Goal: Task Accomplishment & Management: Complete application form

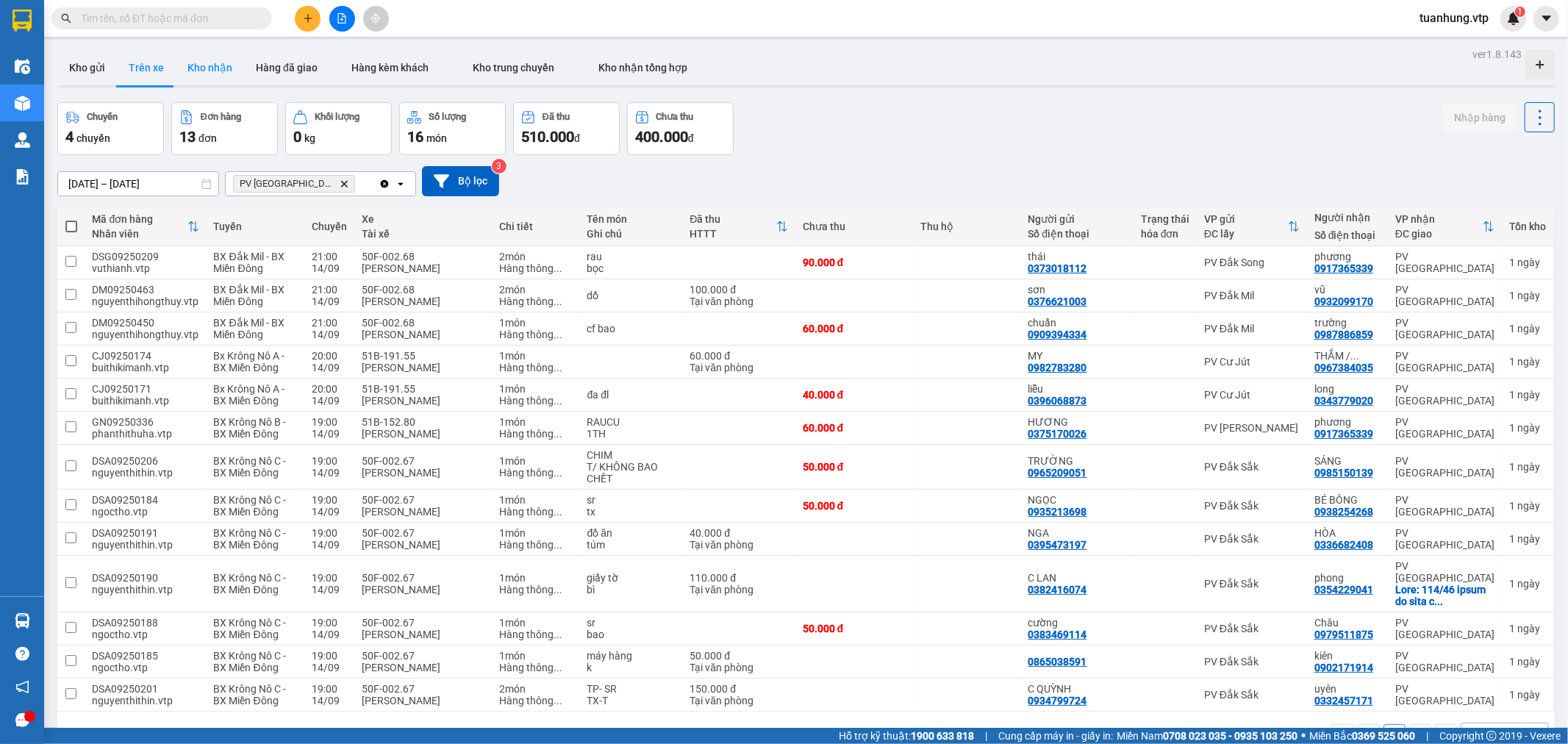
click at [214, 68] on button "Kho nhận" at bounding box center [210, 67] width 68 height 35
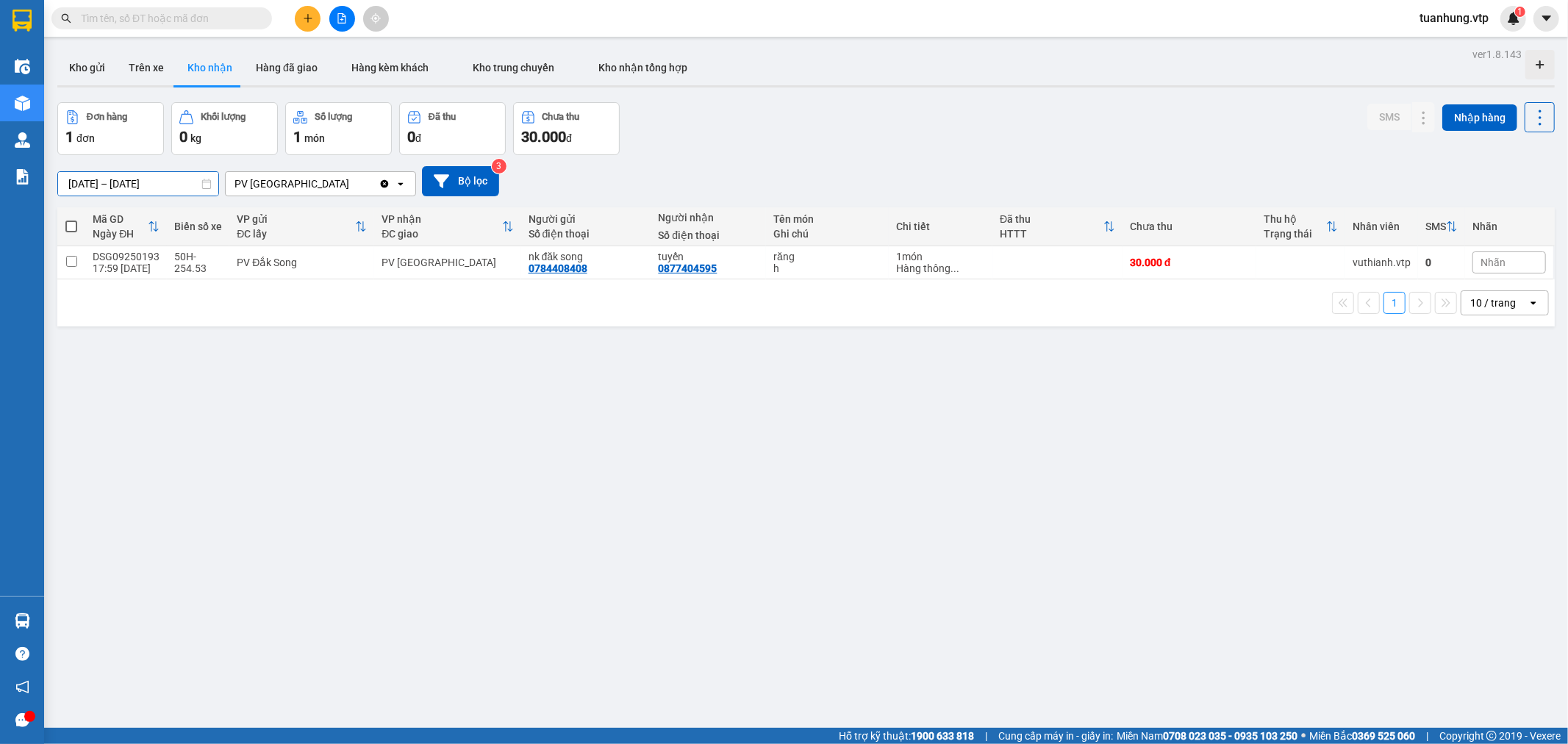
click at [101, 184] on input "[DATE] – [DATE]" at bounding box center [139, 184] width 160 height 23
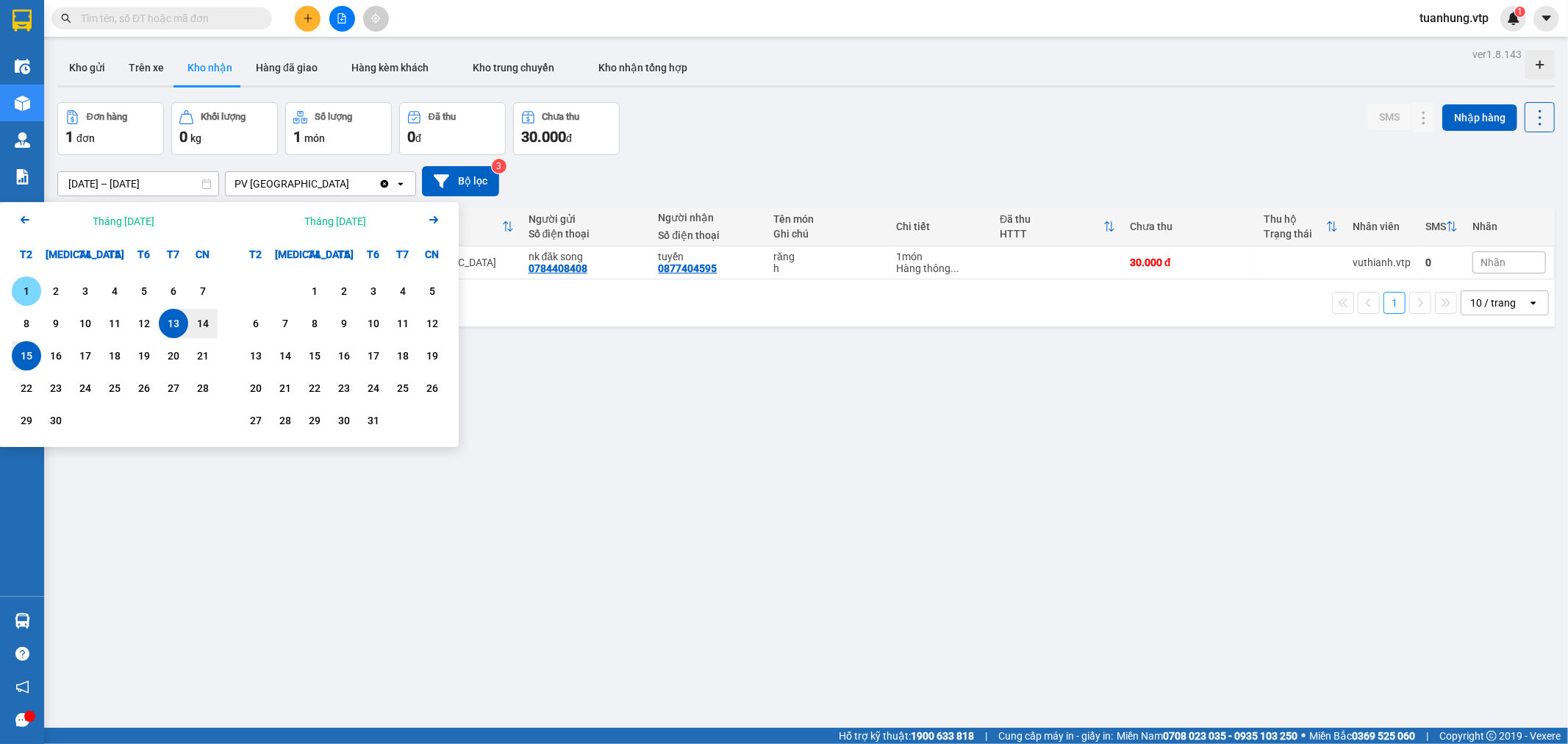
click at [30, 291] on div "1" at bounding box center [26, 291] width 21 height 18
click at [171, 186] on input "[DATE] – / /" at bounding box center [139, 184] width 160 height 23
click at [25, 353] on div "15" at bounding box center [26, 355] width 21 height 18
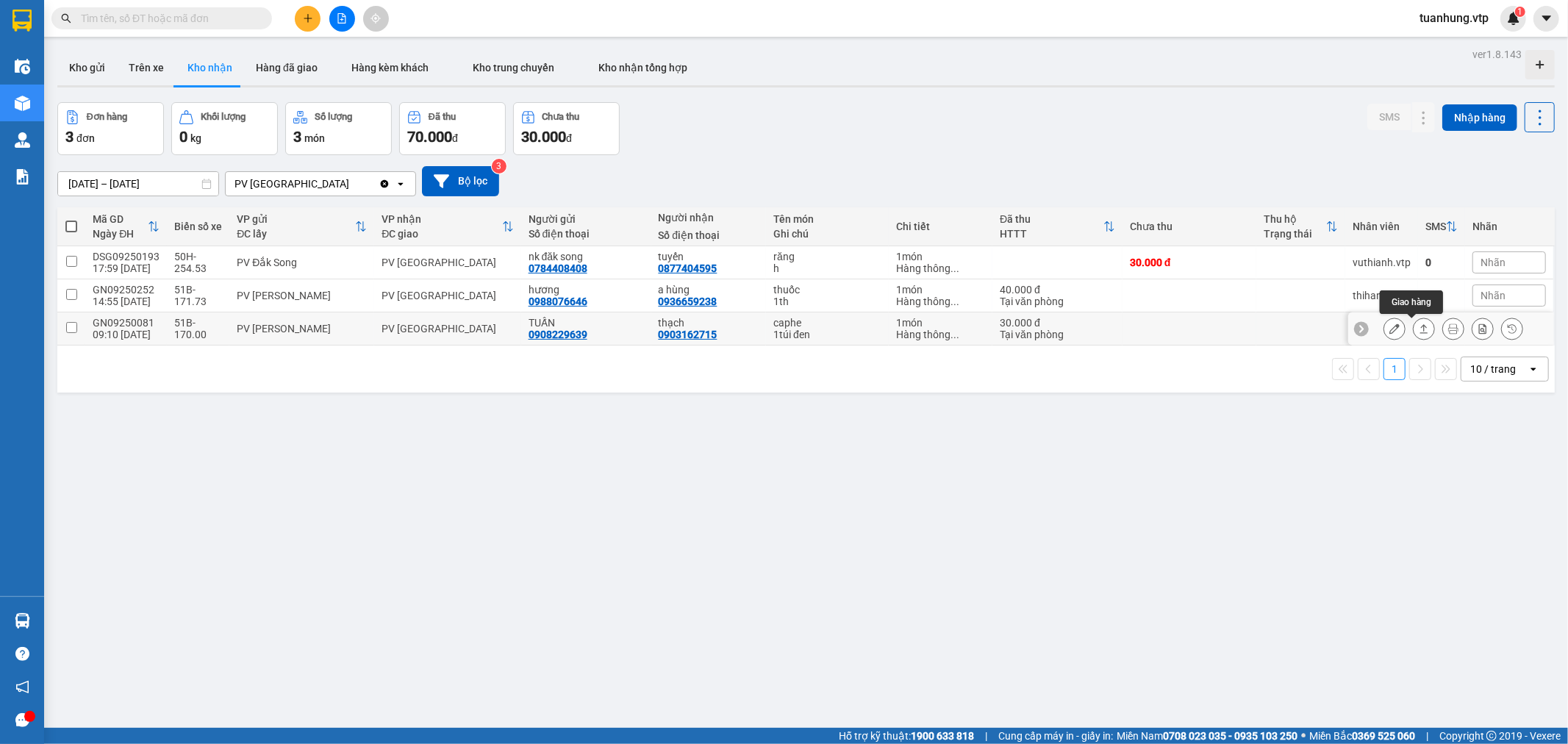
click at [1419, 332] on icon at bounding box center [1423, 327] width 10 height 10
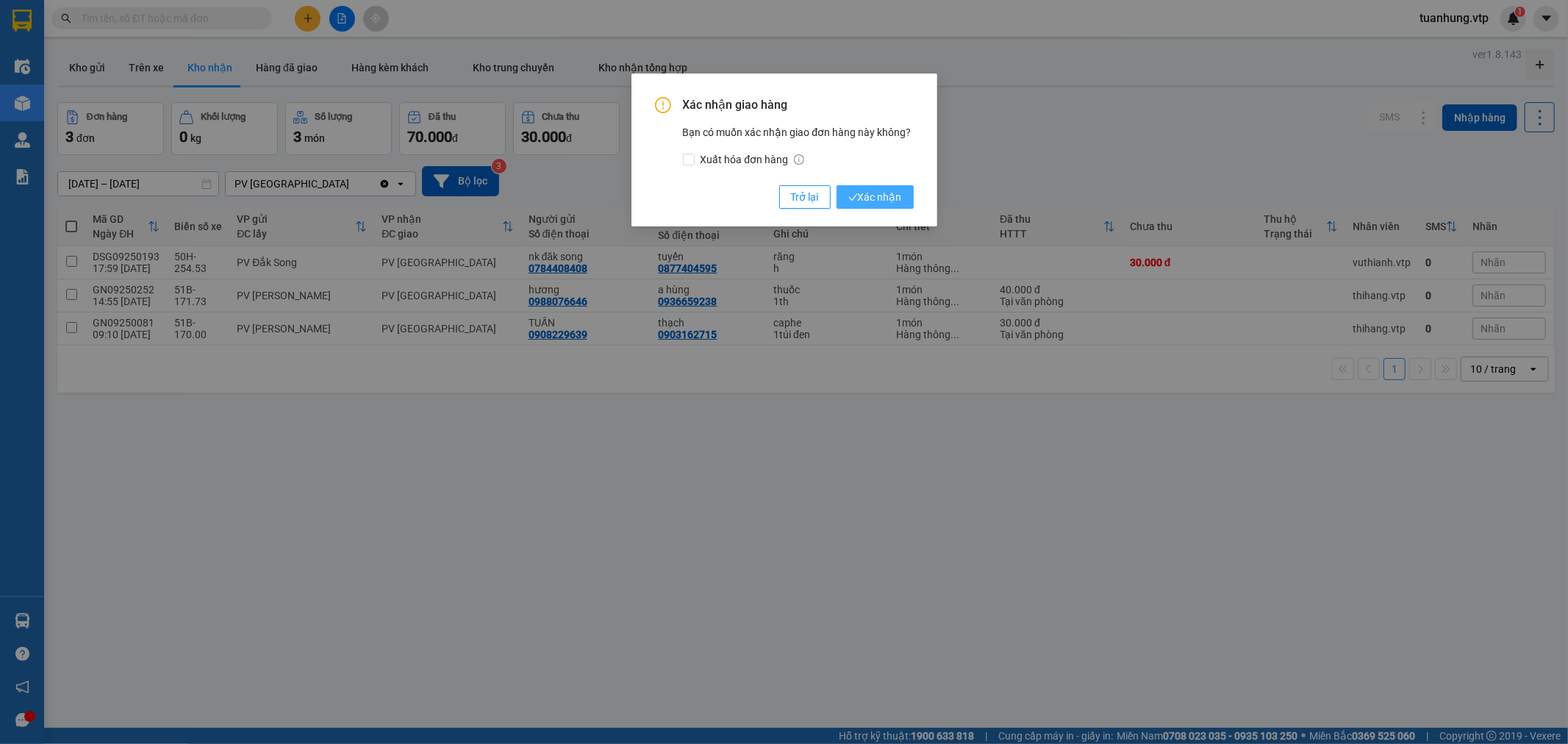
click at [862, 194] on span "Xác nhận" at bounding box center [875, 197] width 54 height 16
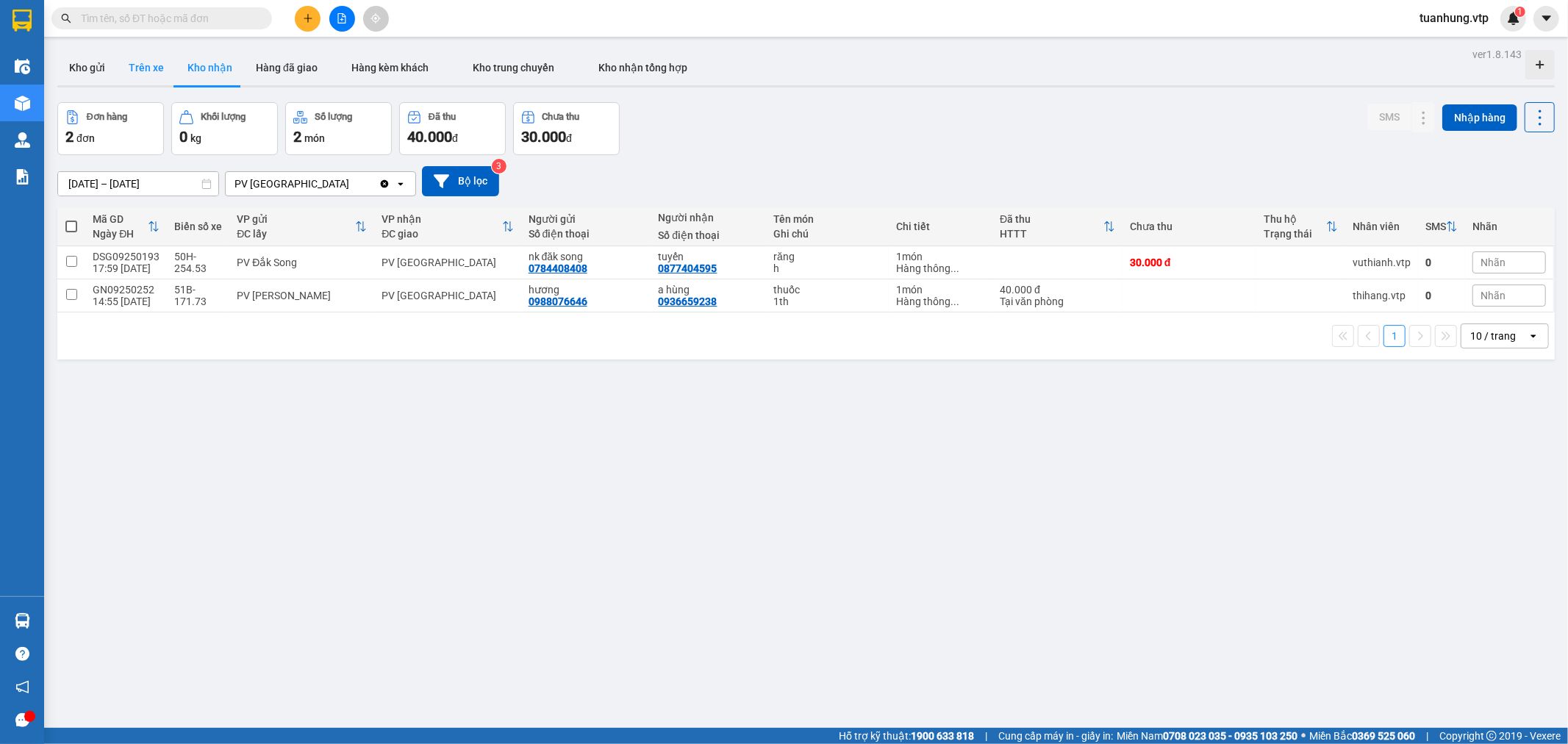
click at [149, 62] on button "Trên xe" at bounding box center [146, 67] width 59 height 35
type input "[DATE] – [DATE]"
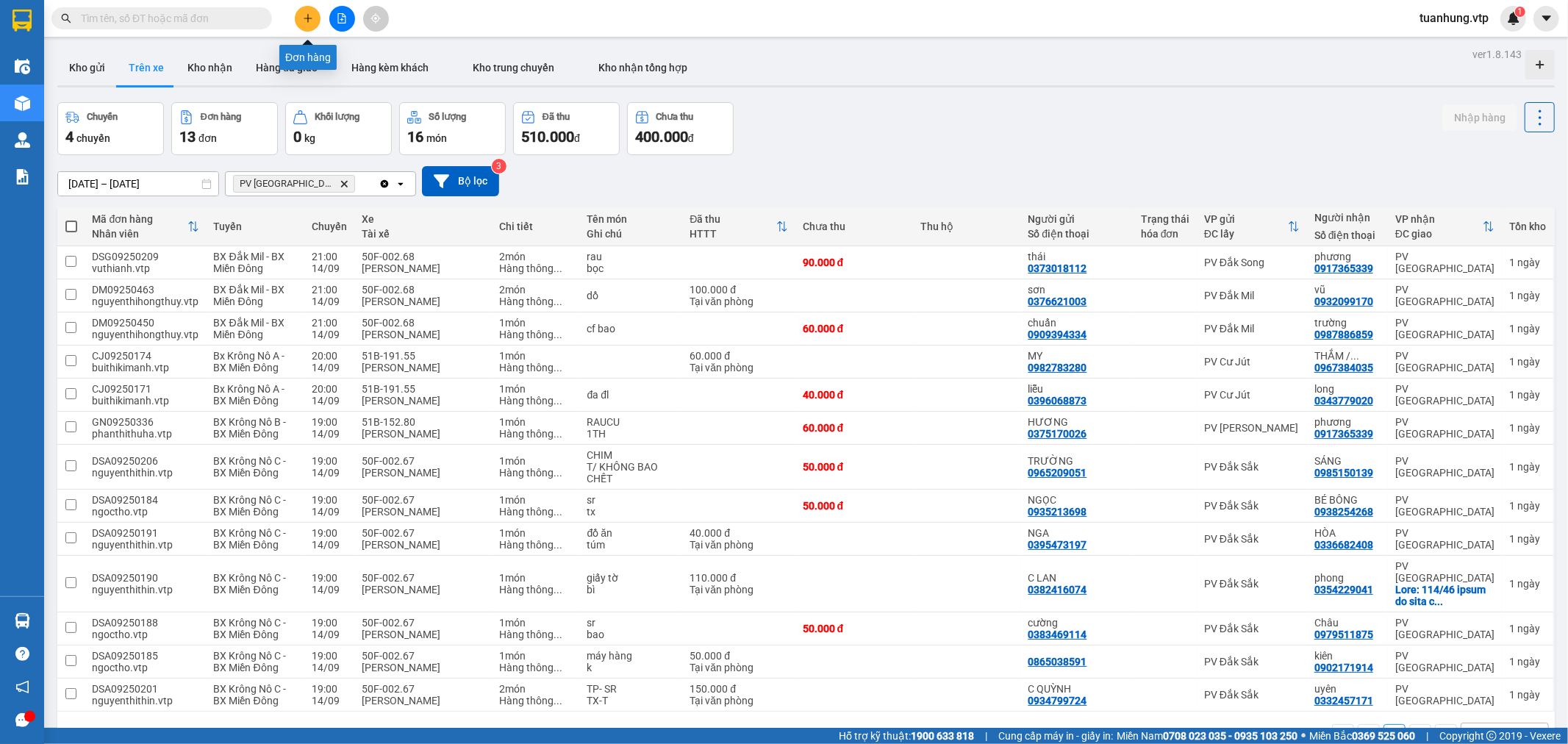
click at [311, 14] on icon "plus" at bounding box center [307, 18] width 10 height 10
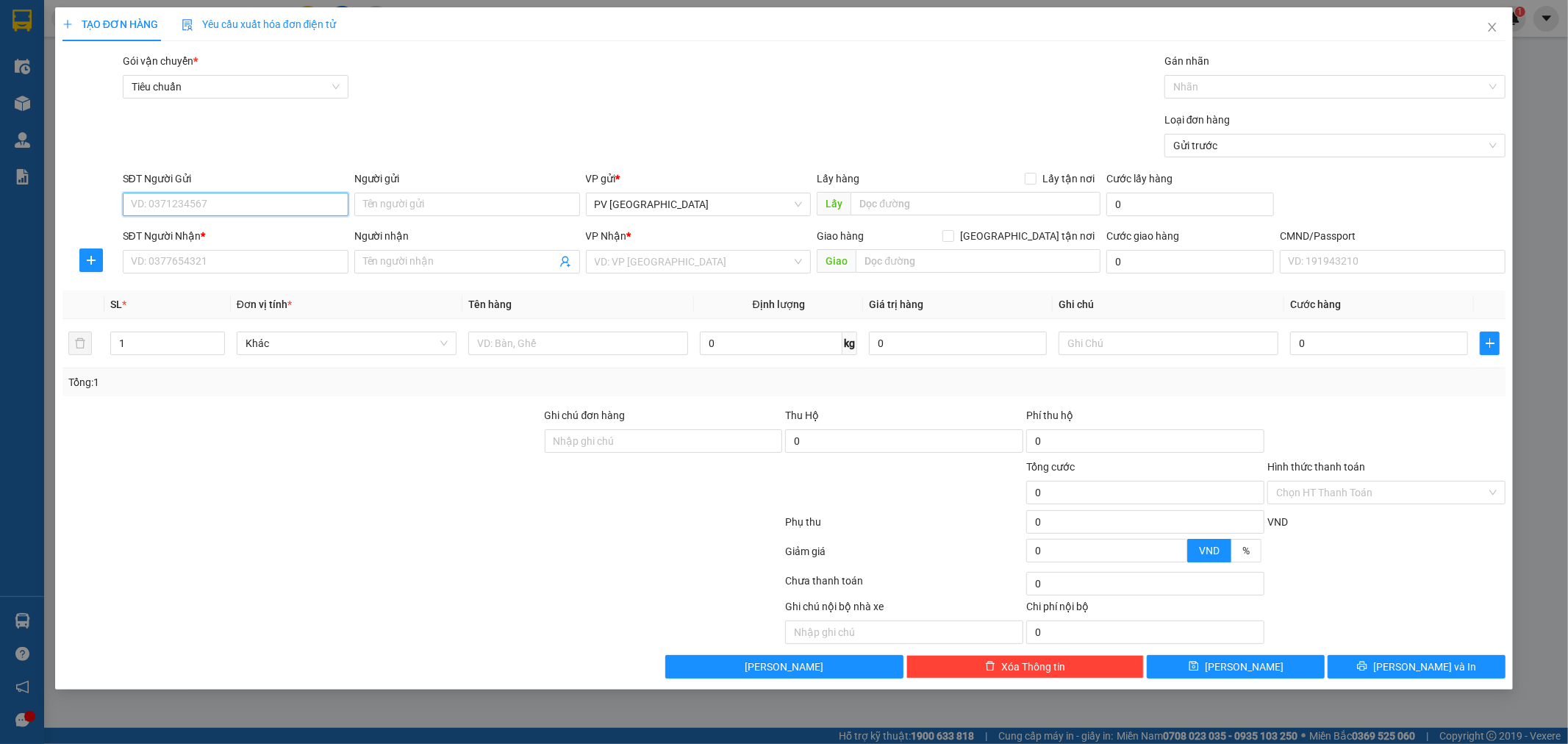
click at [248, 208] on input "SĐT Người Gửi" at bounding box center [235, 204] width 226 height 23
click at [214, 216] on div "SĐT Người Gửi 093317" at bounding box center [235, 195] width 226 height 51
click at [217, 207] on input "093317" at bounding box center [235, 204] width 226 height 23
click at [221, 224] on div "0933171646 - hùng loa" at bounding box center [235, 234] width 226 height 23
type input "0933171646"
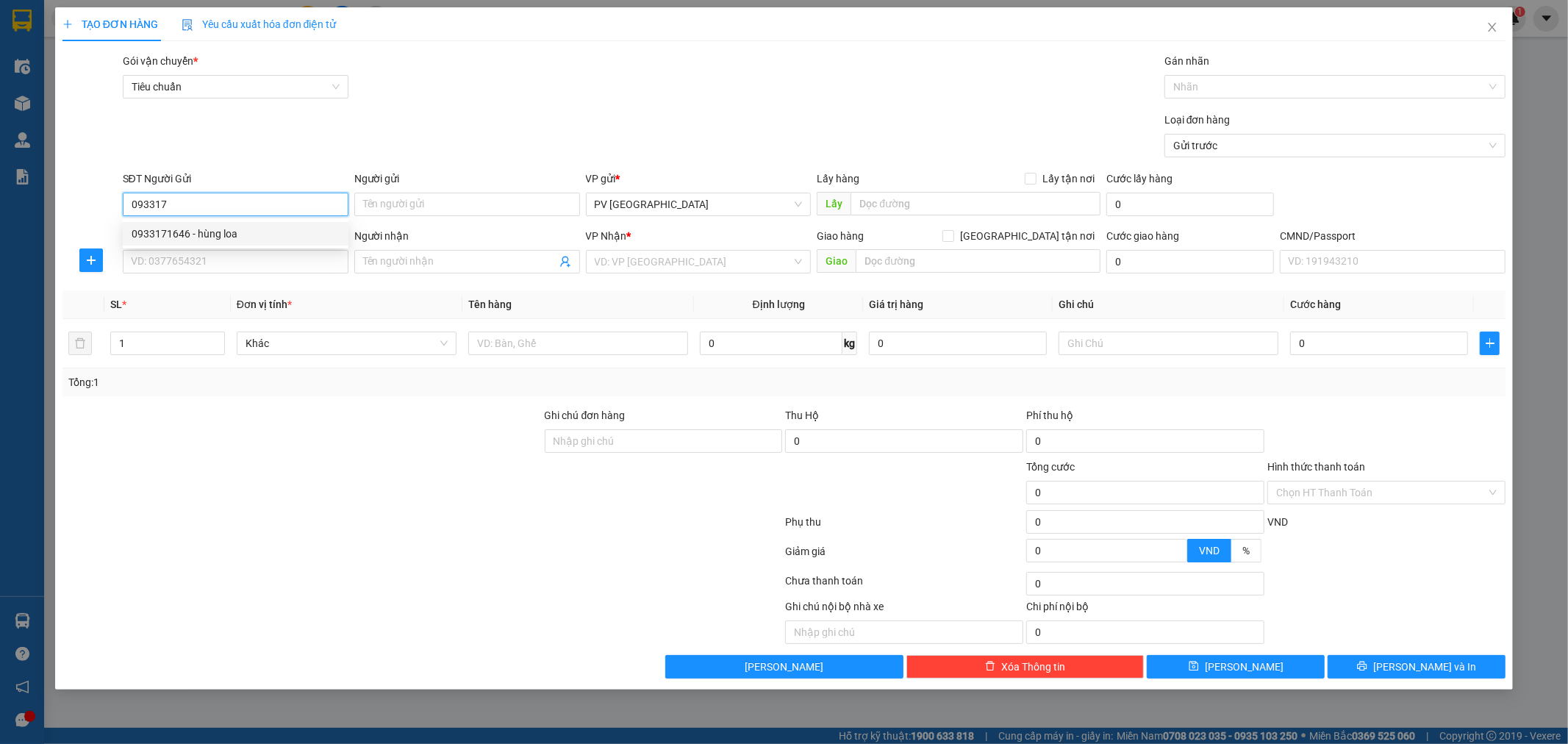
type input "hùng loa"
type input "0984247847"
type input "linh II"
type input "bốn huệ"
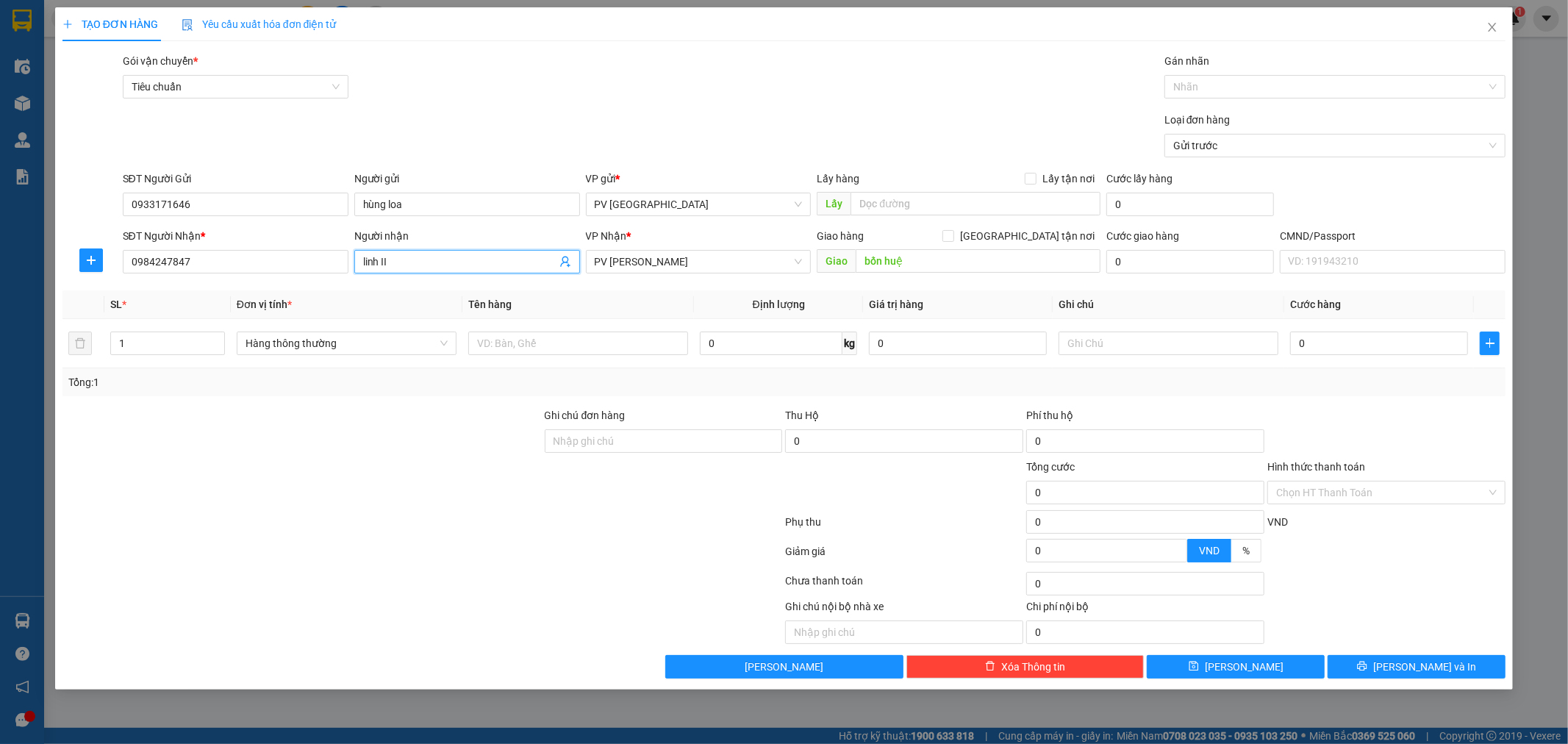
drag, startPoint x: 377, startPoint y: 266, endPoint x: 347, endPoint y: 273, distance: 30.8
click at [347, 273] on div "SĐT Người Nhận * 0984247847 Người nhận linh II linh II VP Nhận * PV Đức Xuyên G…" at bounding box center [815, 253] width 1390 height 51
type input "II"
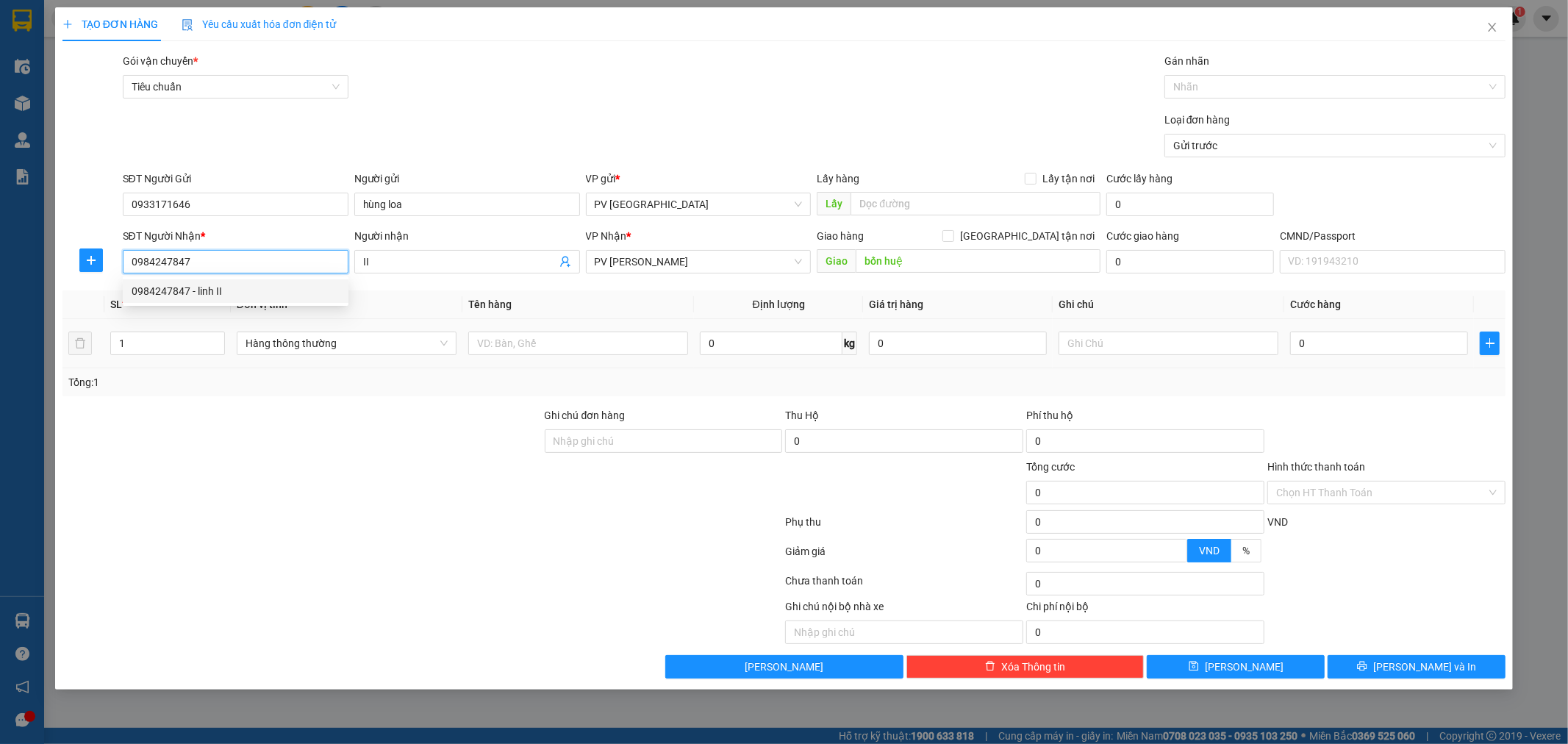
drag, startPoint x: 197, startPoint y: 266, endPoint x: 78, endPoint y: 324, distance: 132.4
click at [78, 324] on div "Transit Pickup Surcharge Ids Transit Deliver Surcharge Ids Transit Deliver Surc…" at bounding box center [784, 365] width 1444 height 625
click at [208, 285] on div "0973428428 - [PERSON_NAME]" at bounding box center [235, 291] width 208 height 16
type input "0973428428"
type input "toàn ngọc"
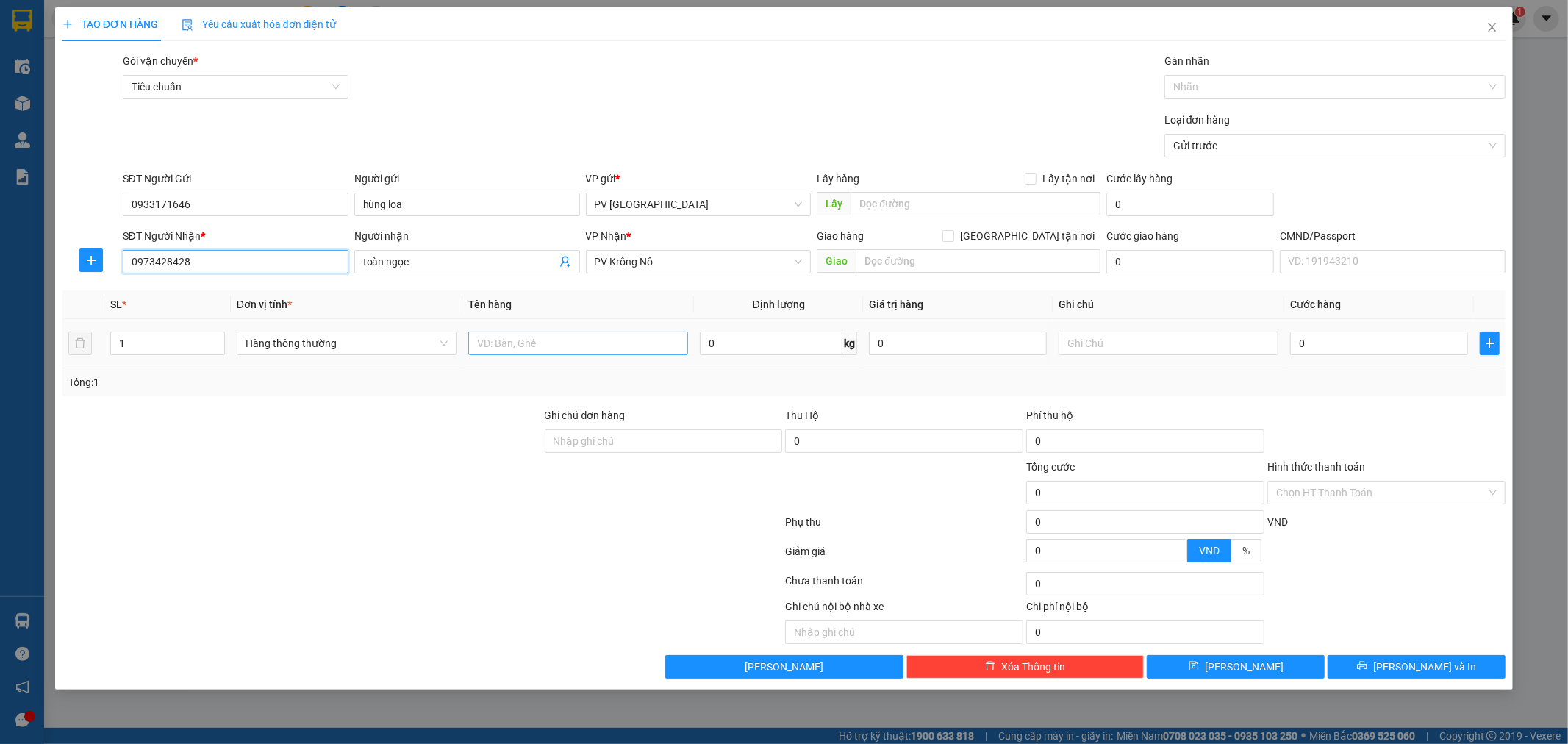
type input "0973428428"
click at [664, 346] on input "text" at bounding box center [578, 343] width 220 height 23
type input "loa"
type input "t"
type input "6"
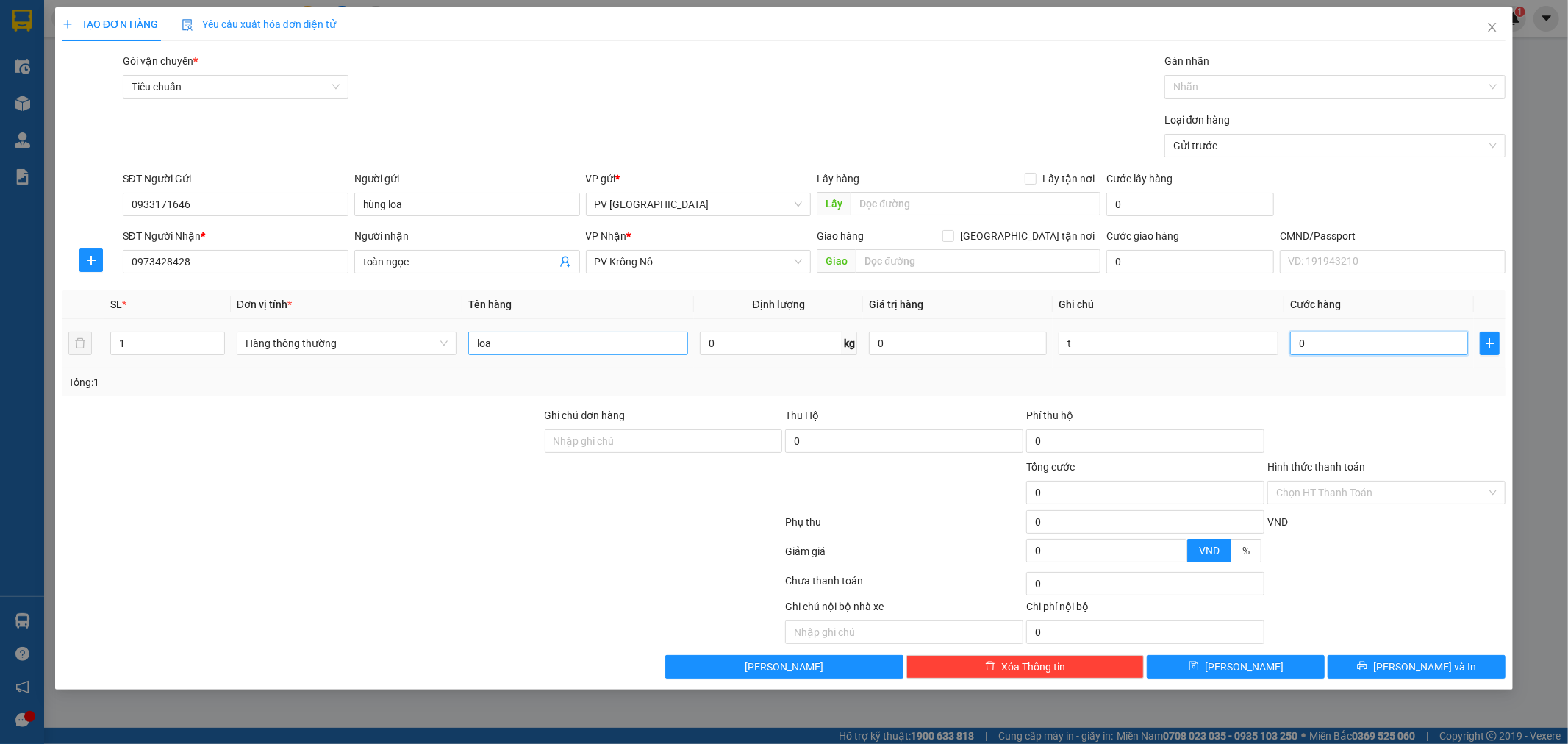
type input "6"
type input "60"
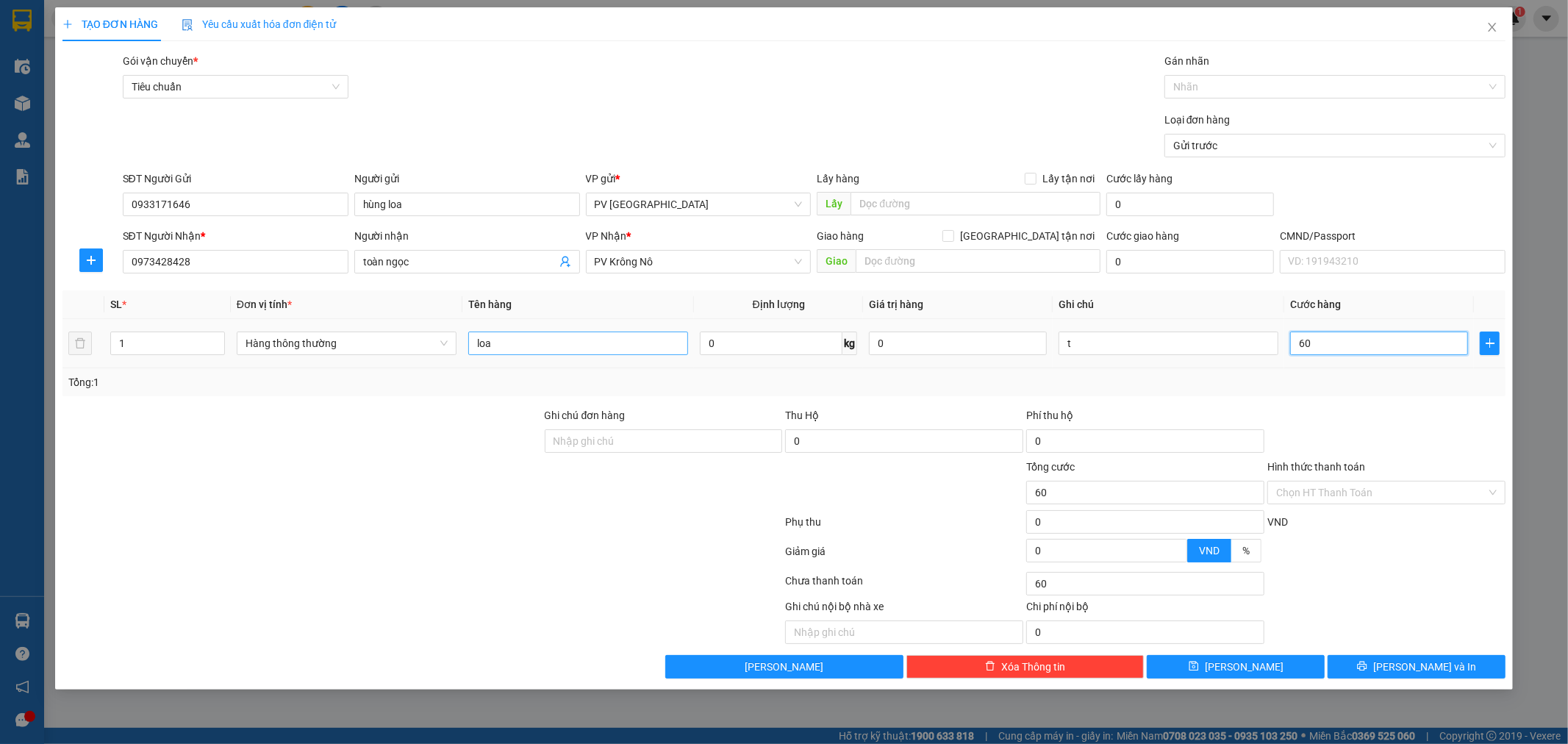
type input "600"
type input "6.000"
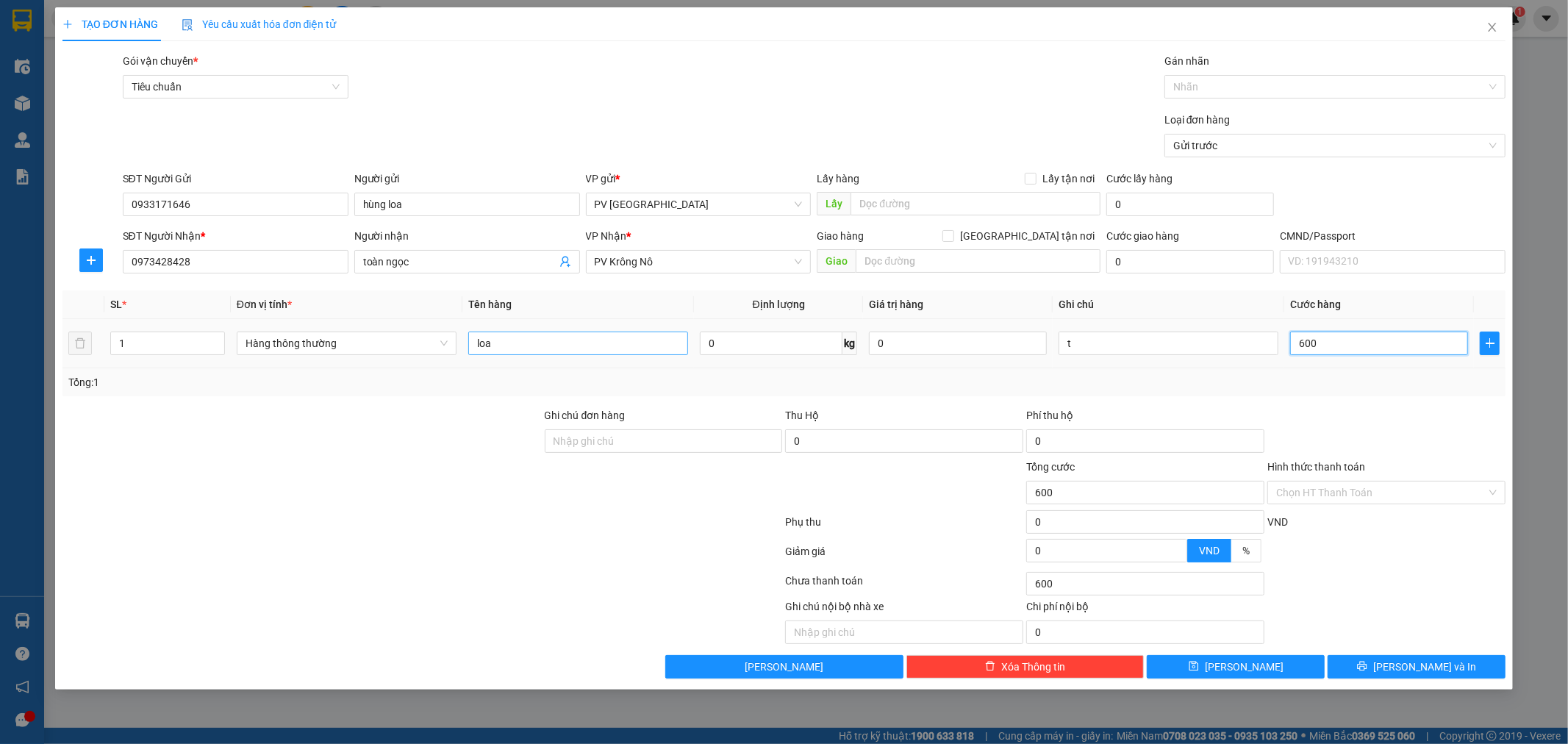
type input "6.000"
type input "60.000"
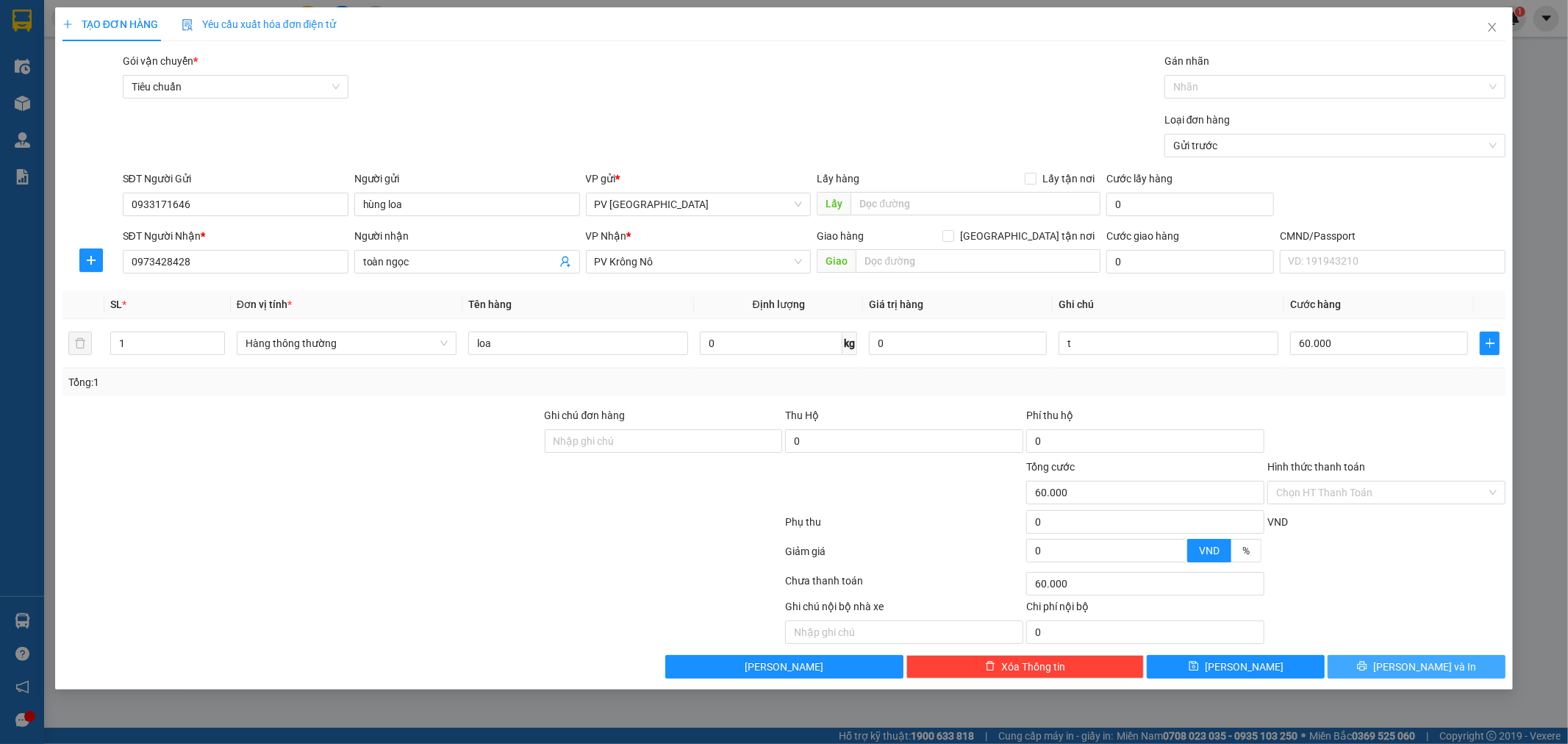
click at [1457, 674] on button "[PERSON_NAME] và In" at bounding box center [1417, 667] width 178 height 23
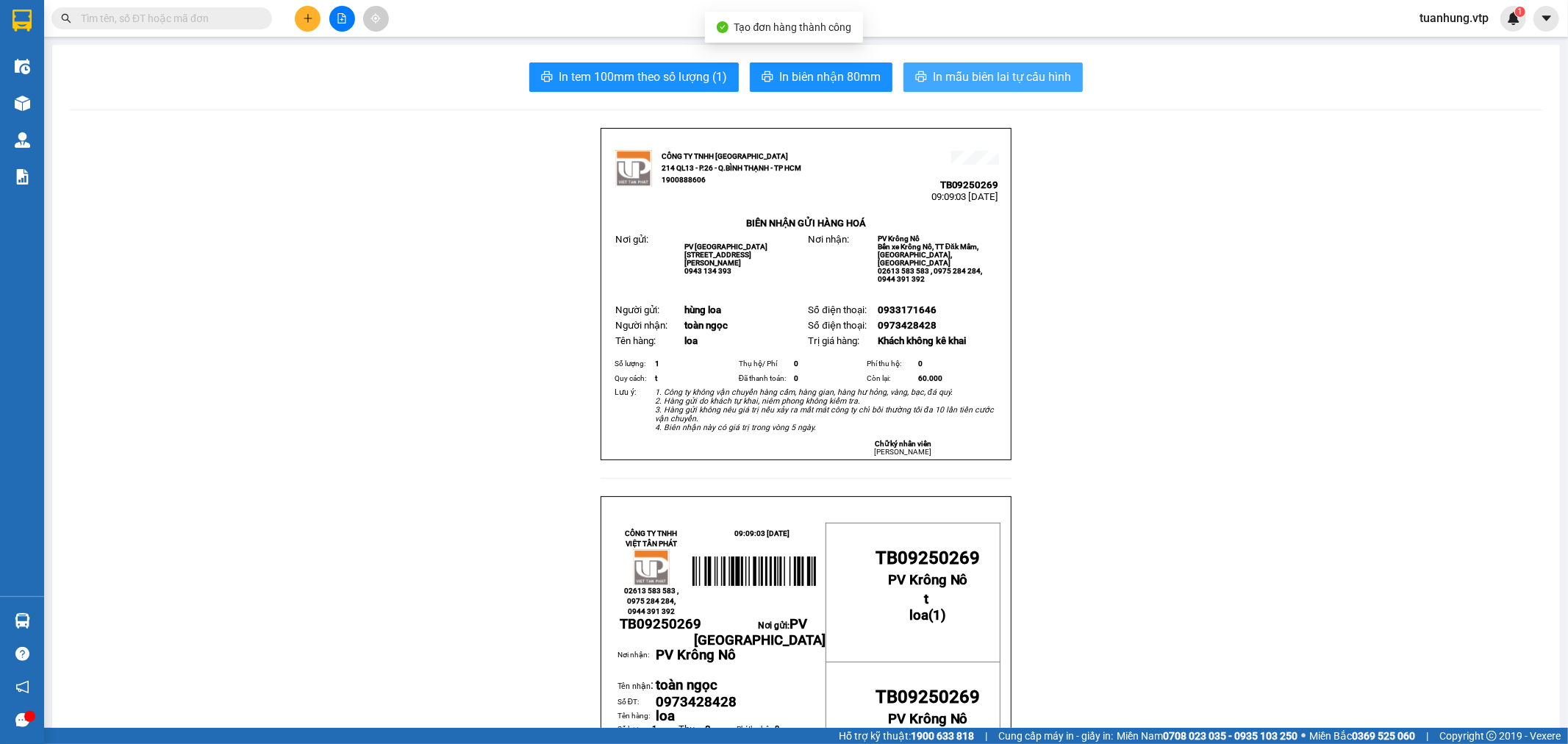
click at [965, 77] on span "In mẫu biên lai tự cấu hình" at bounding box center [1002, 76] width 139 height 18
drag, startPoint x: 715, startPoint y: 742, endPoint x: 1281, endPoint y: 469, distance: 628.4
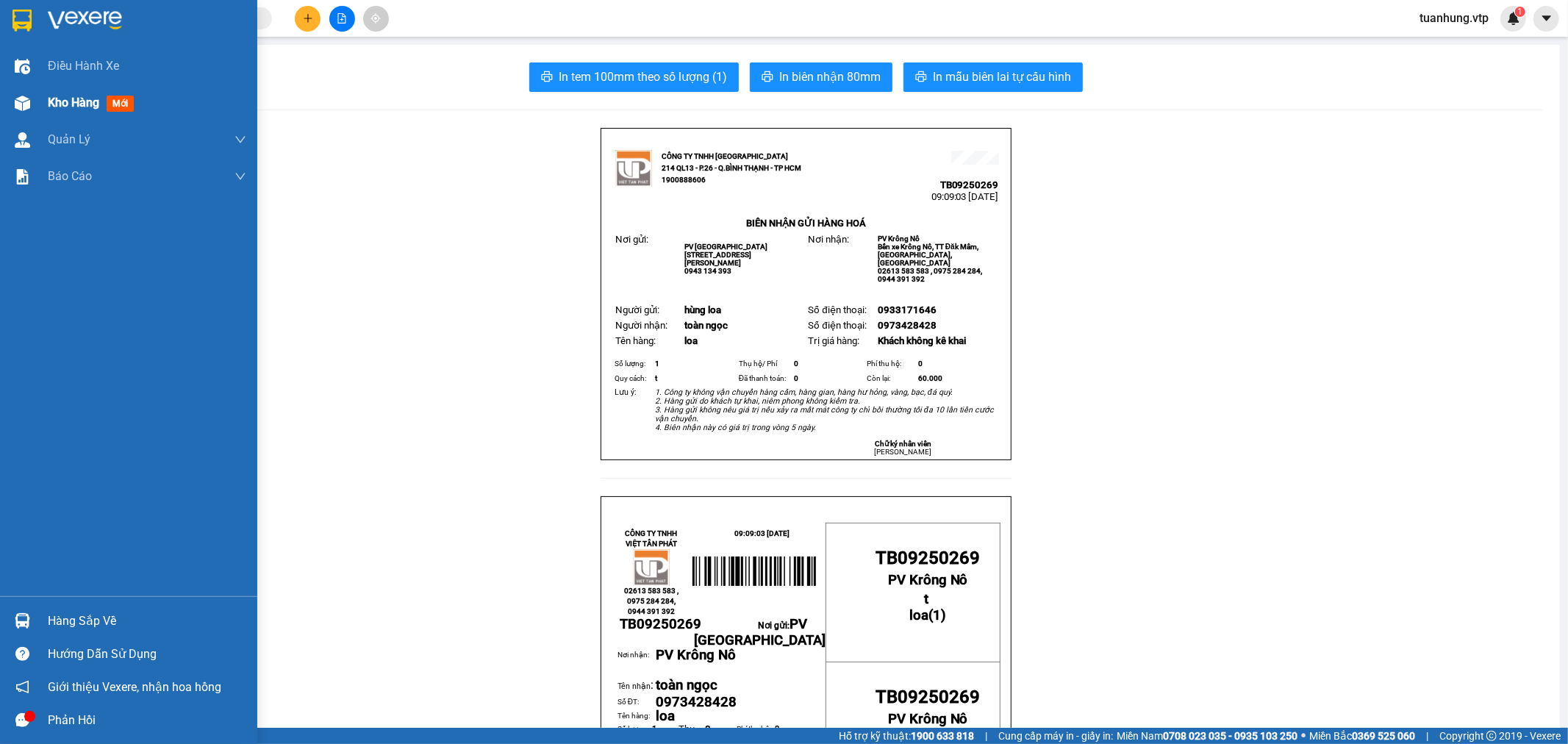
click at [25, 104] on img at bounding box center [22, 103] width 15 height 15
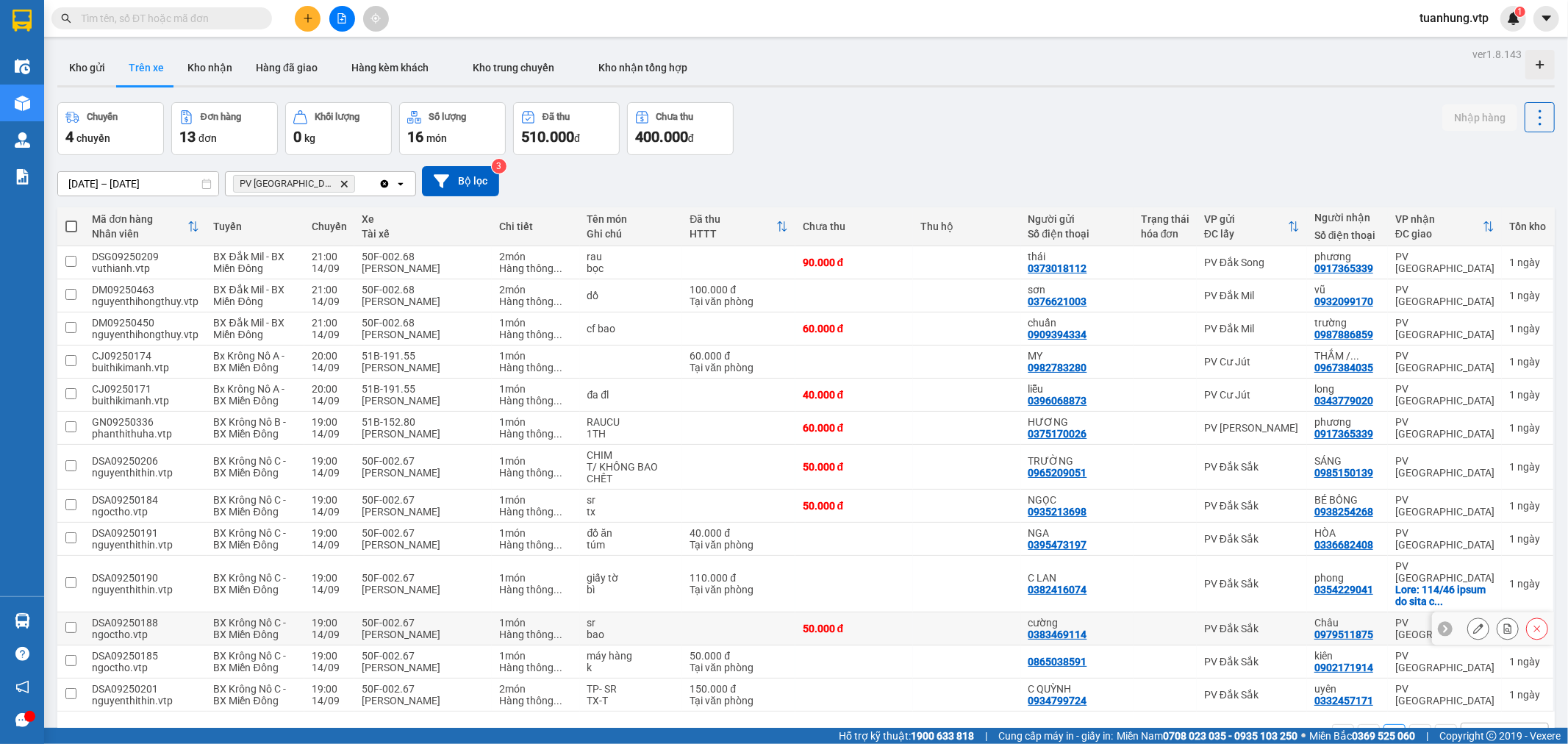
scroll to position [67, 0]
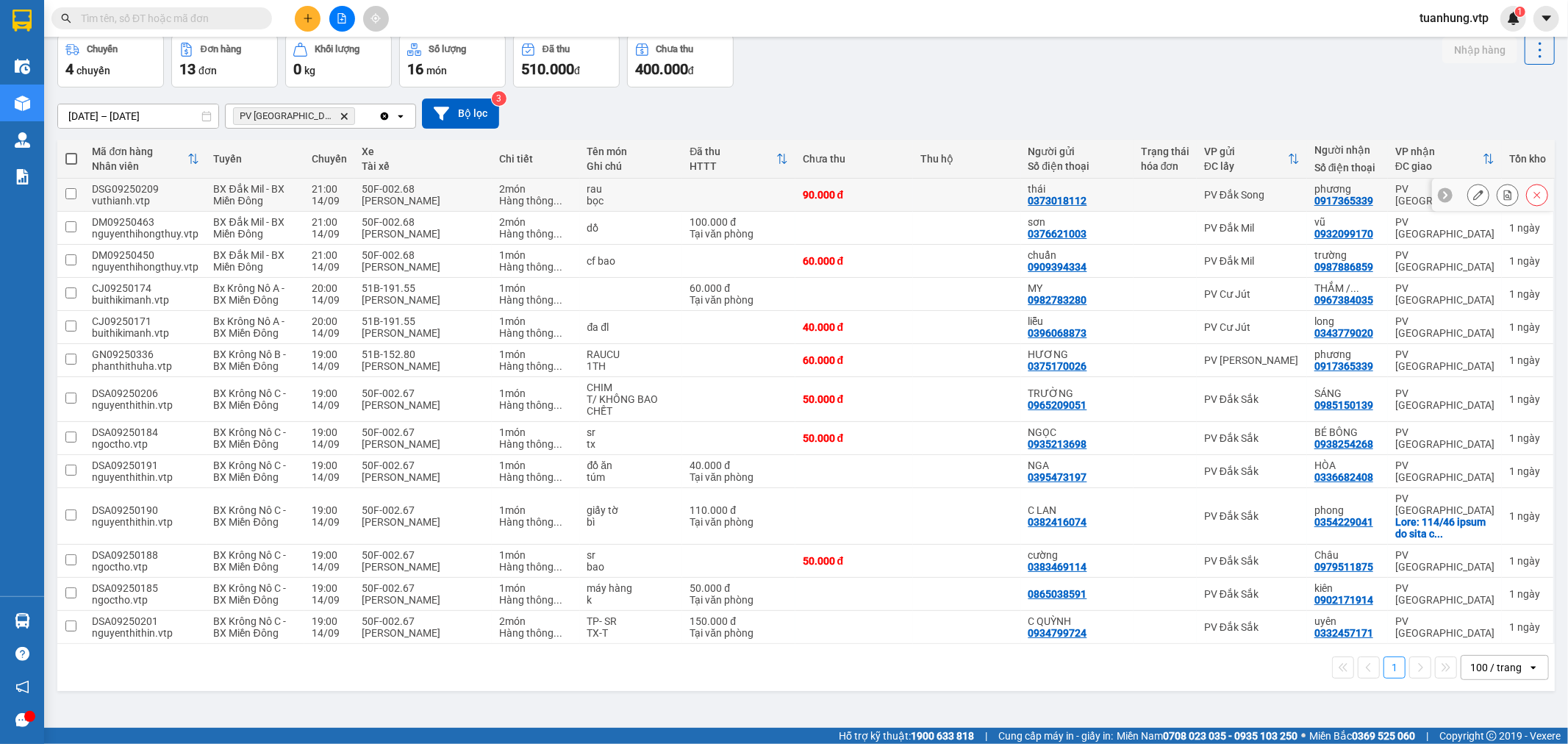
click at [913, 193] on td at bounding box center [967, 194] width 108 height 33
checkbox input "true"
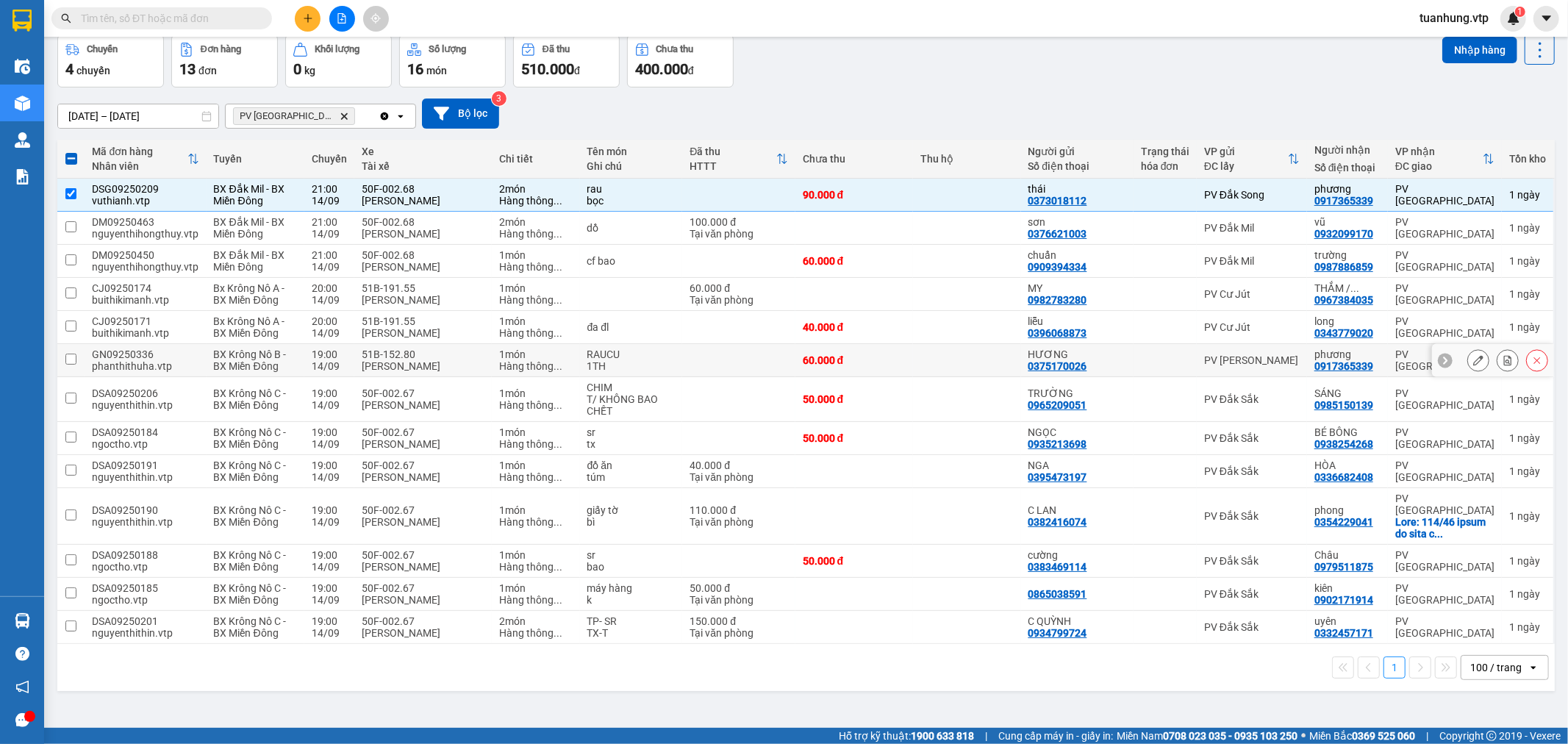
click at [1001, 356] on td at bounding box center [967, 360] width 108 height 33
checkbox input "true"
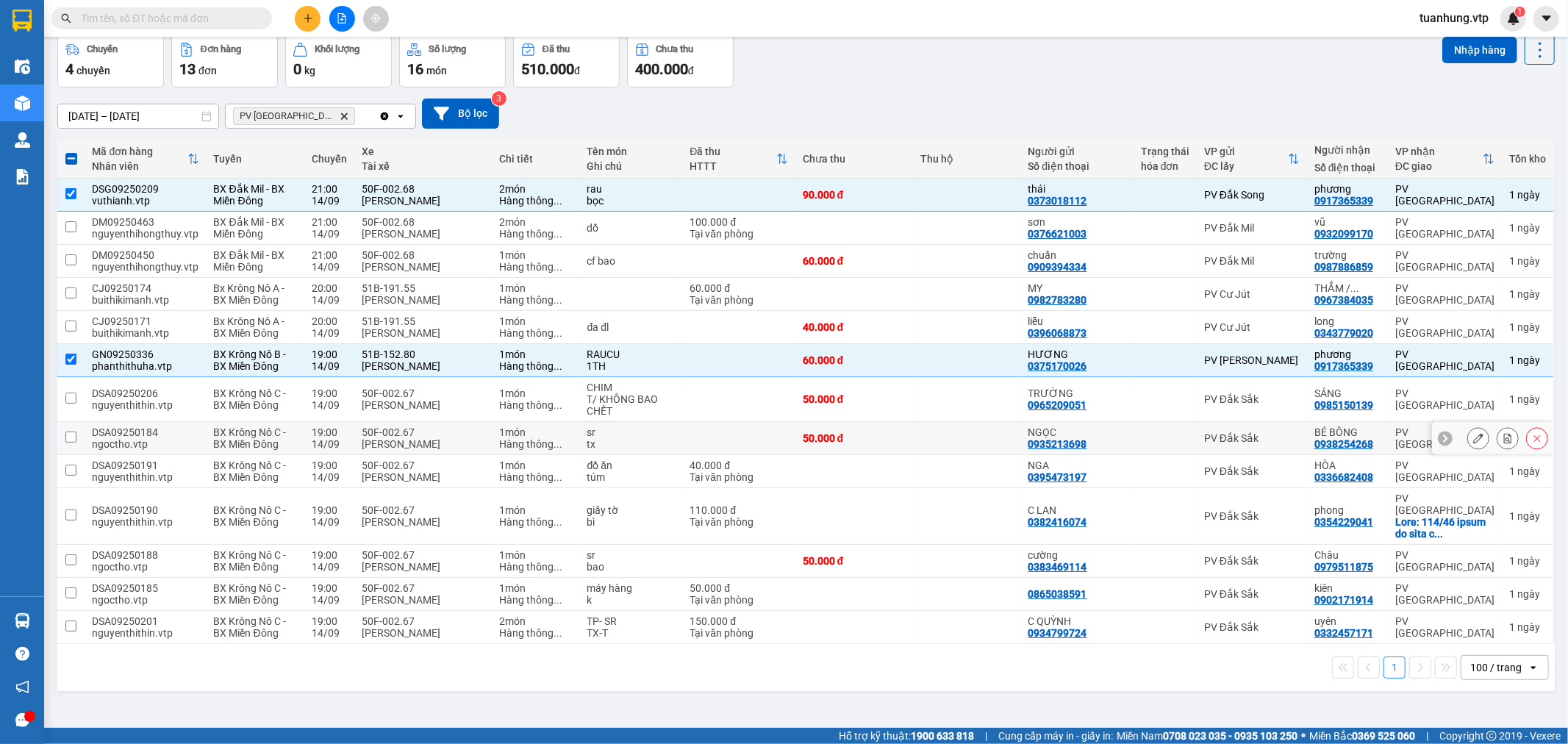
click at [1141, 442] on div at bounding box center [1166, 437] width 49 height 12
checkbox input "true"
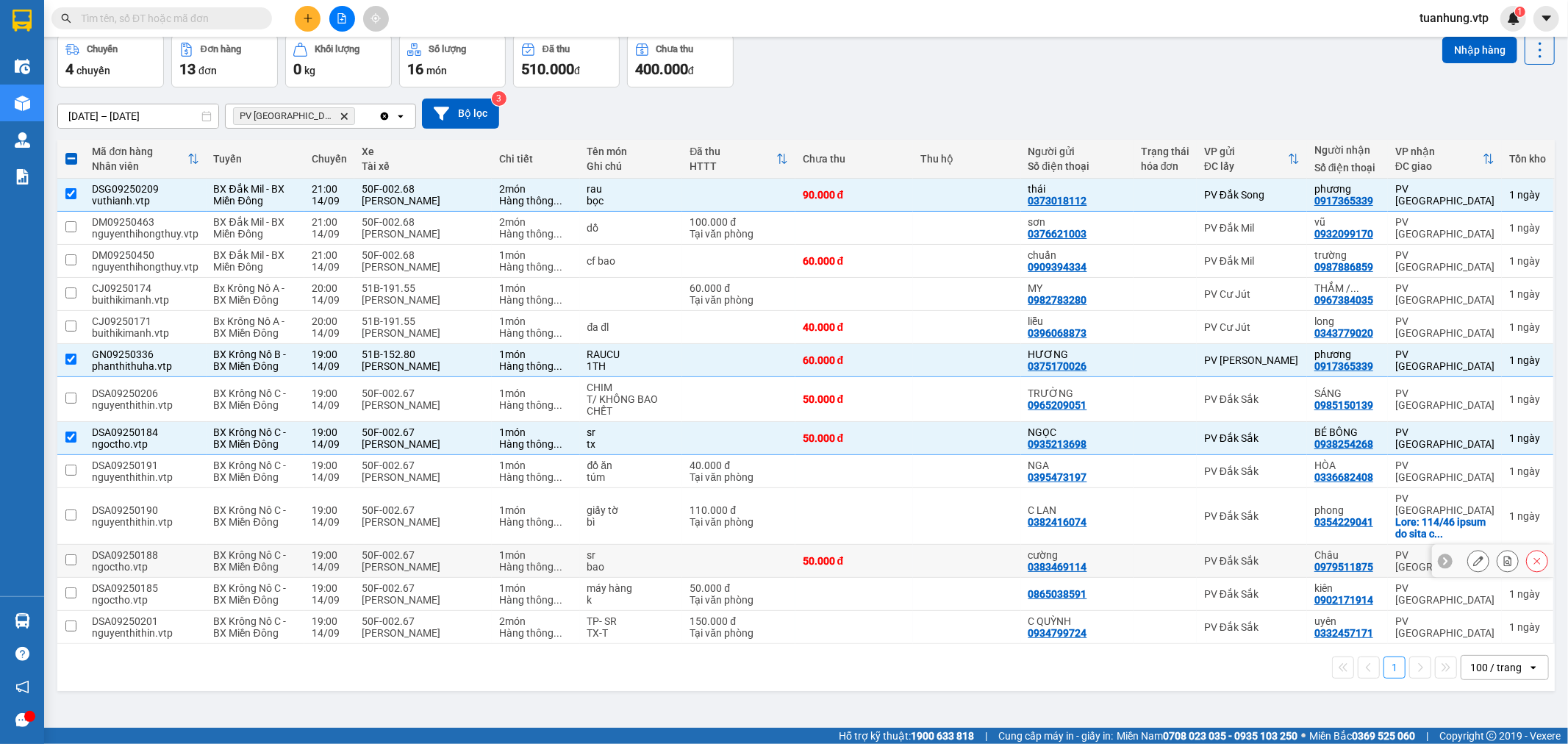
click at [1178, 555] on div at bounding box center [1166, 560] width 49 height 12
checkbox input "true"
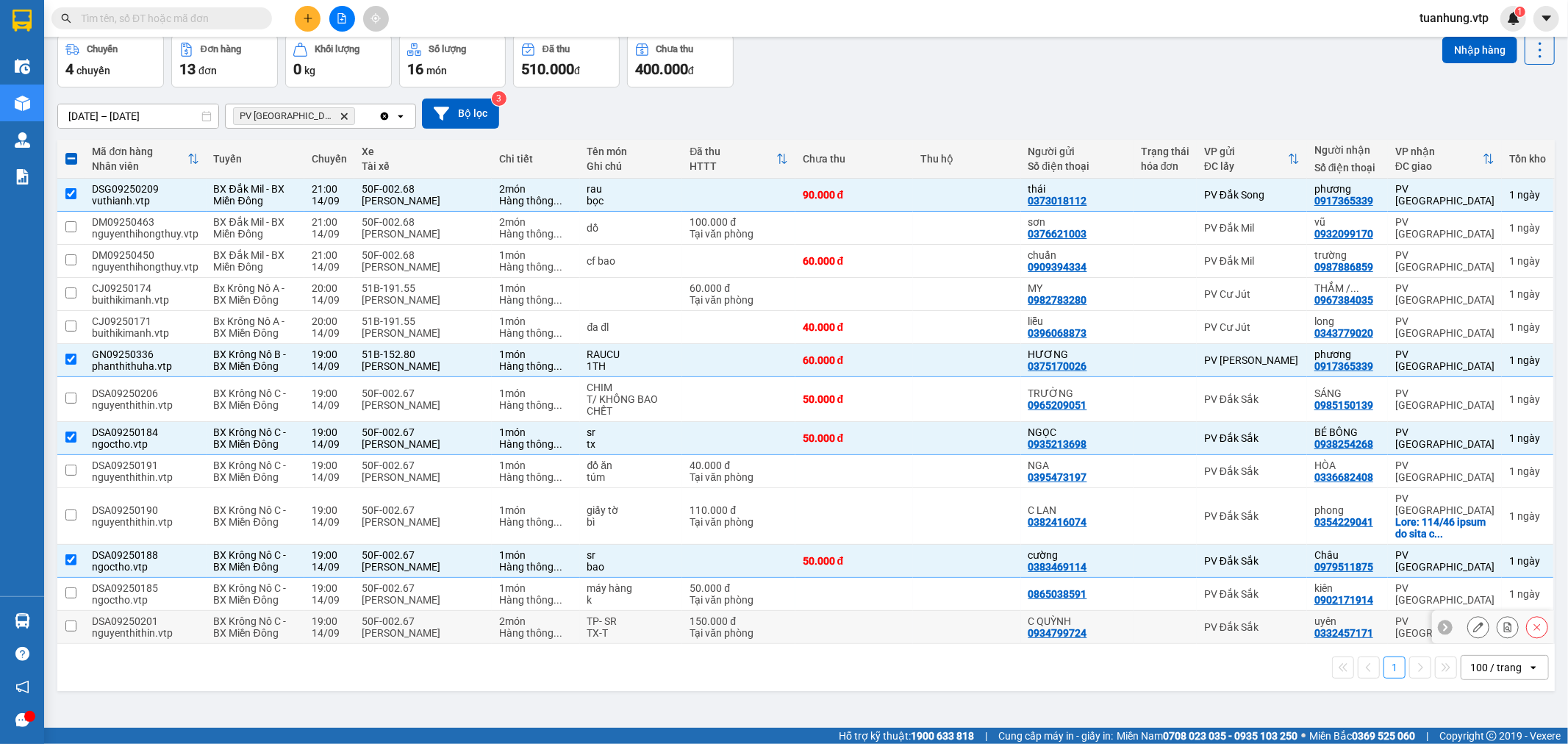
click at [1070, 627] on div "0934799724" at bounding box center [1058, 632] width 59 height 12
click at [655, 627] on div "TX-T" at bounding box center [632, 632] width 88 height 12
checkbox input "true"
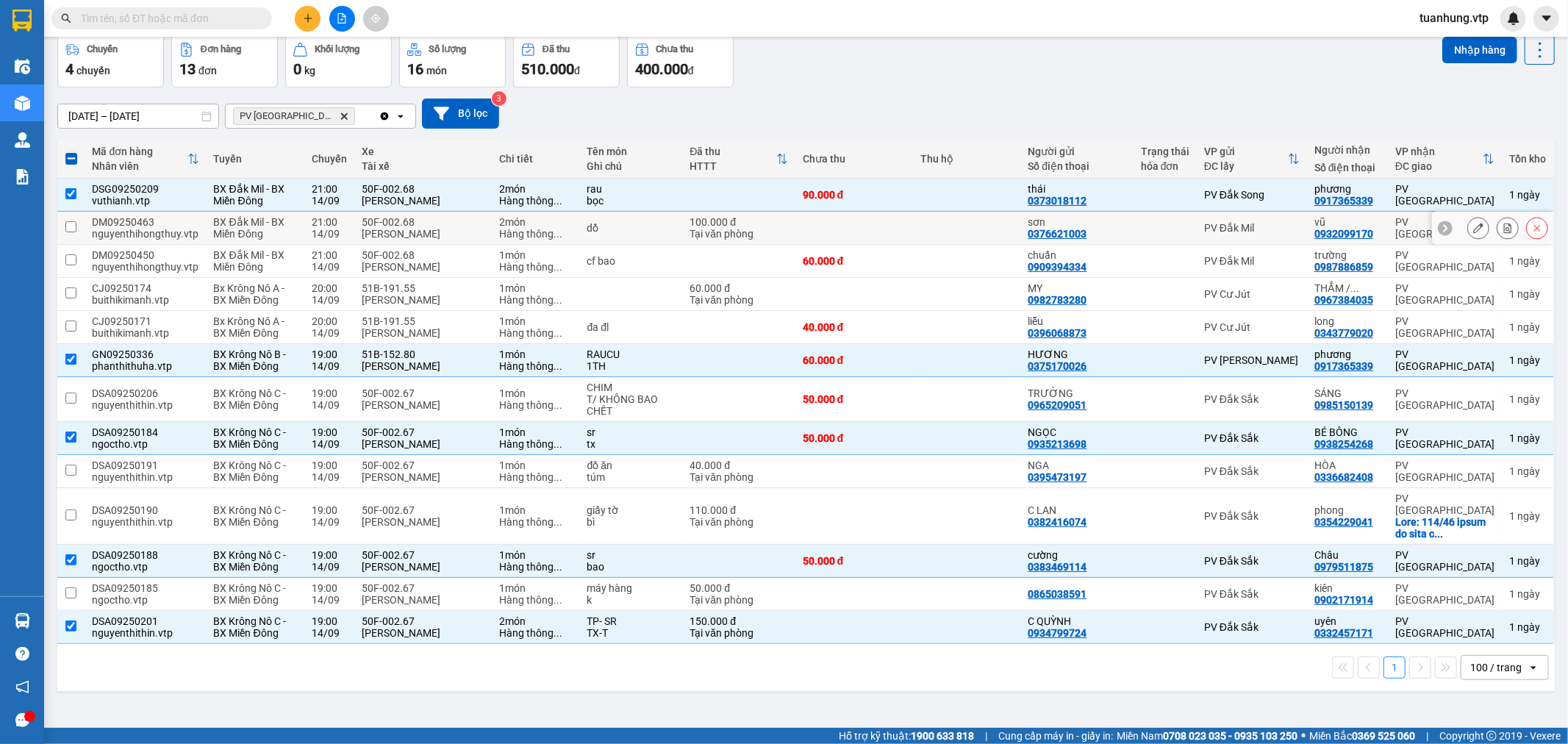
click at [1202, 235] on td "PV Đắk Mil" at bounding box center [1252, 228] width 111 height 33
checkbox input "true"
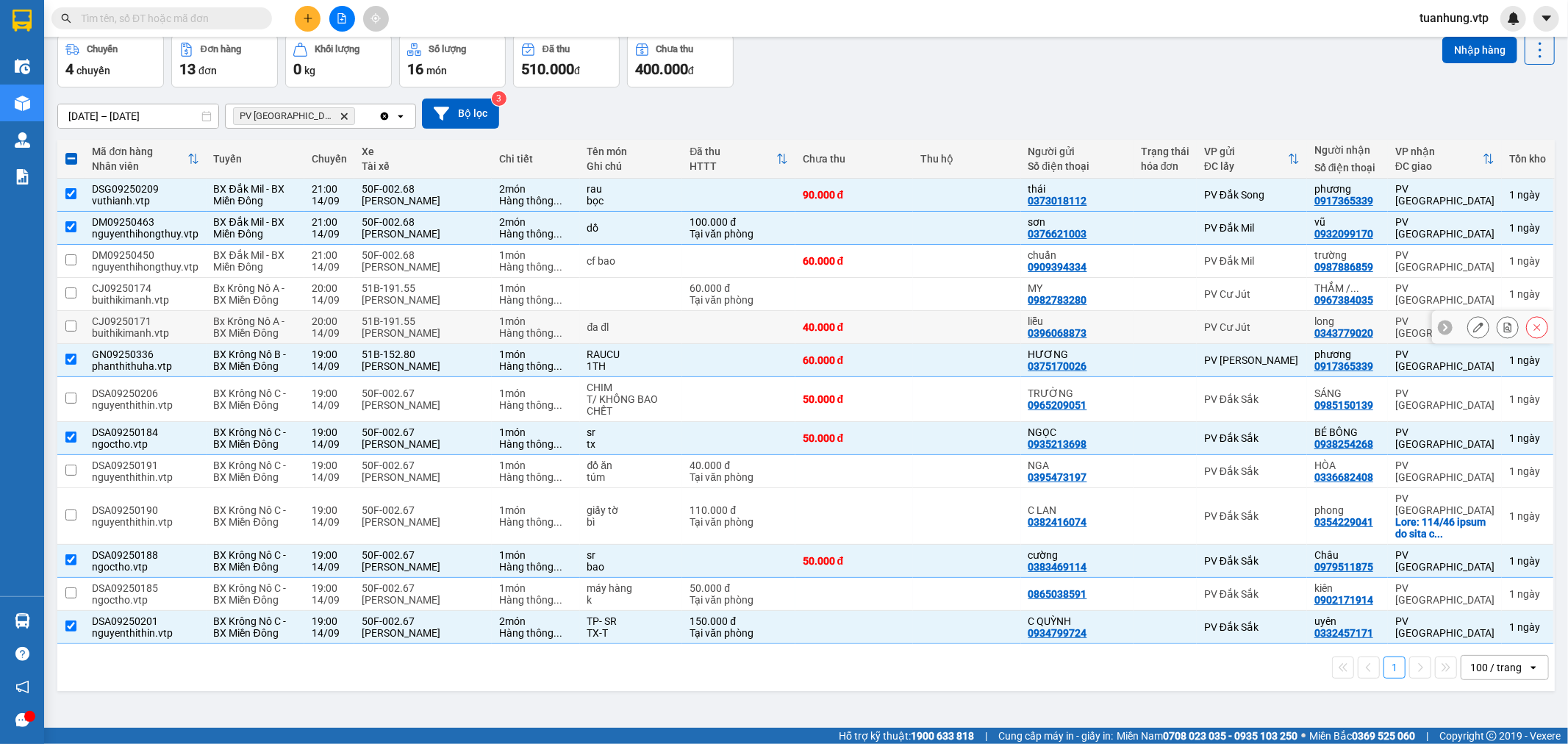
click at [1230, 327] on div "PV Cư Jút" at bounding box center [1252, 327] width 95 height 12
checkbox input "true"
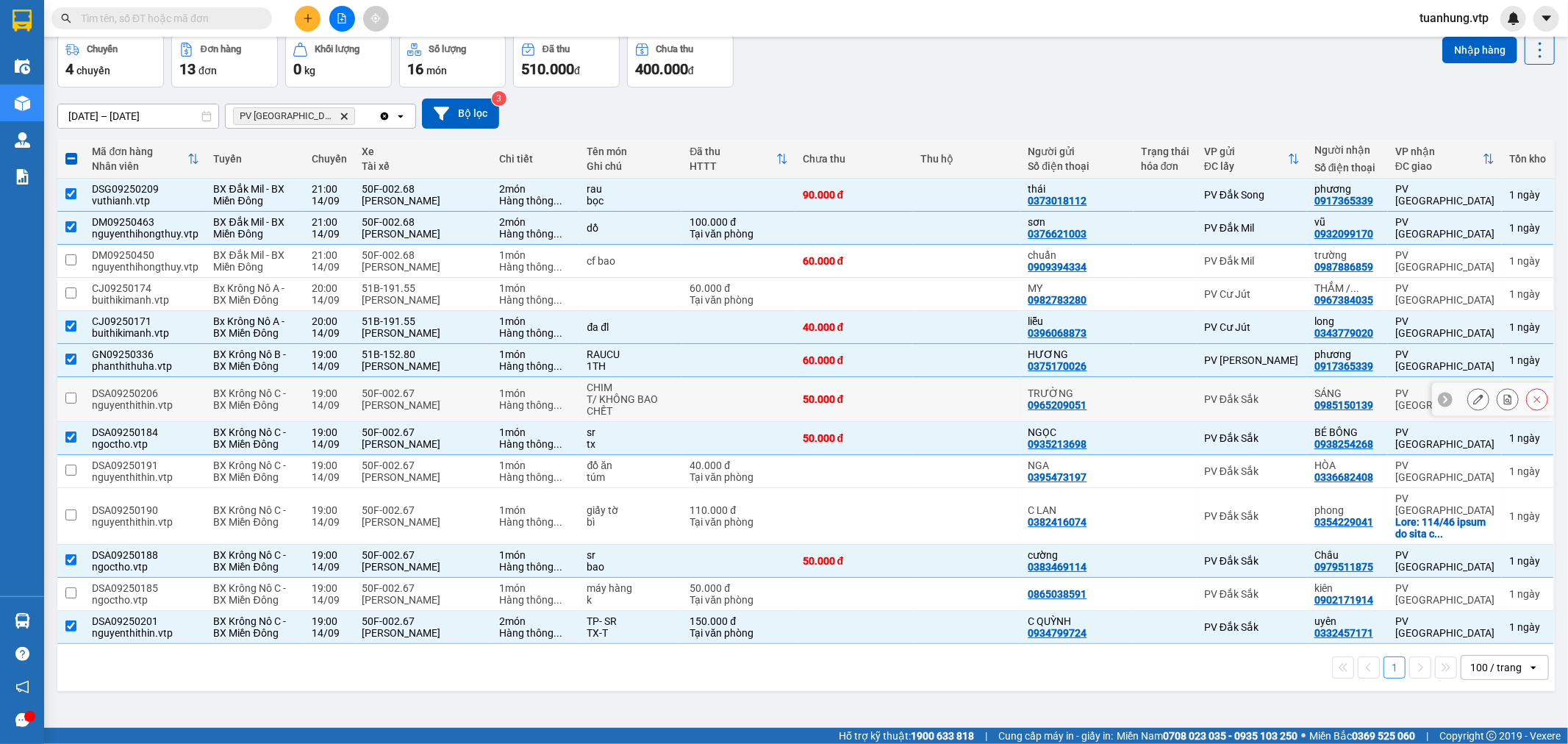
click at [1200, 417] on td "PV Đắk Sắk" at bounding box center [1252, 399] width 111 height 45
checkbox input "true"
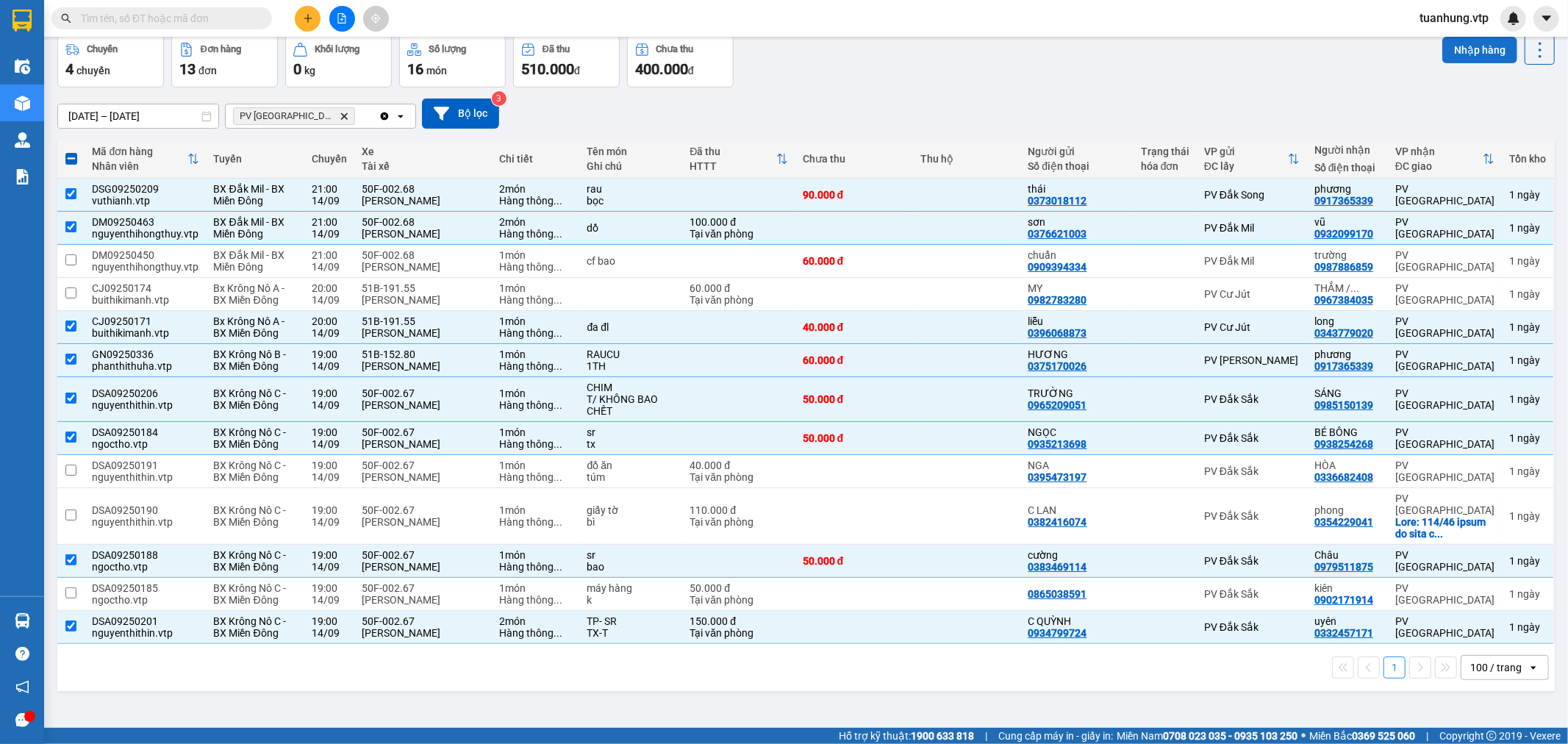
click at [1455, 53] on button "Nhập hàng" at bounding box center [1479, 49] width 75 height 26
checkbox input "false"
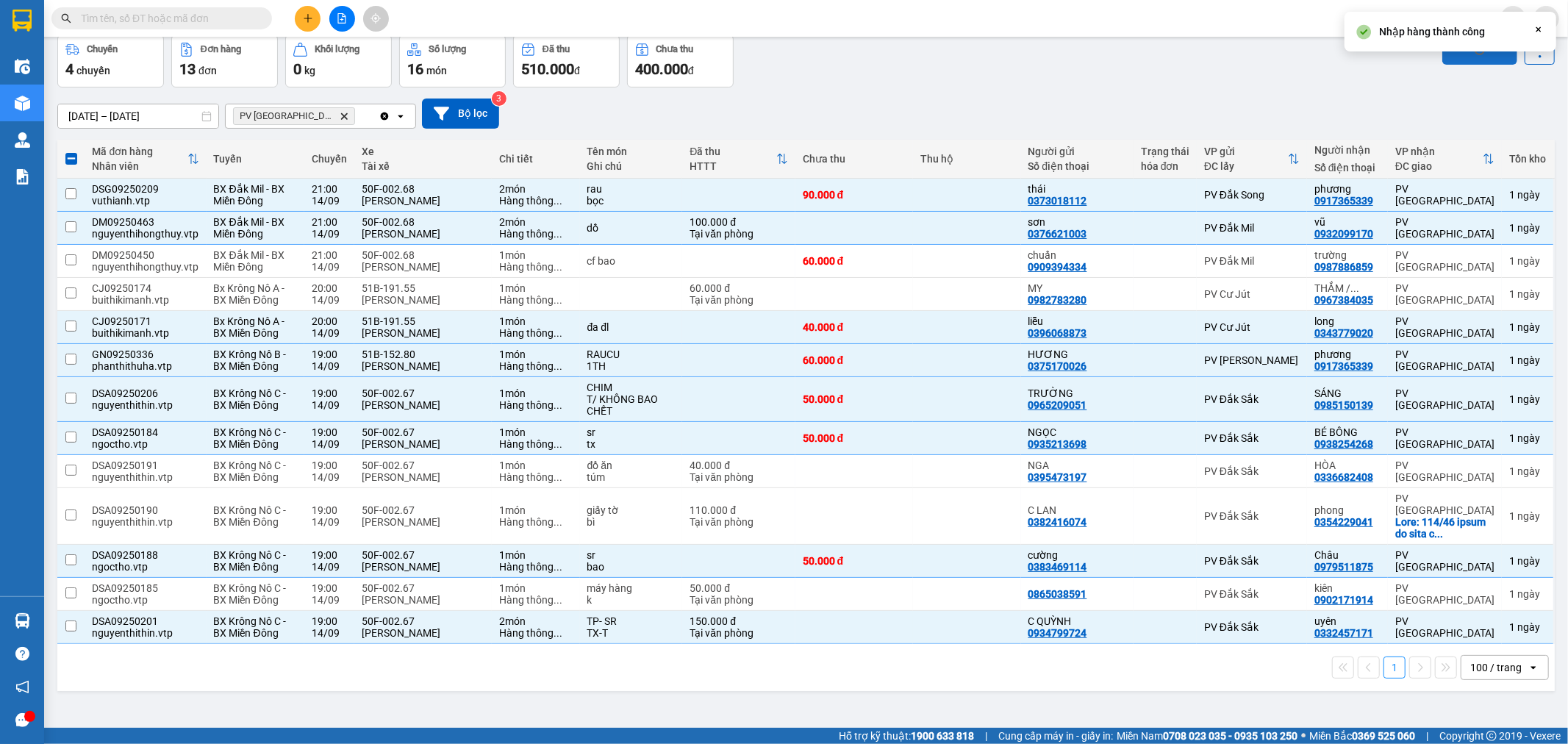
checkbox input "false"
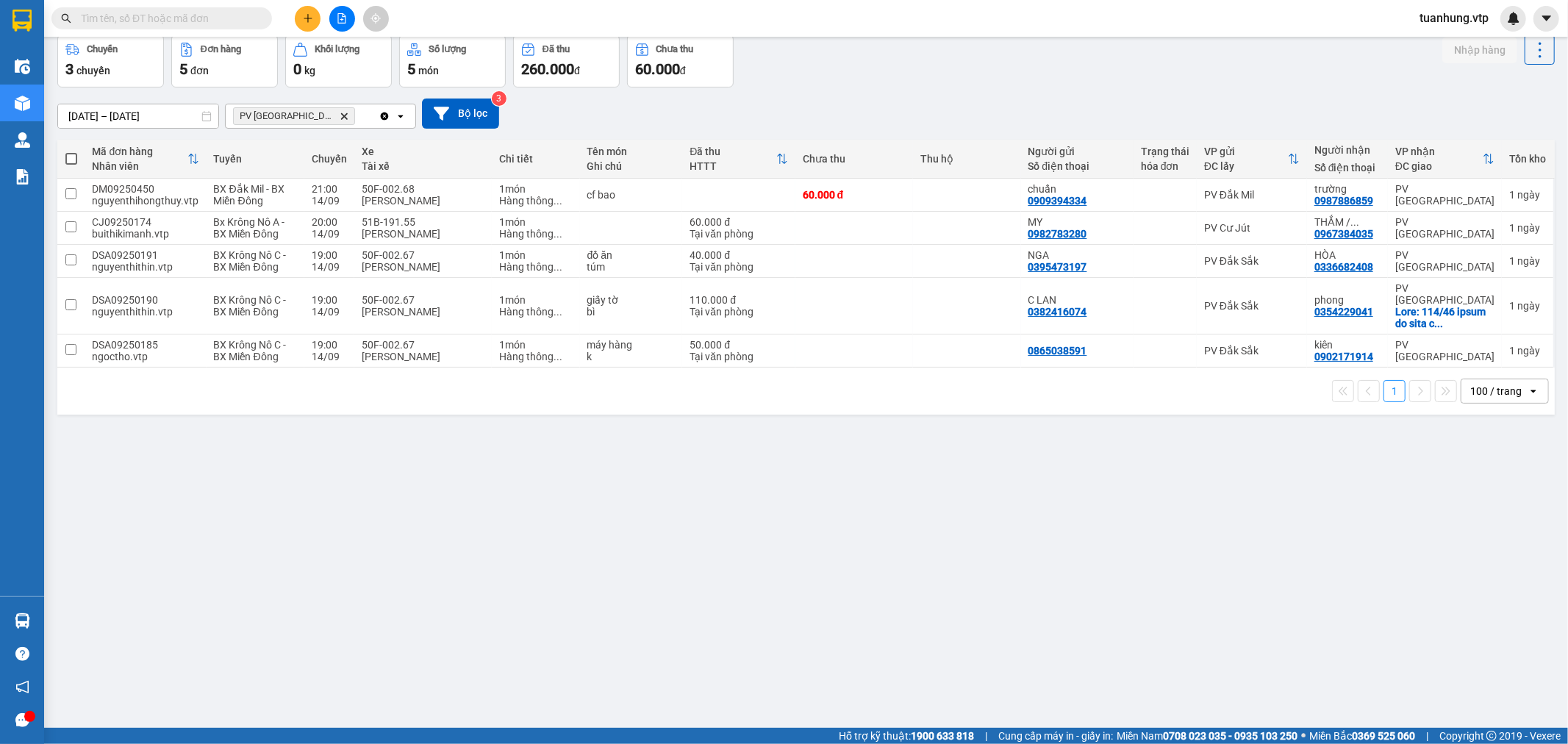
scroll to position [0, 0]
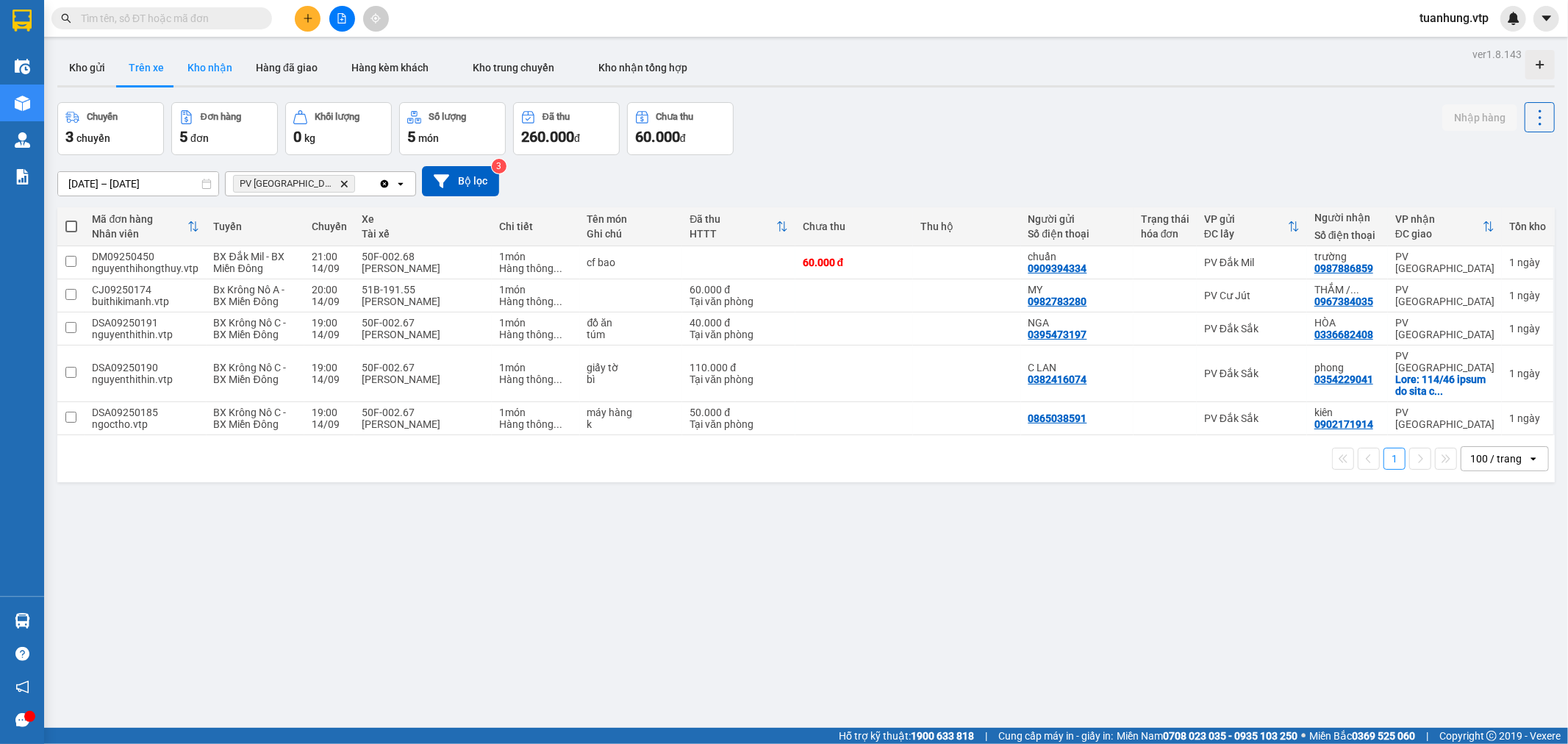
click at [211, 67] on button "Kho nhận" at bounding box center [210, 67] width 68 height 35
type input "[DATE] – [DATE]"
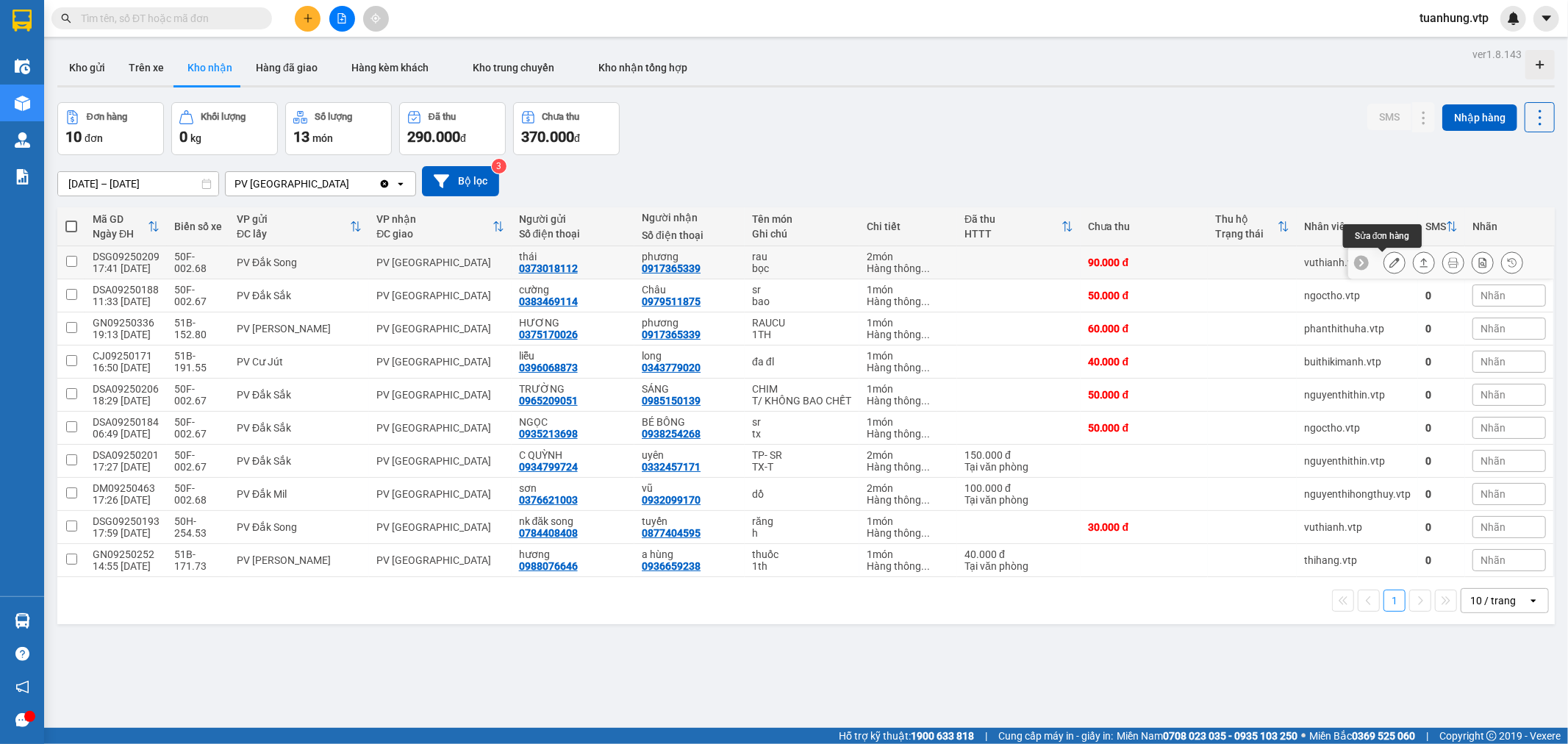
click at [1390, 263] on icon at bounding box center [1394, 262] width 10 height 10
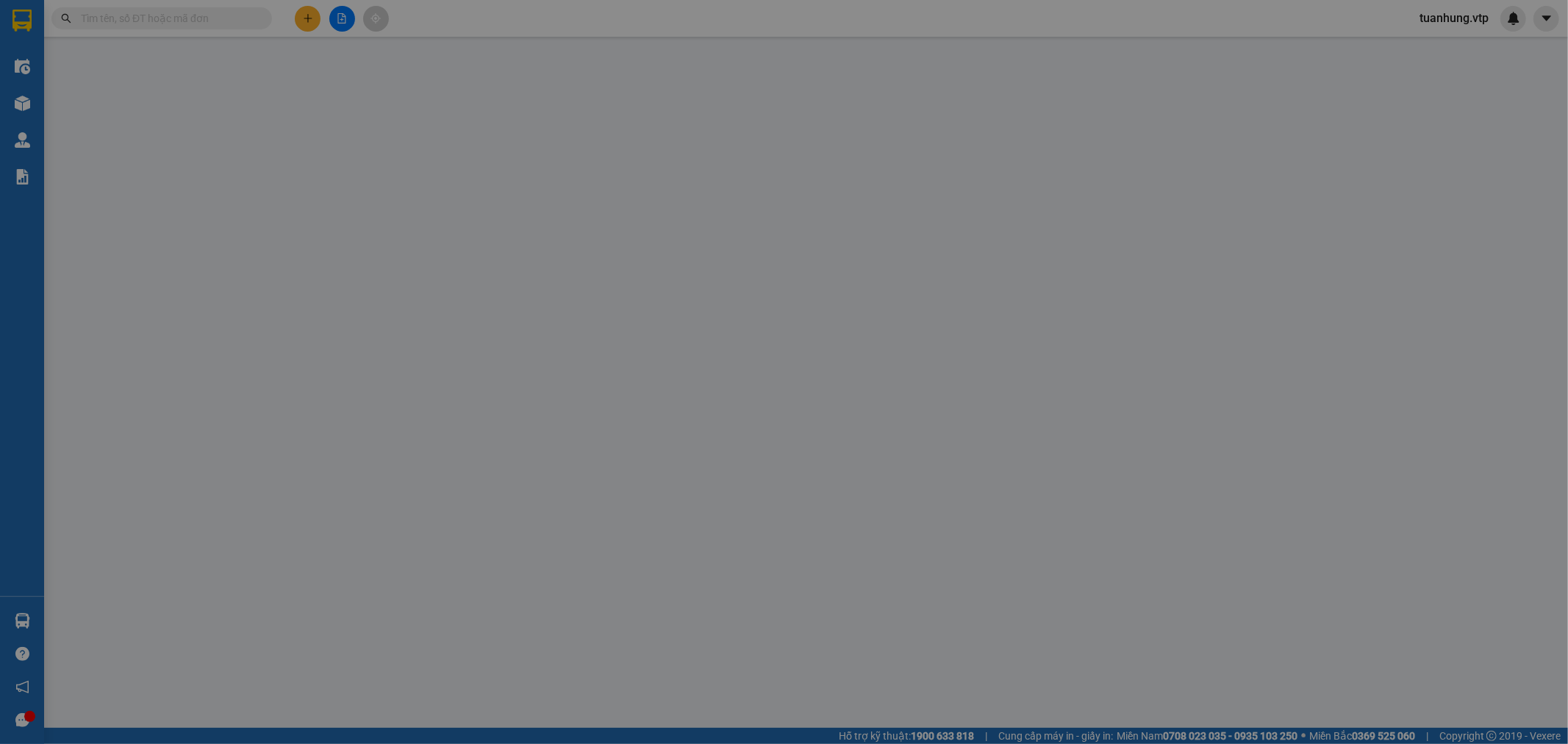
type input "0373018112"
type input "thái"
type input "0917365339"
type input "phương"
type input "90.000"
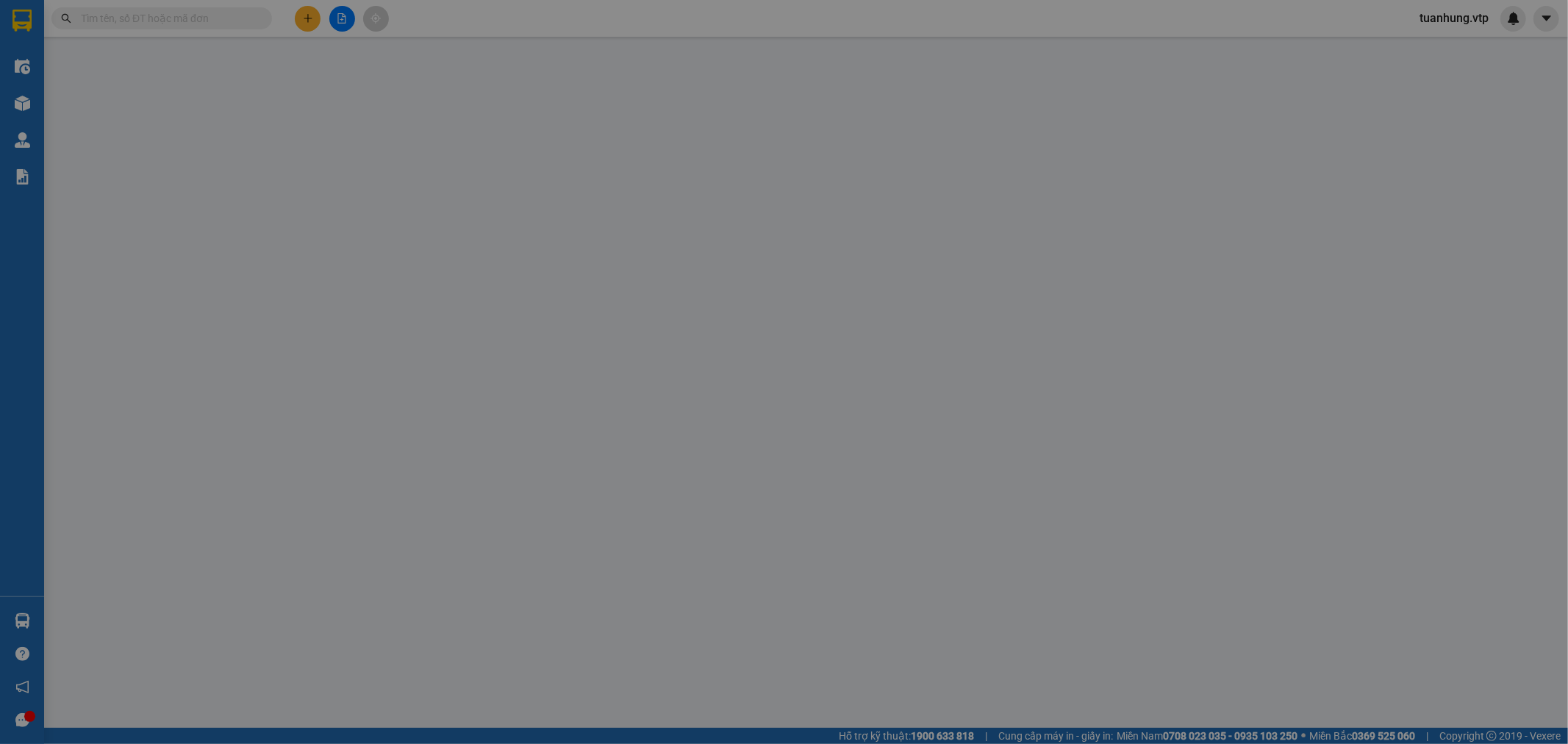
type input "90.000"
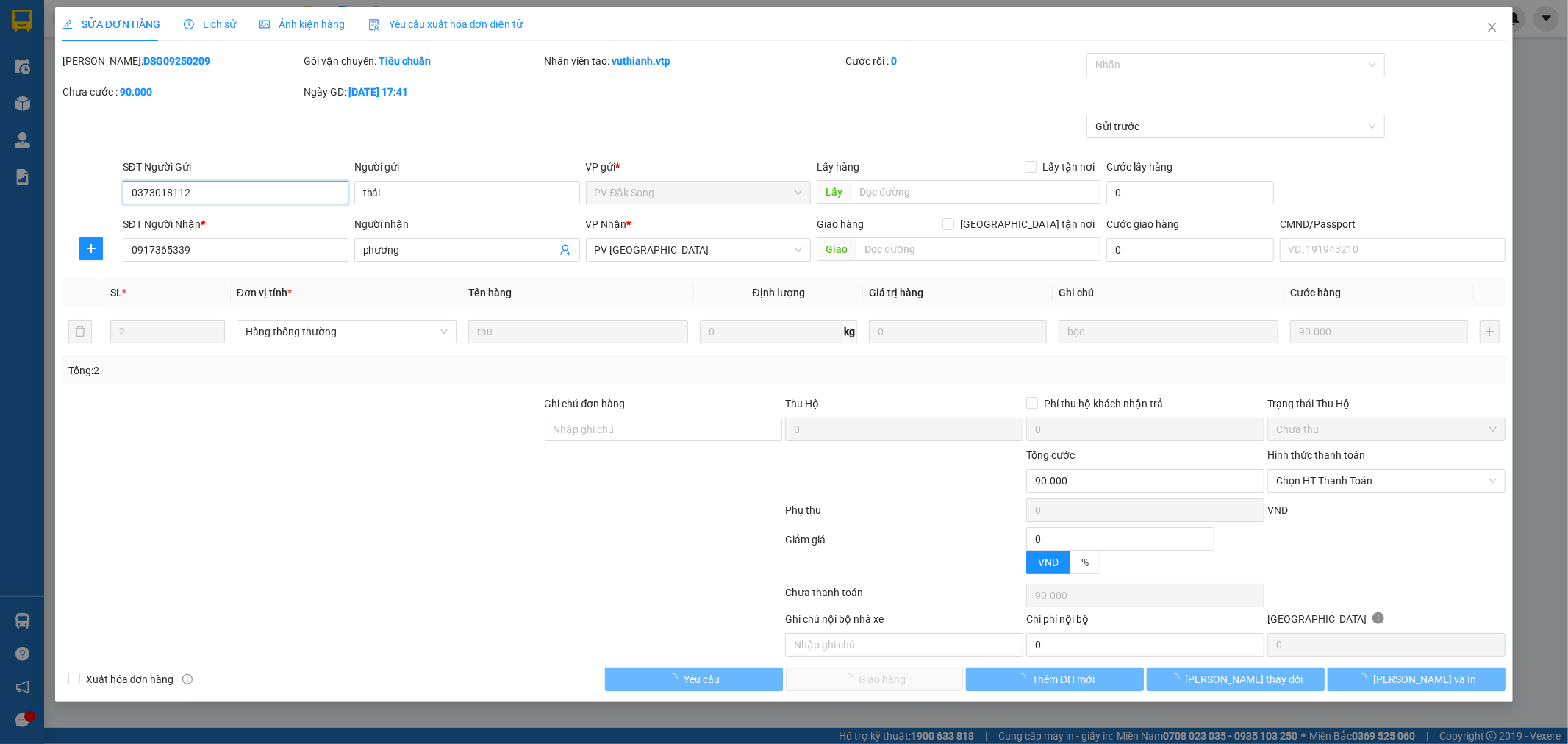
type input "4.500"
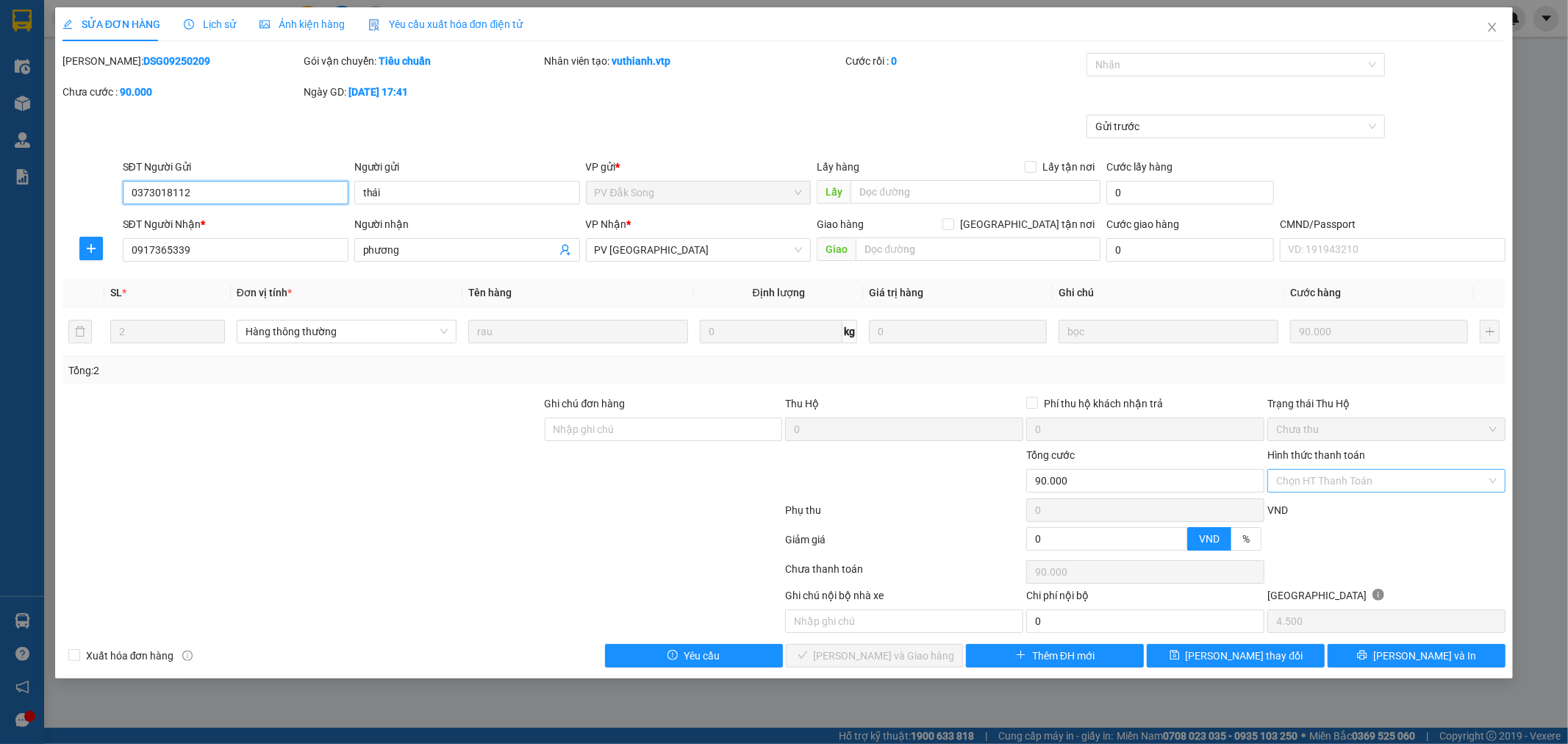
click at [1490, 483] on div "Chọn HT Thanh Toán" at bounding box center [1386, 480] width 239 height 23
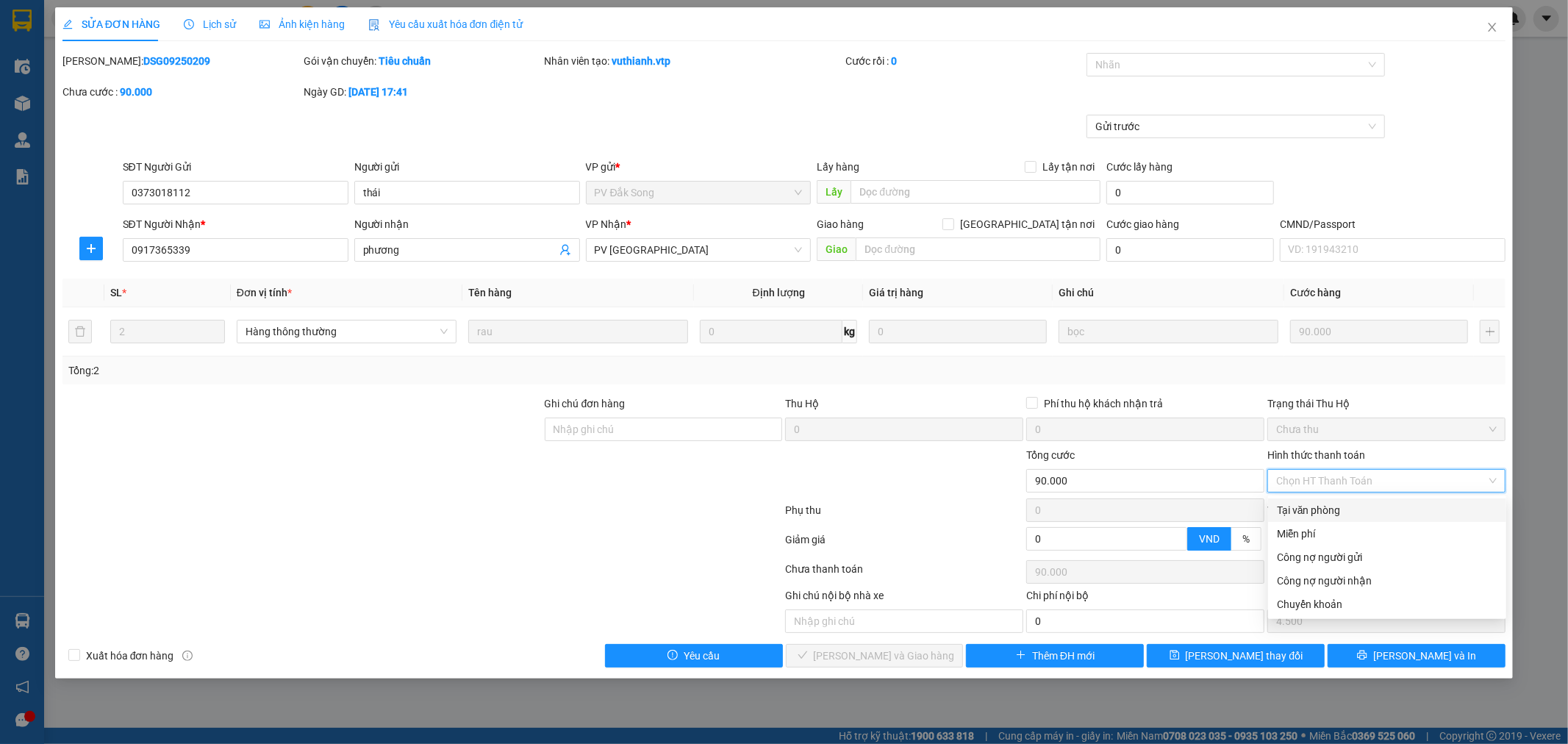
click at [1430, 500] on div "Tại văn phòng" at bounding box center [1387, 510] width 239 height 23
type input "0"
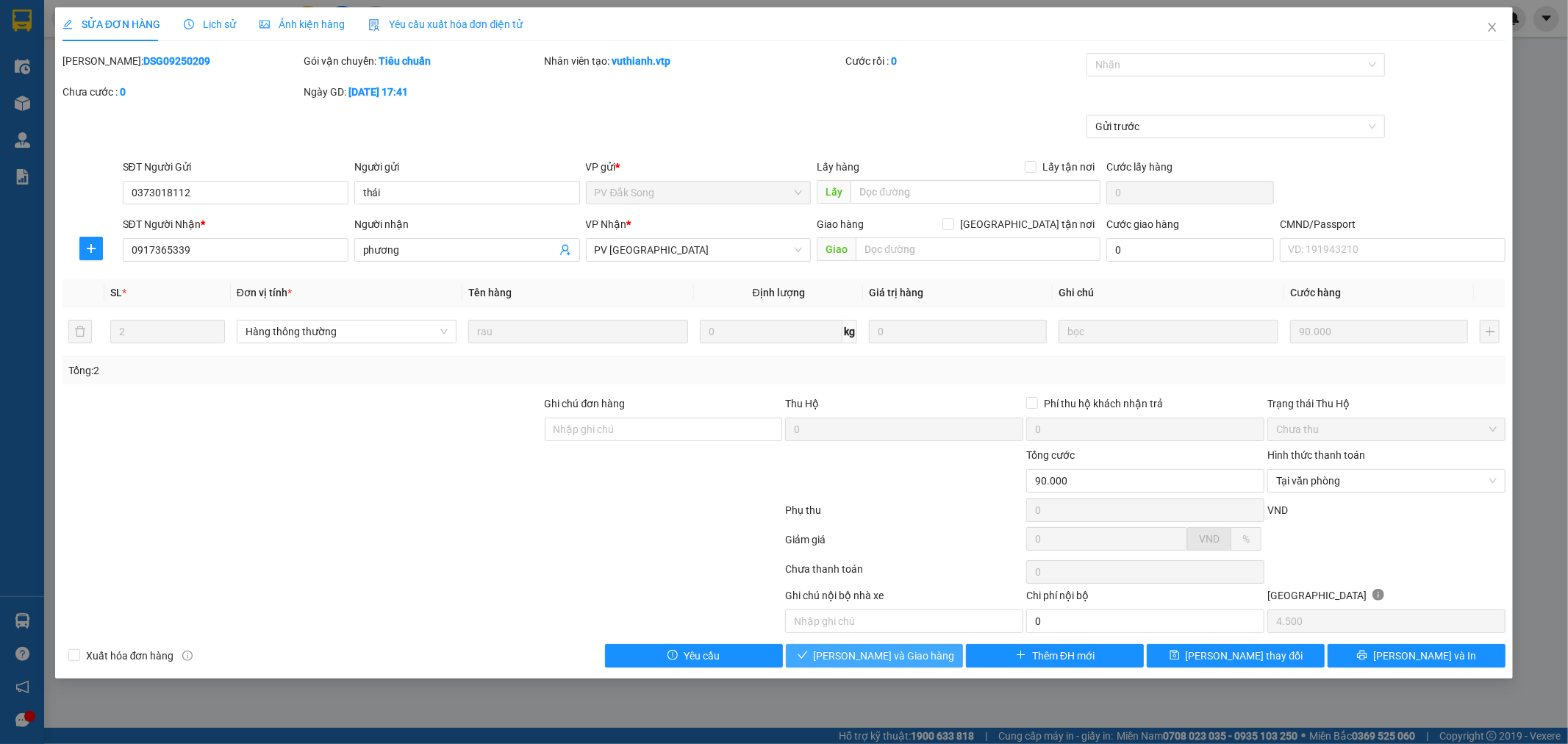
click at [921, 664] on button "[PERSON_NAME] và Giao hàng" at bounding box center [875, 655] width 178 height 23
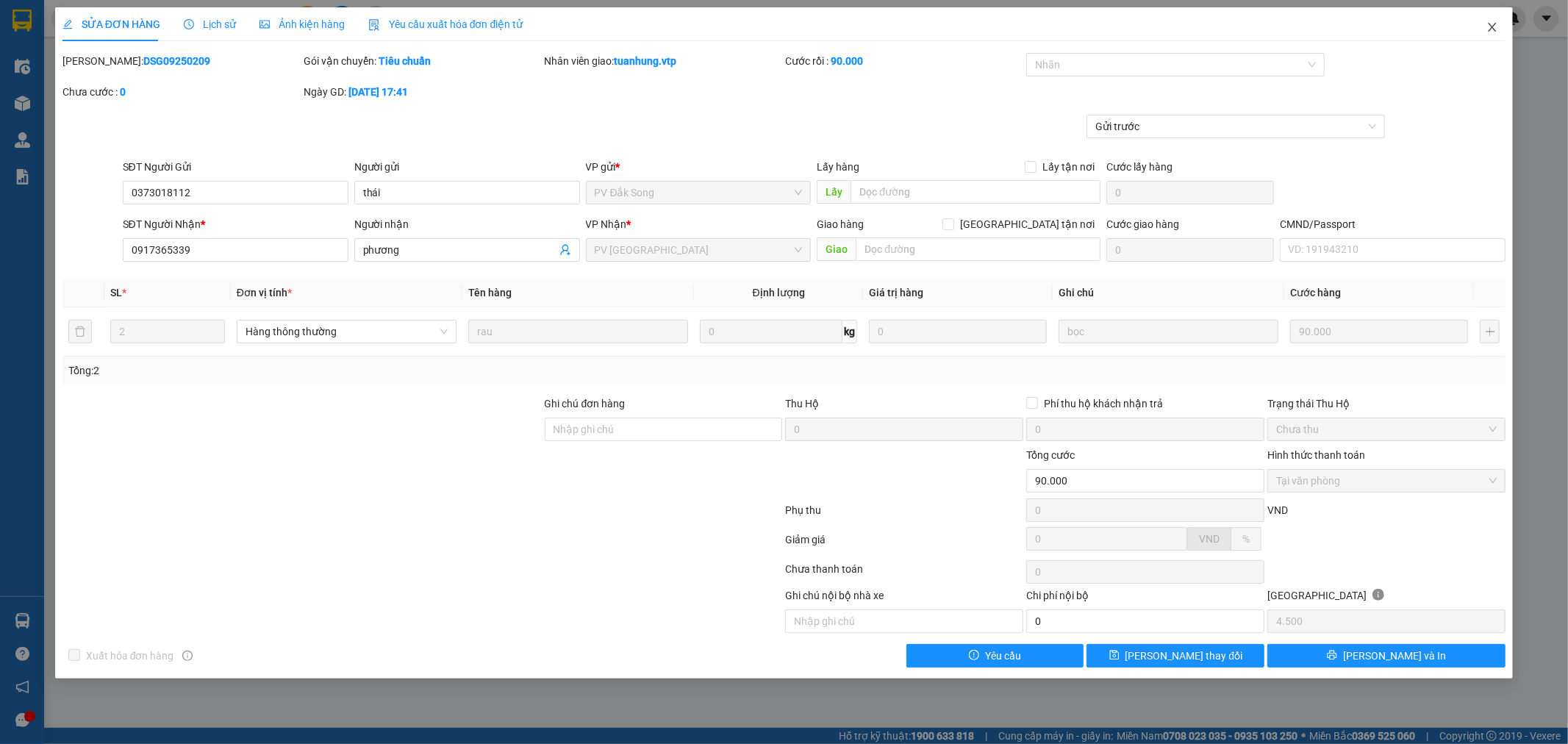
click at [1492, 24] on icon "close" at bounding box center [1491, 27] width 12 height 12
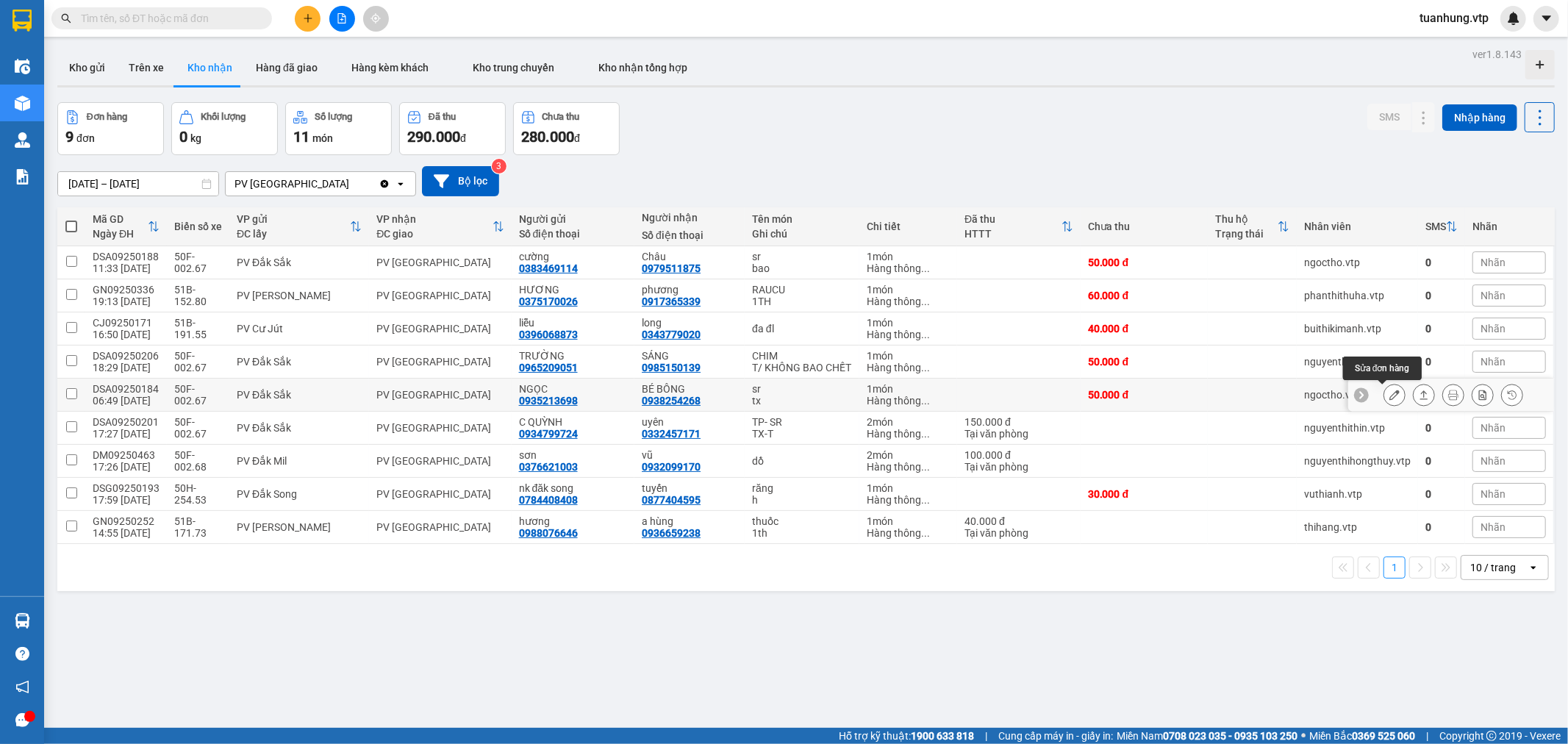
click at [1390, 390] on icon at bounding box center [1394, 394] width 10 height 10
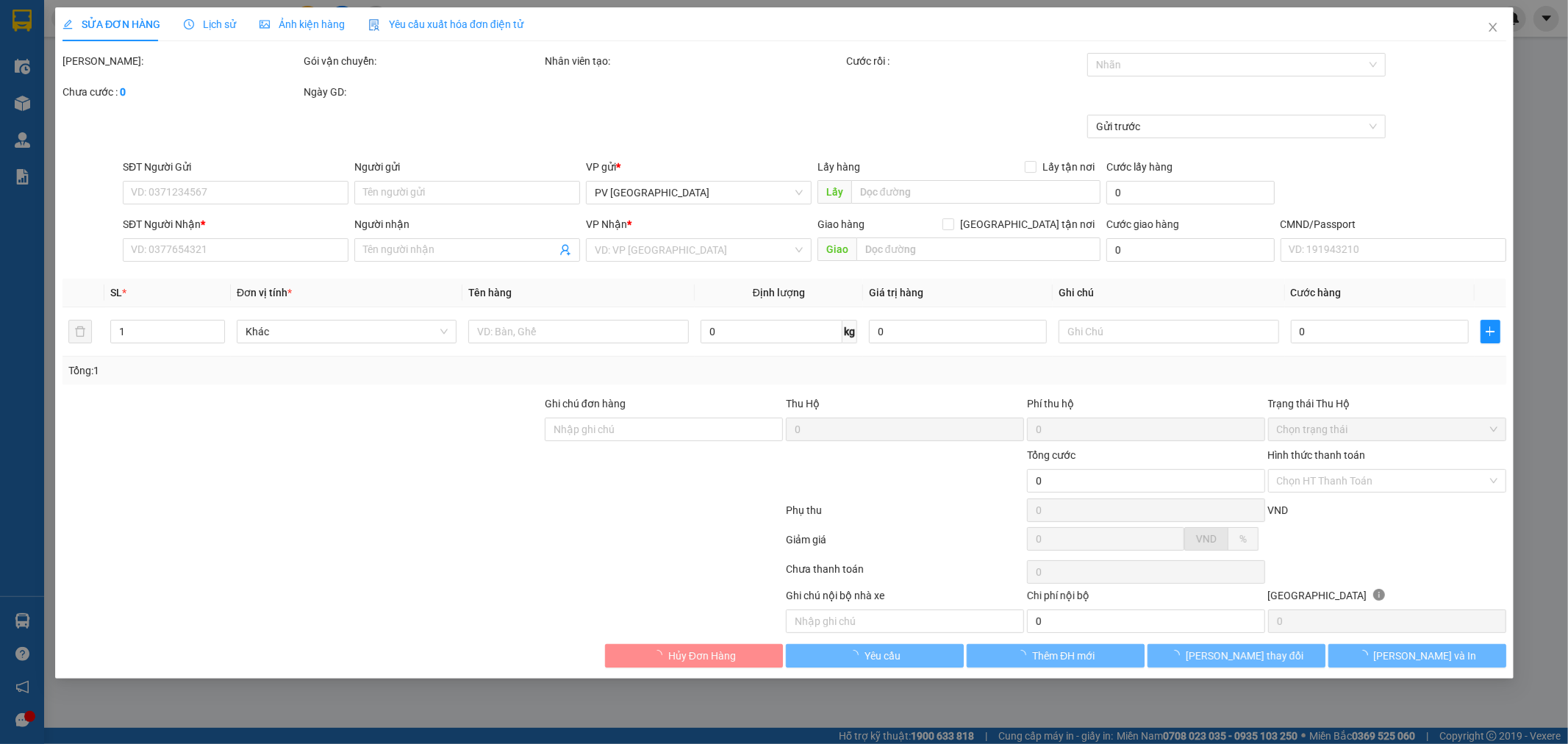
type input "2.500"
type input "0935213698"
type input "NGỌC"
type input "0938254268"
type input "BÉ BÔNG"
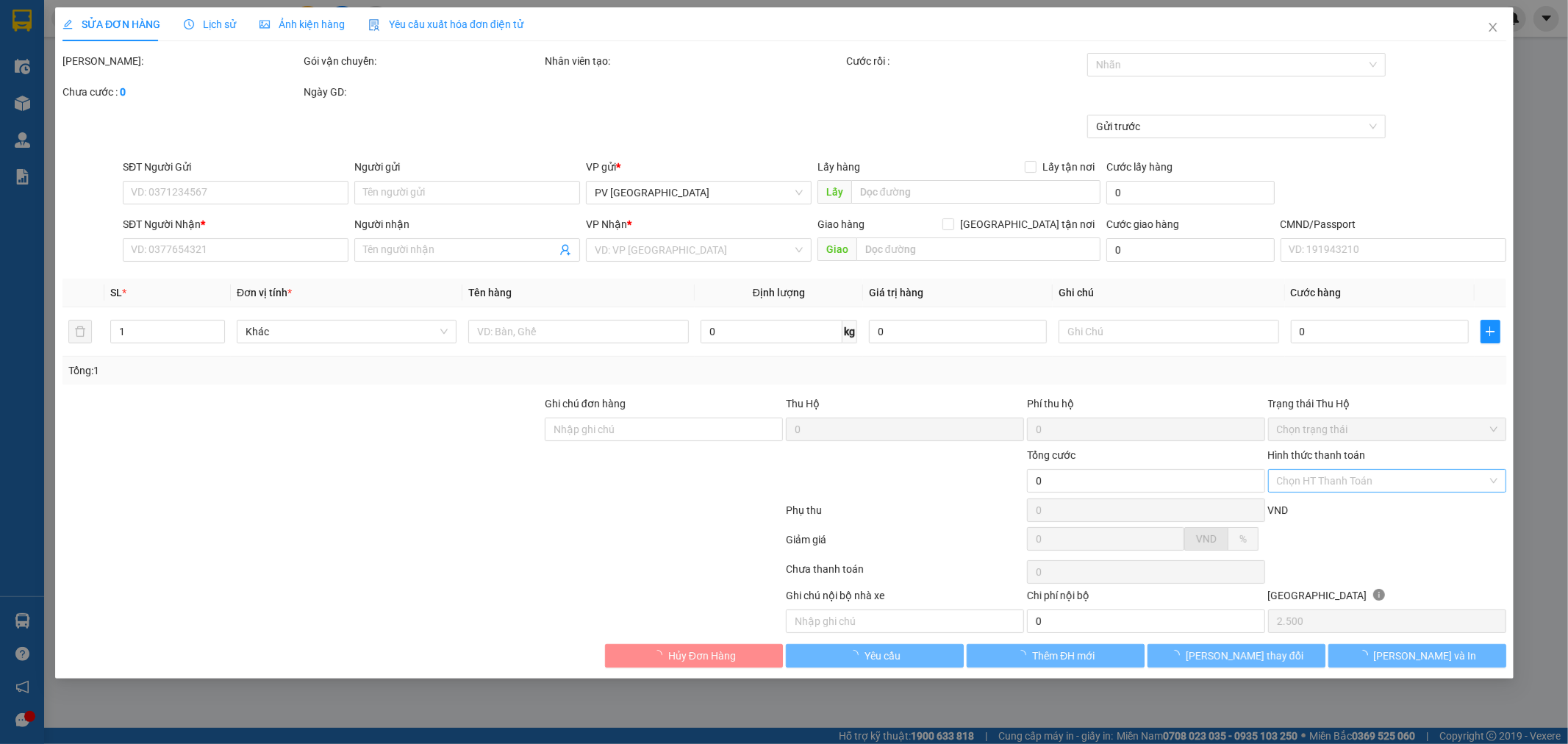
type input "50.000"
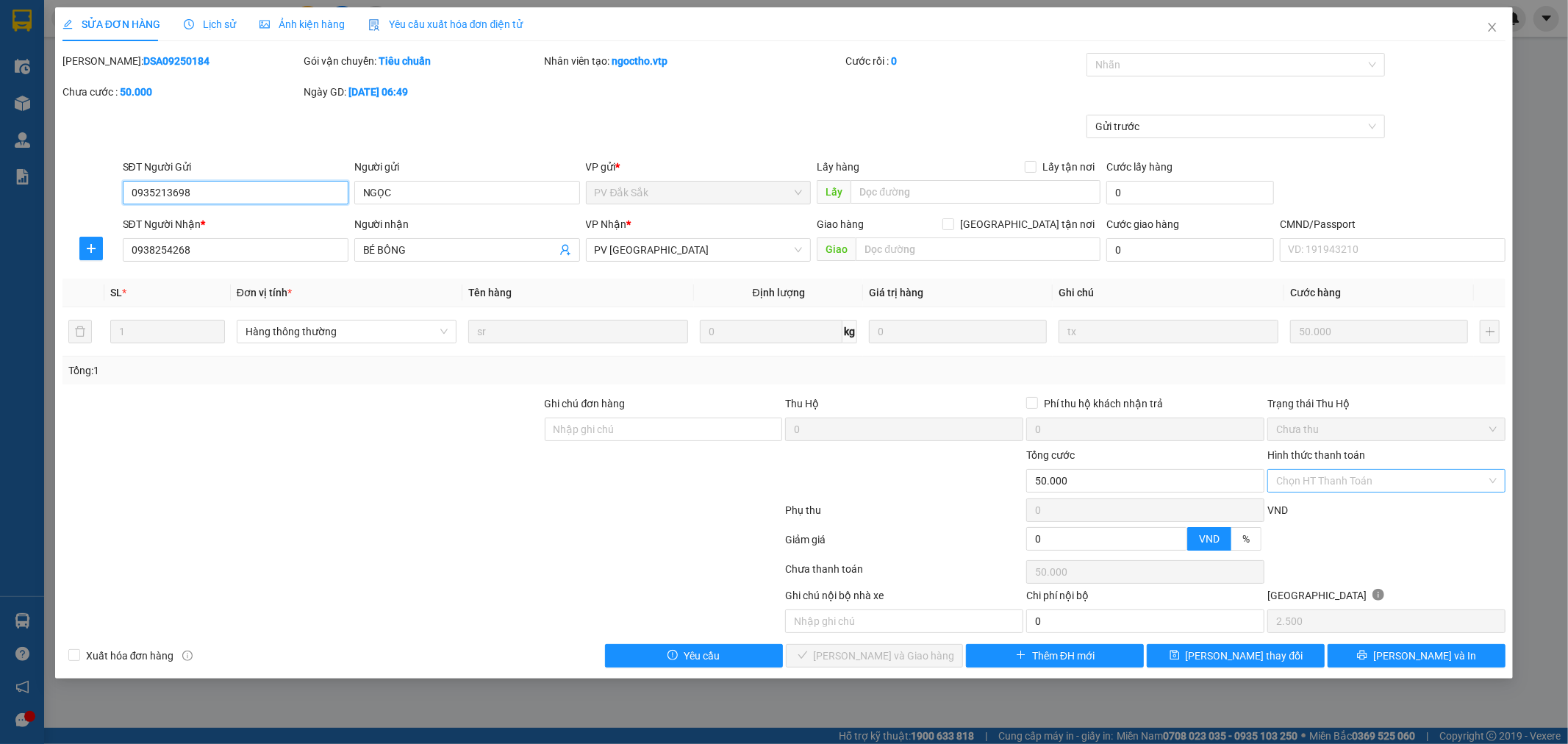
click at [1488, 478] on div "Chọn HT Thanh Toán" at bounding box center [1386, 480] width 239 height 23
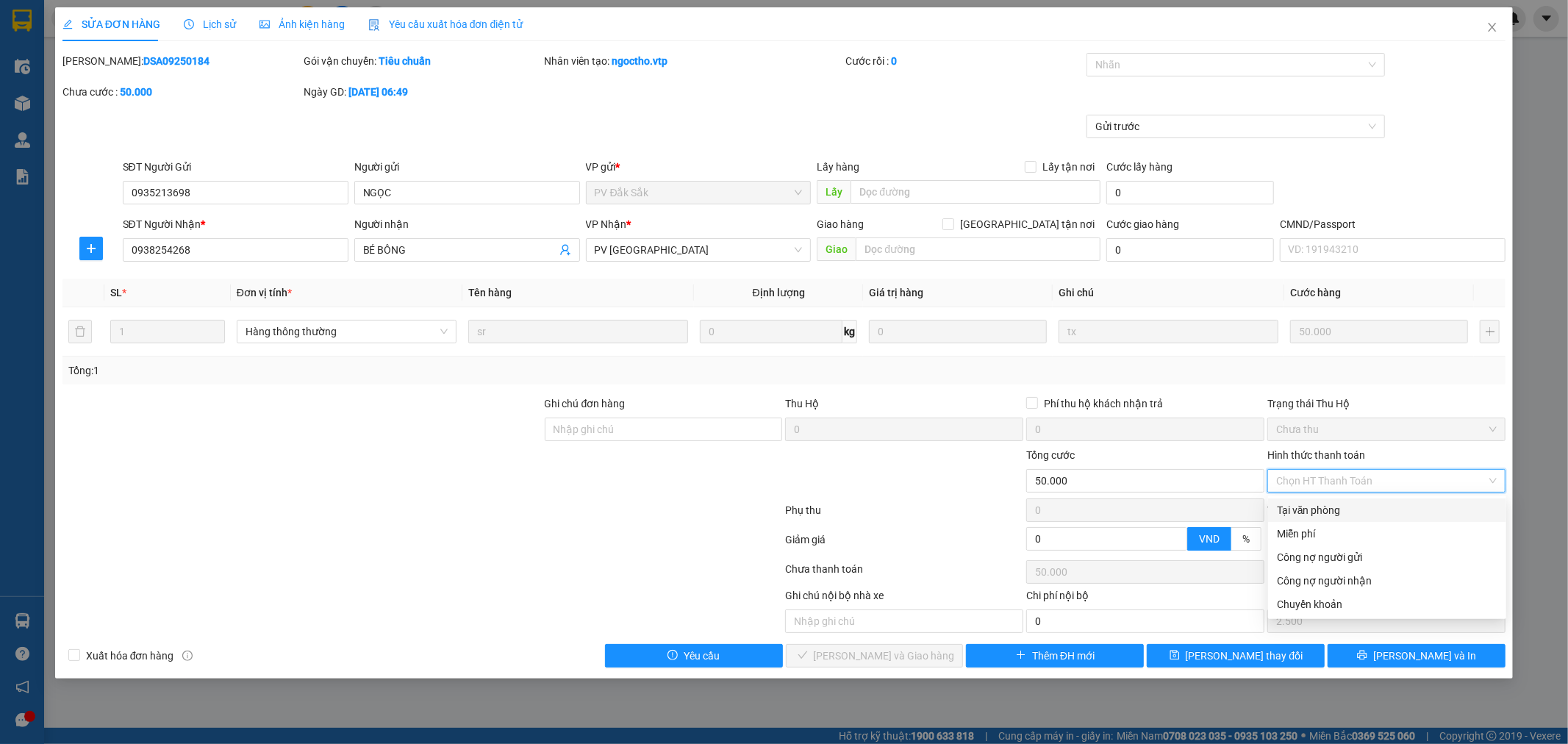
click at [1412, 512] on div "Tại văn phòng" at bounding box center [1387, 510] width 221 height 16
type input "0"
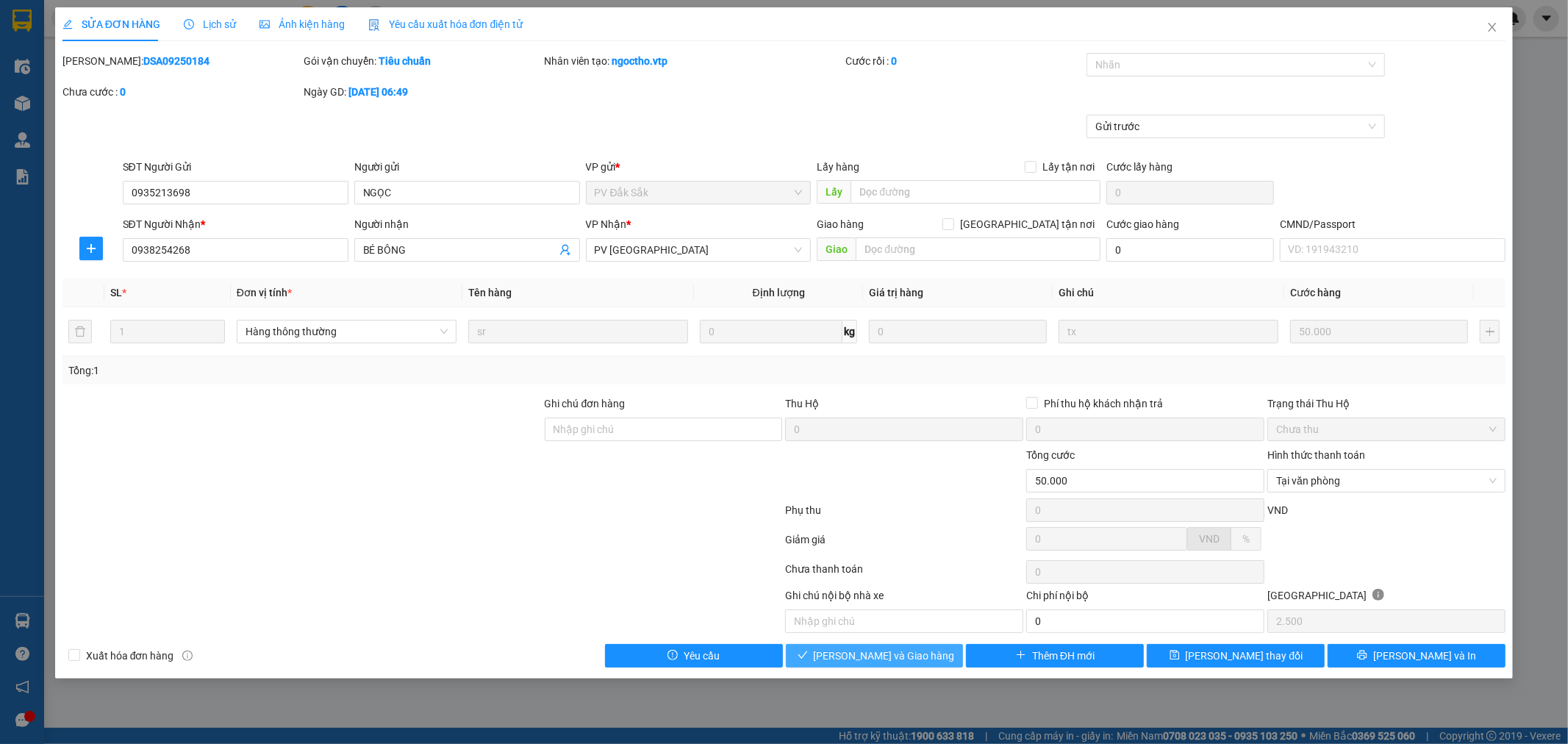
click at [901, 651] on span "[PERSON_NAME] và Giao hàng" at bounding box center [884, 656] width 141 height 16
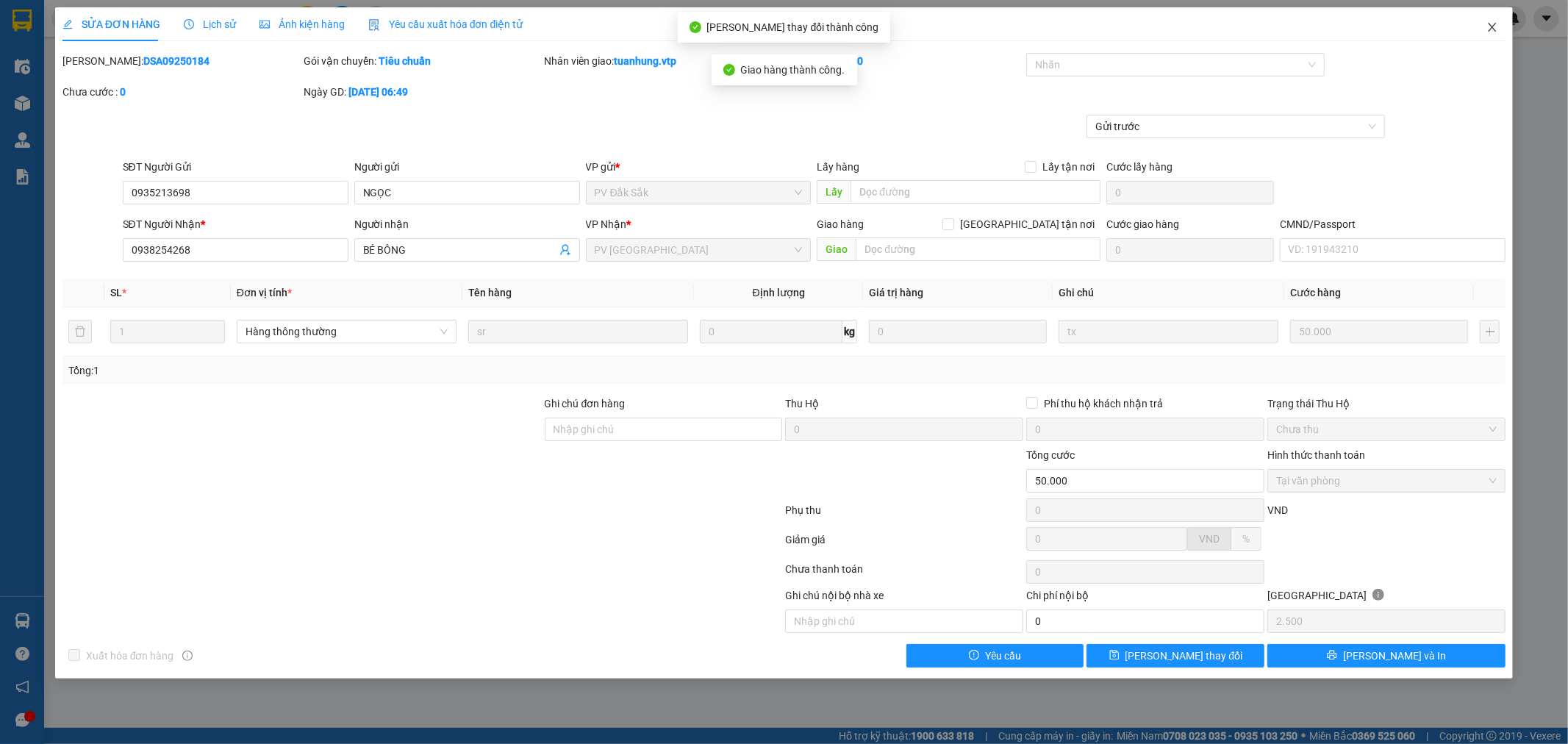
click at [1492, 28] on icon "close" at bounding box center [1492, 27] width 8 height 9
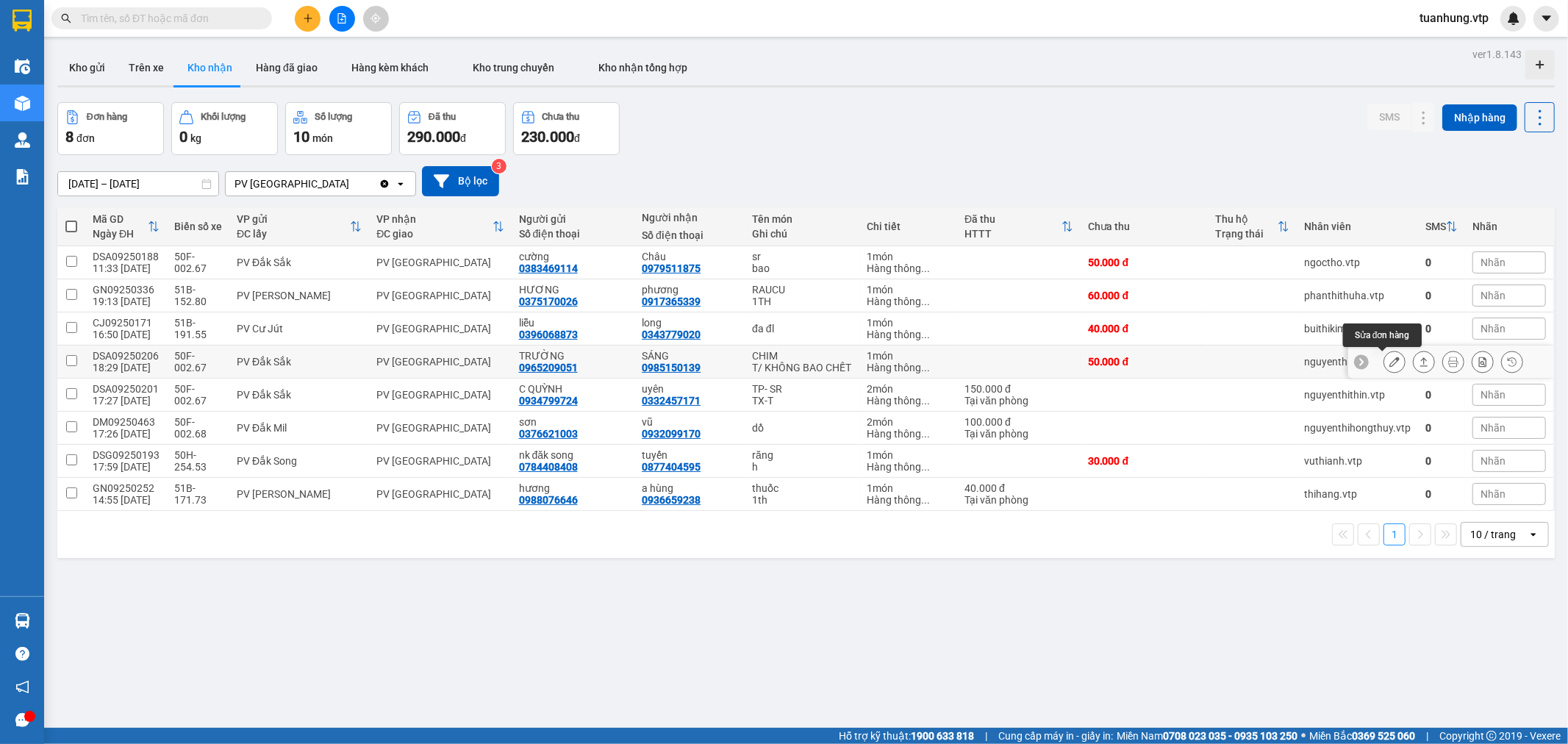
click at [1390, 365] on icon at bounding box center [1394, 361] width 10 height 10
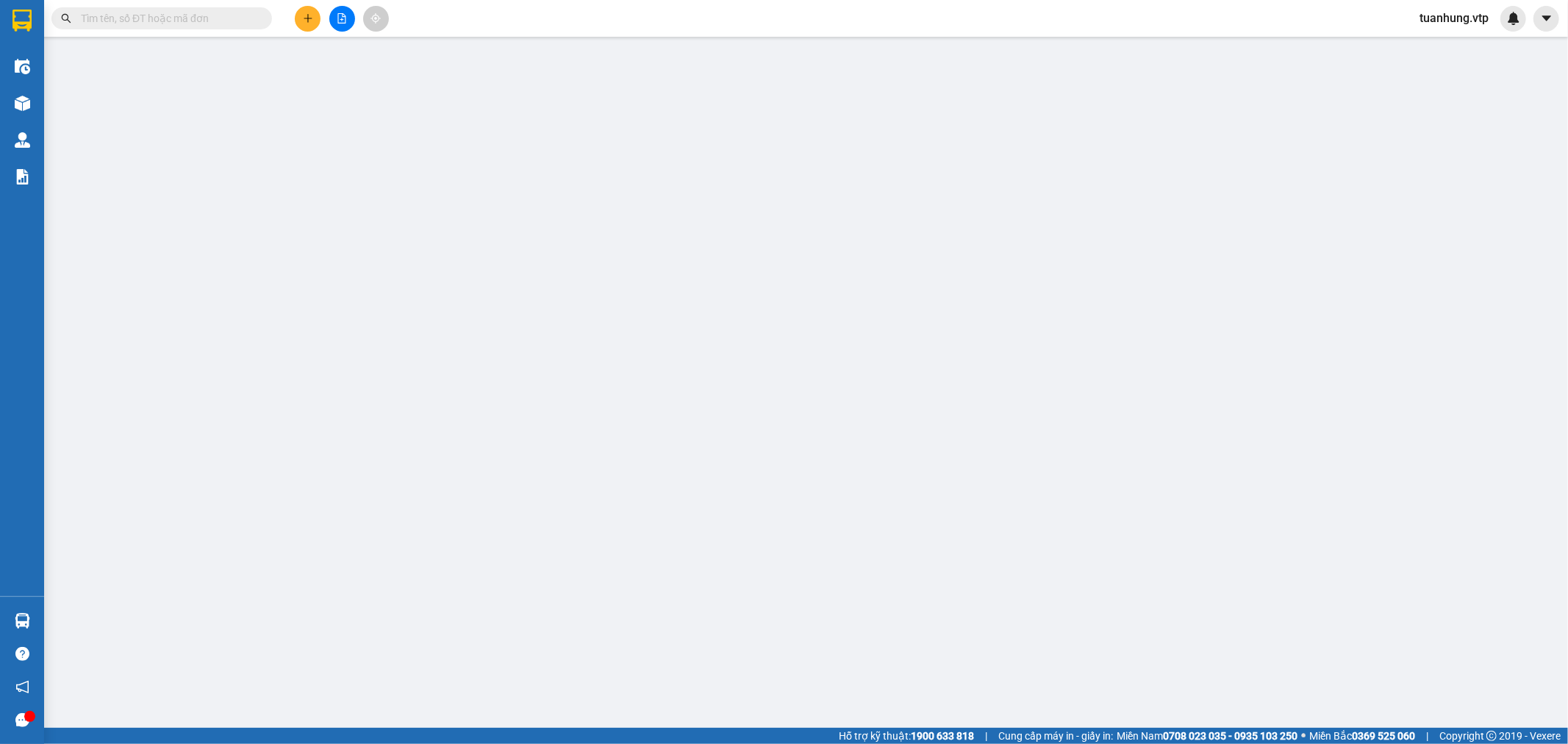
type input "2.500"
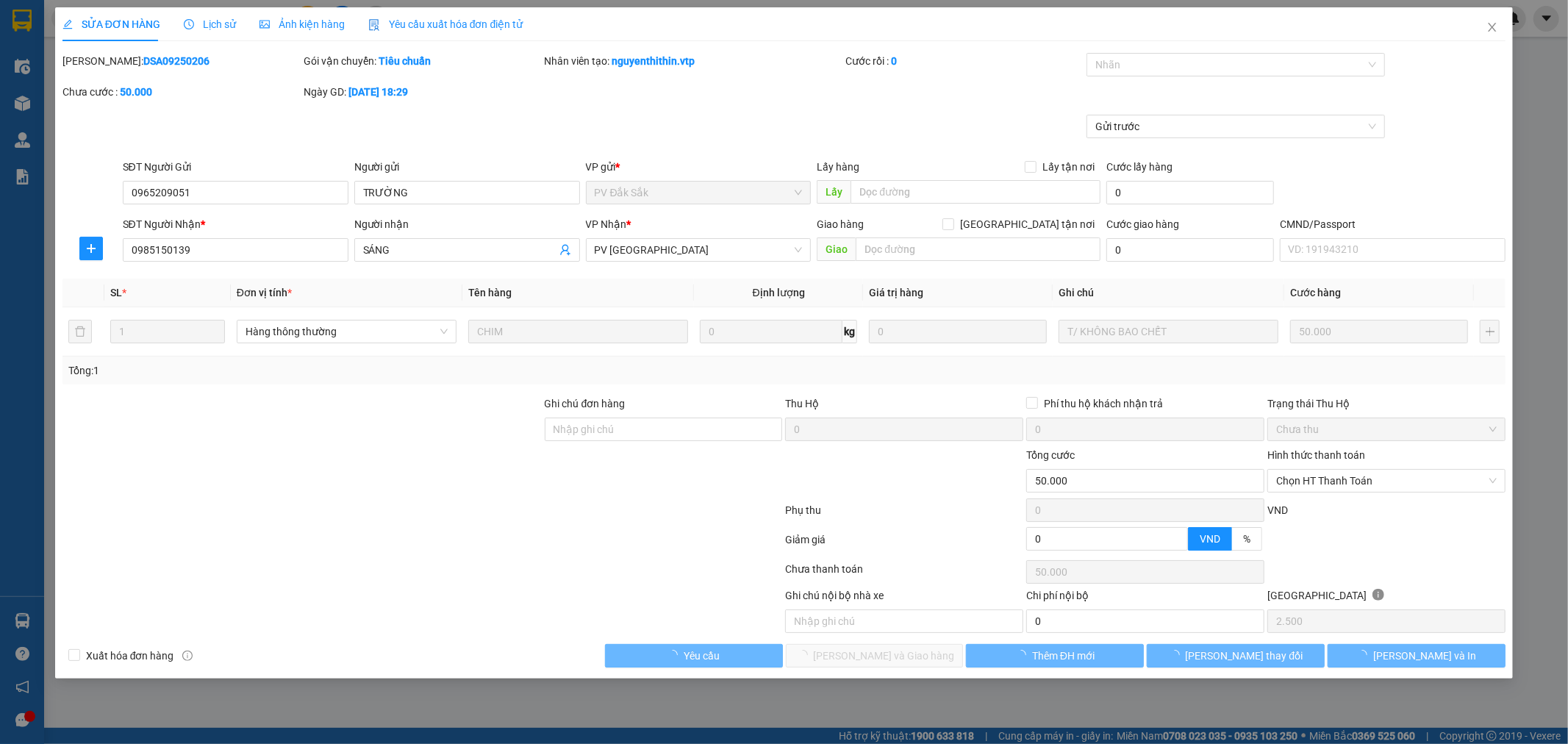
type input "0965209051"
type input "TRƯỜNG"
type input "0985150139"
type input "SÁNG"
type input "50.000"
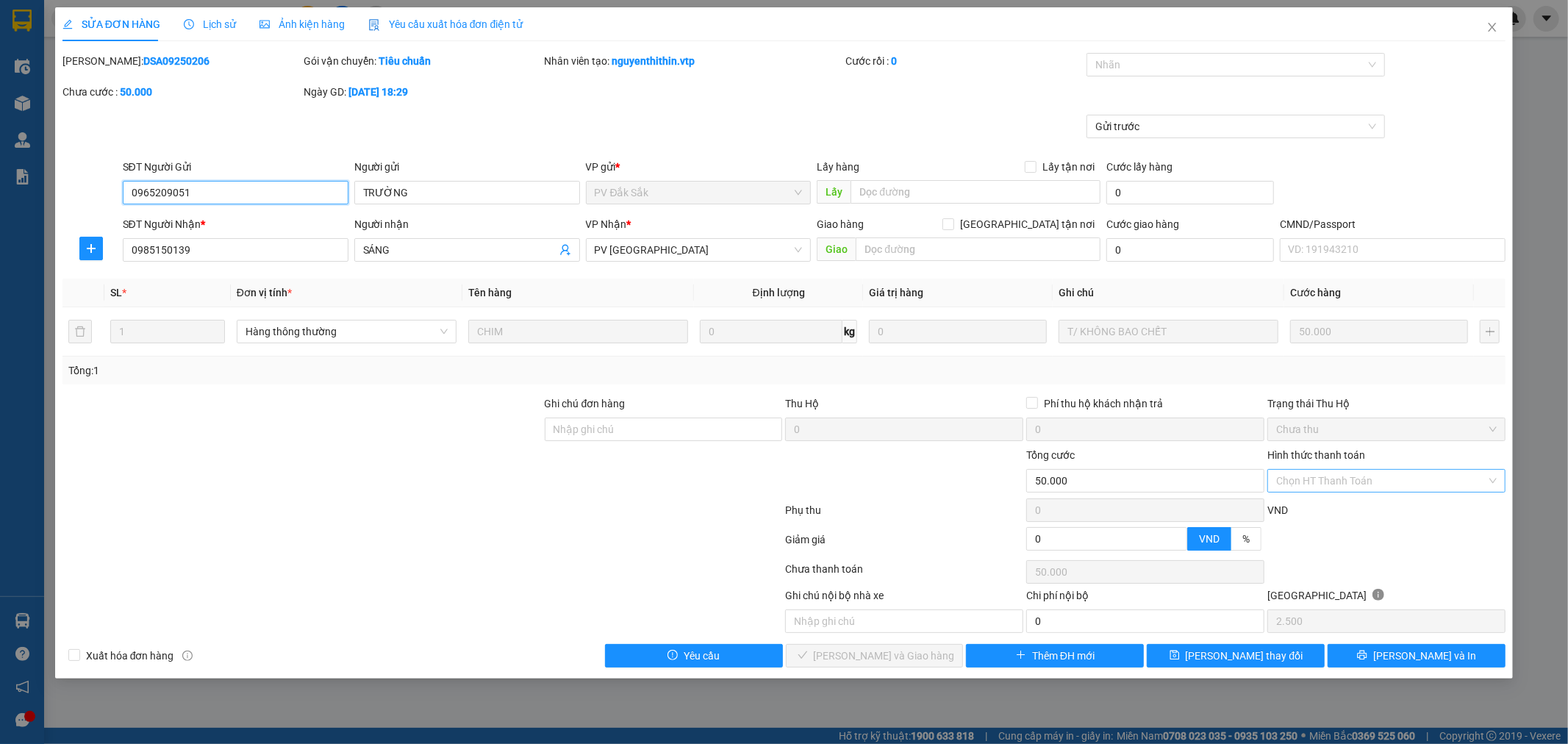
click at [1497, 479] on div "Chọn HT Thanh Toán" at bounding box center [1386, 480] width 239 height 23
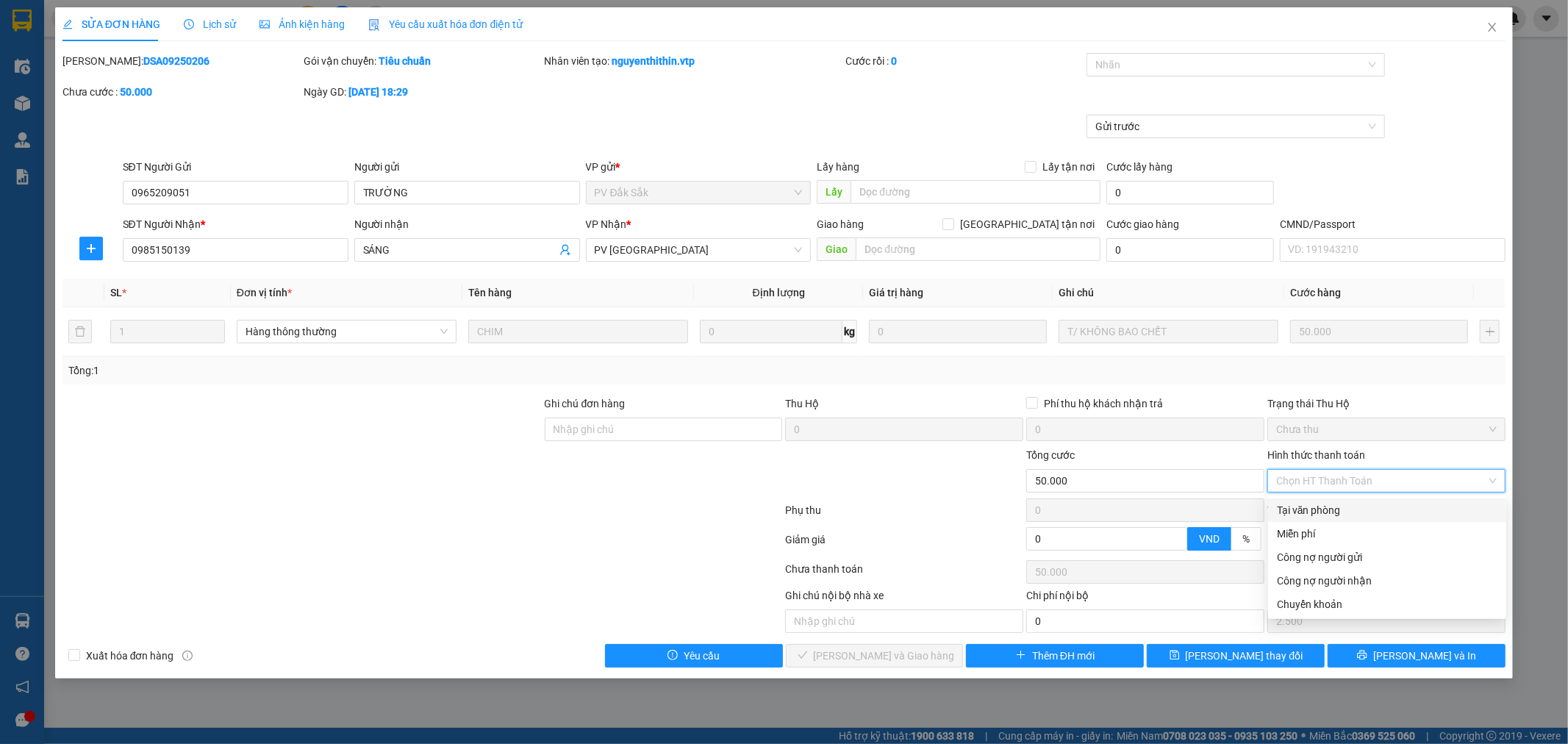
click at [1390, 511] on div "Tại văn phòng" at bounding box center [1387, 510] width 221 height 16
type input "0"
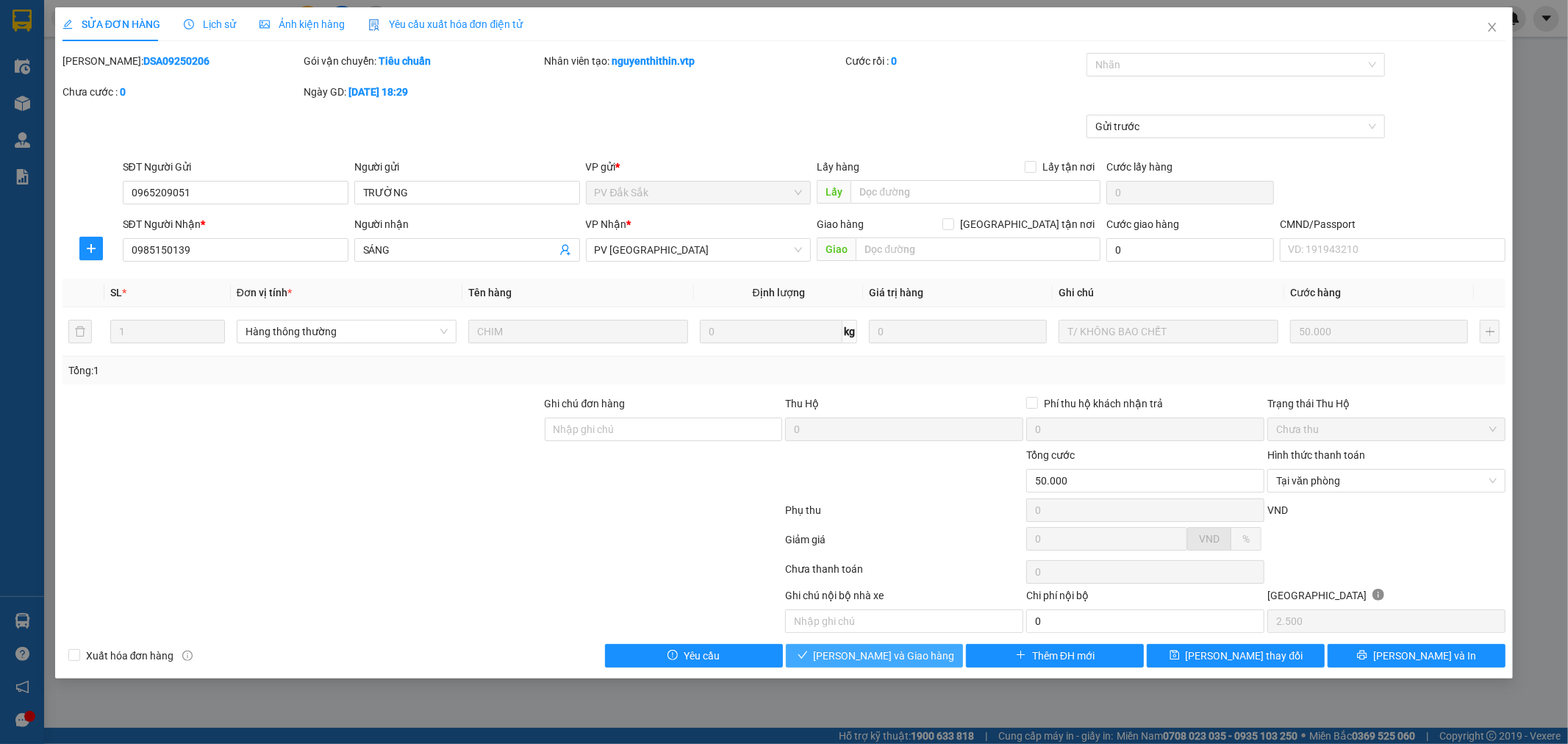
click at [880, 659] on span "[PERSON_NAME] và Giao hàng" at bounding box center [884, 656] width 141 height 16
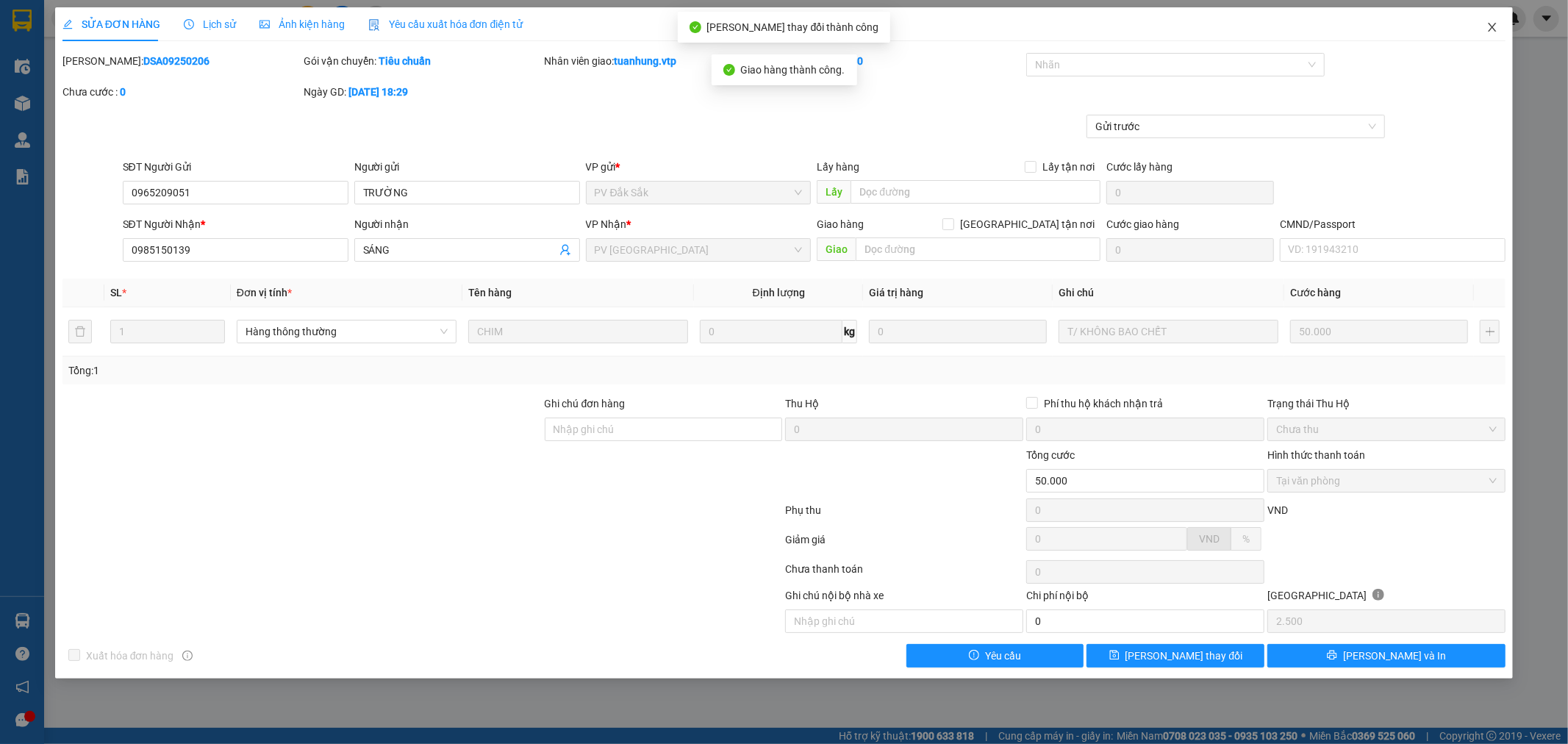
click at [1498, 26] on span "Close" at bounding box center [1492, 28] width 41 height 41
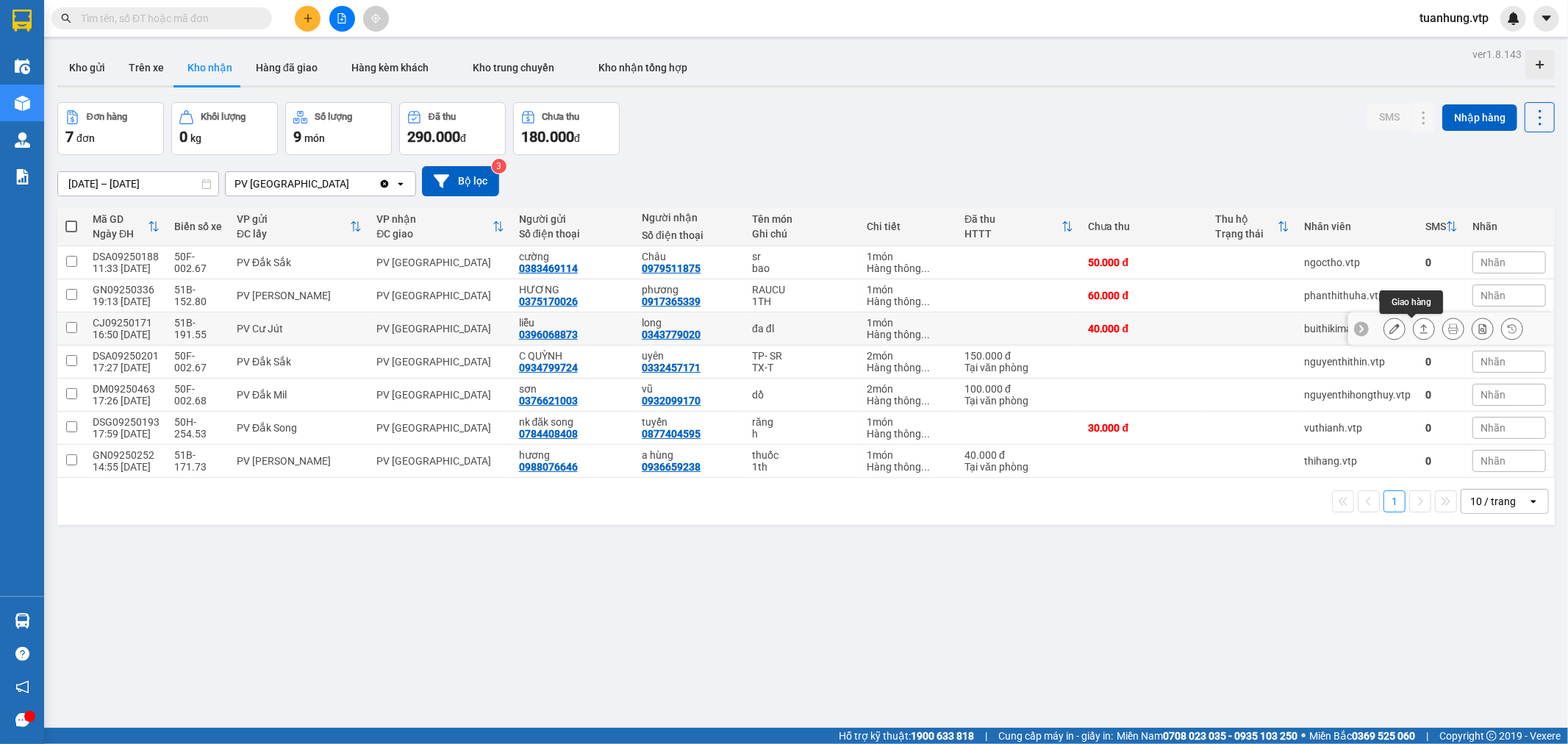
click at [1414, 322] on button at bounding box center [1424, 328] width 21 height 26
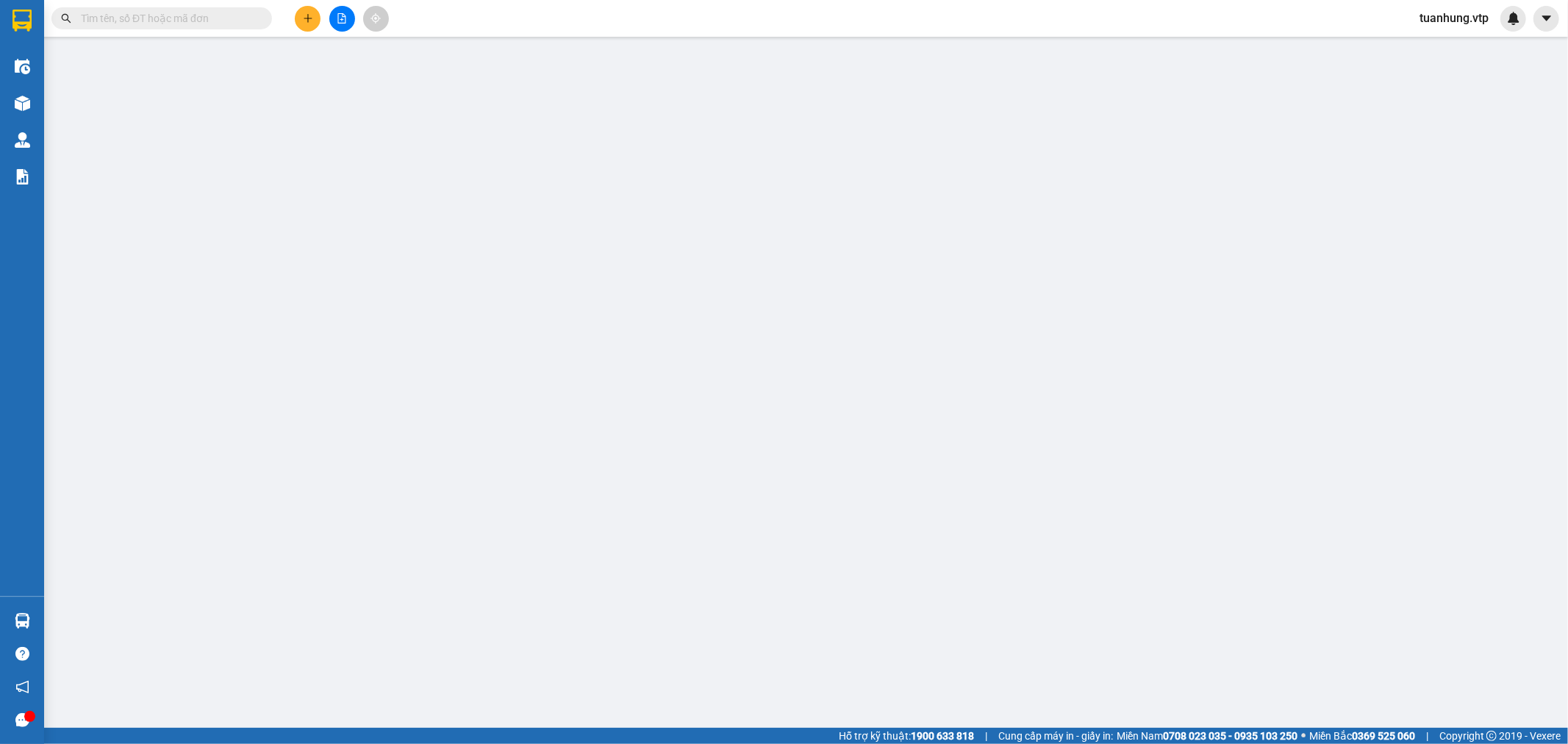
type input "0396068873"
type input "liễu"
type input "0343779020"
type input "long"
type input "40.000"
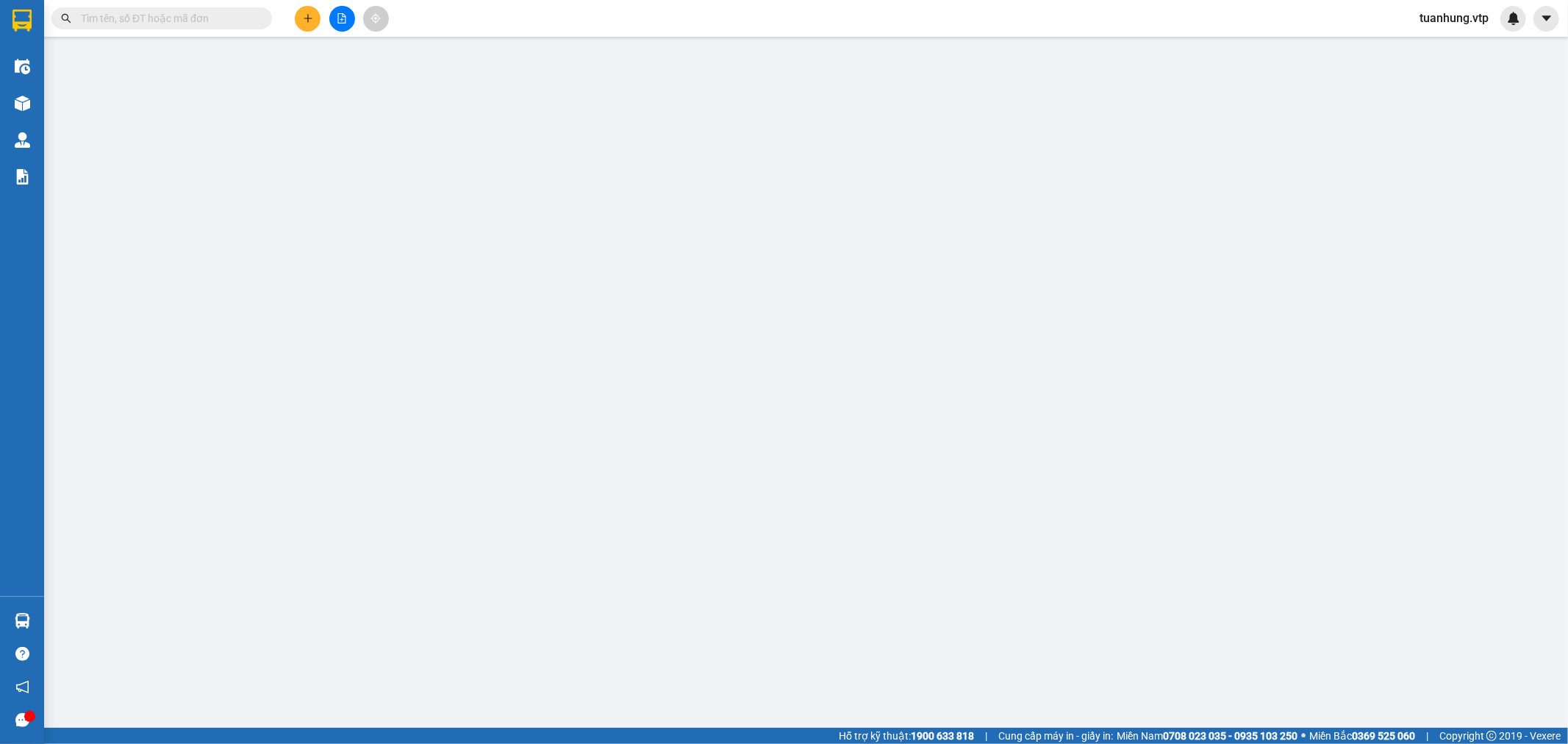
type input "40.000"
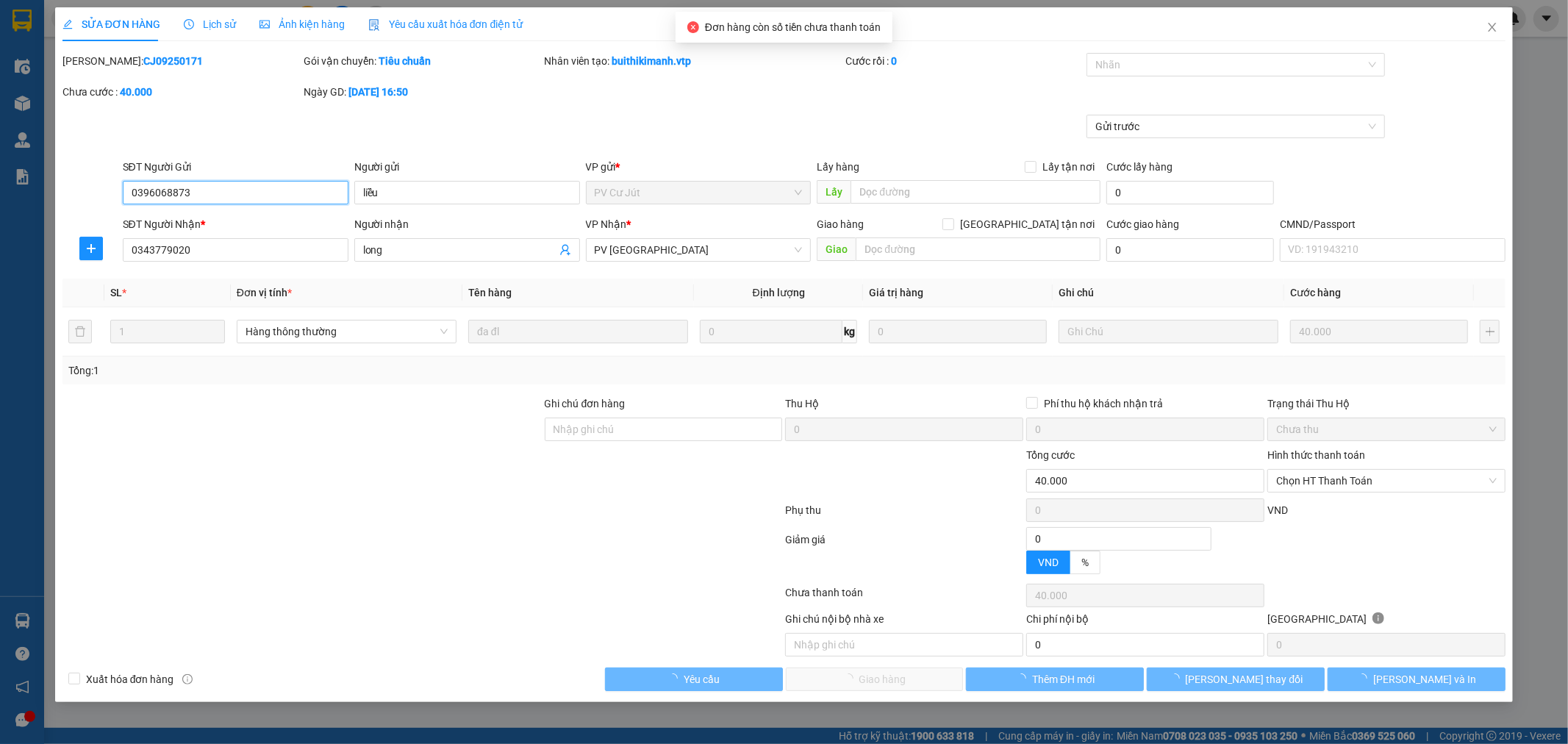
type input "2.000"
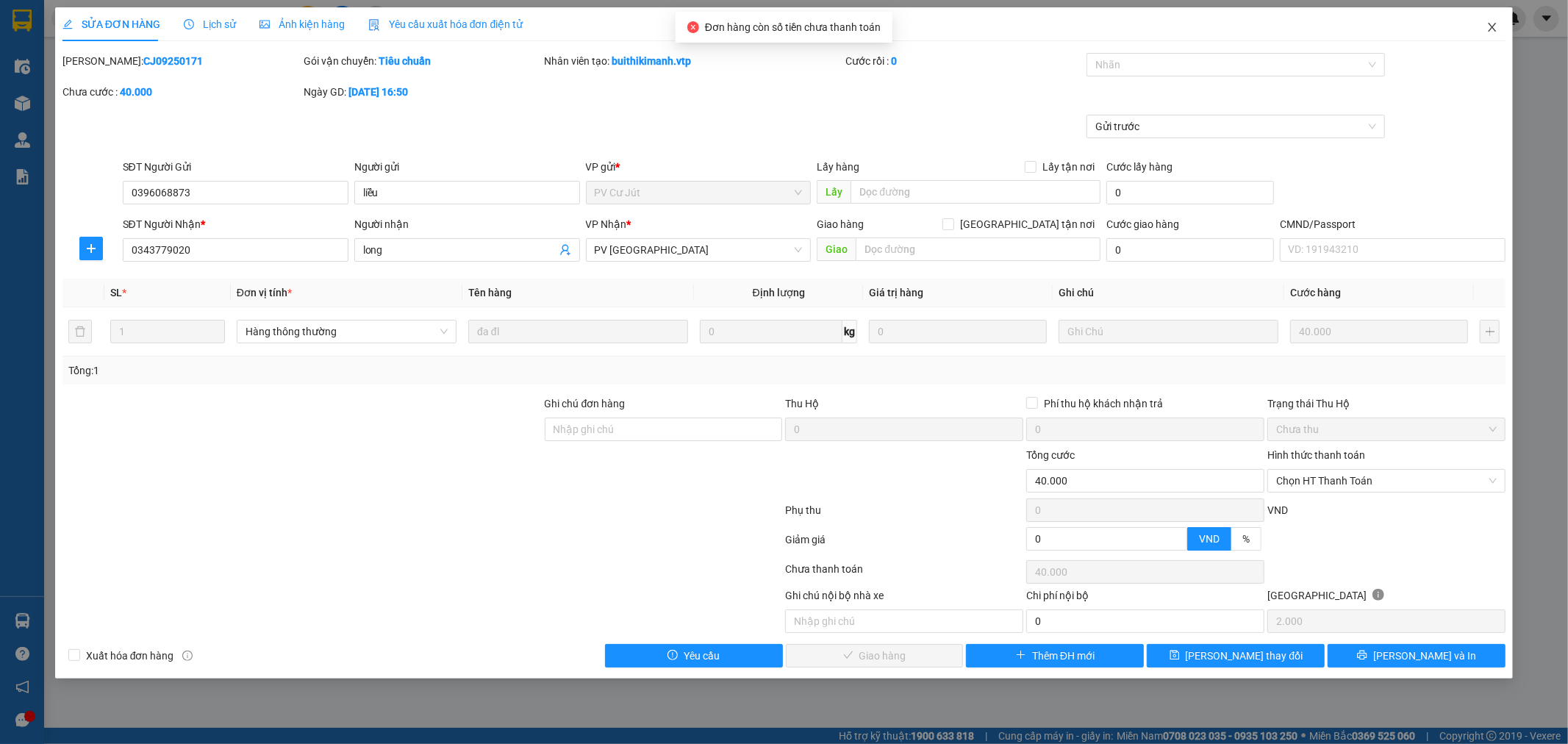
click at [1490, 30] on icon "close" at bounding box center [1491, 27] width 12 height 12
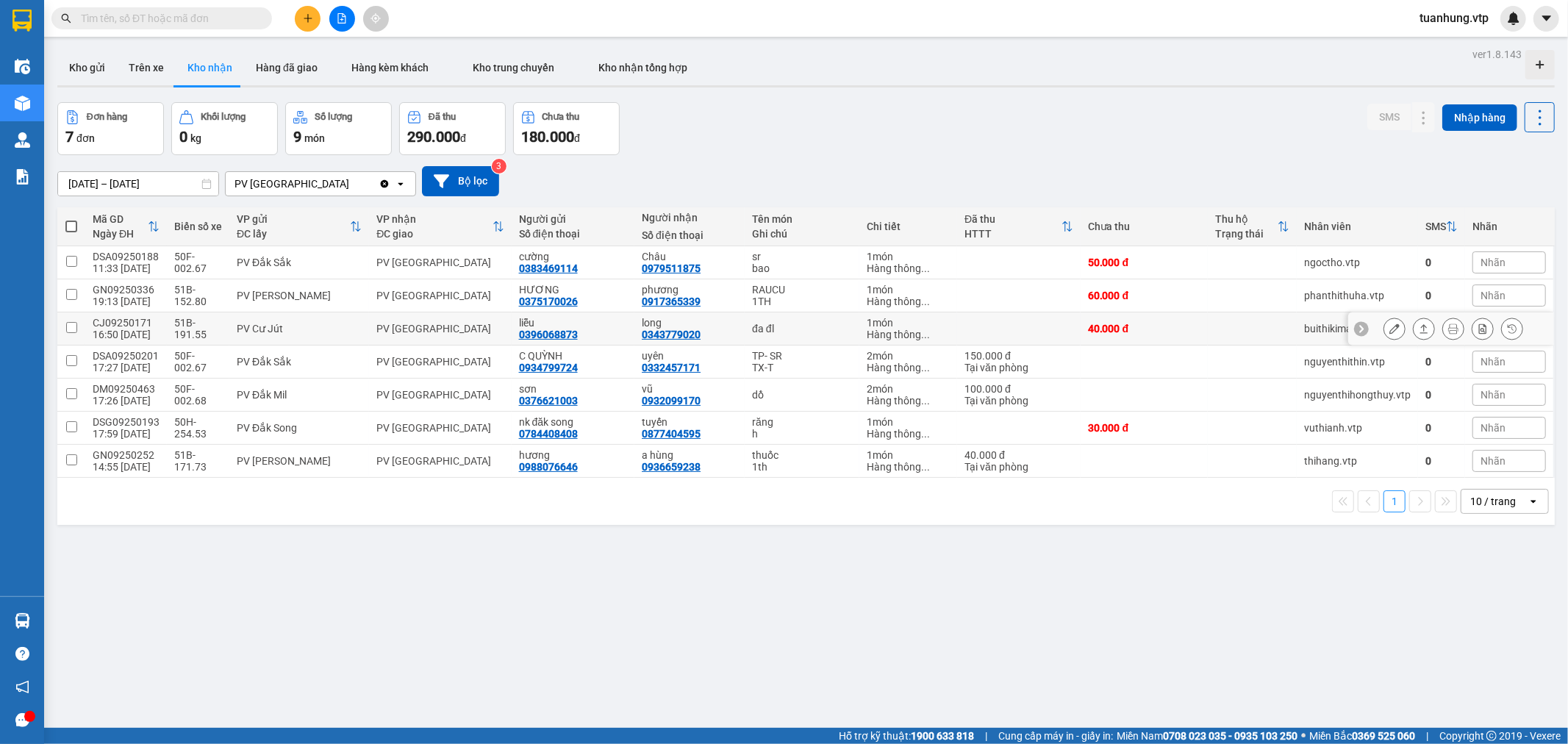
click at [1390, 327] on icon at bounding box center [1394, 327] width 10 height 10
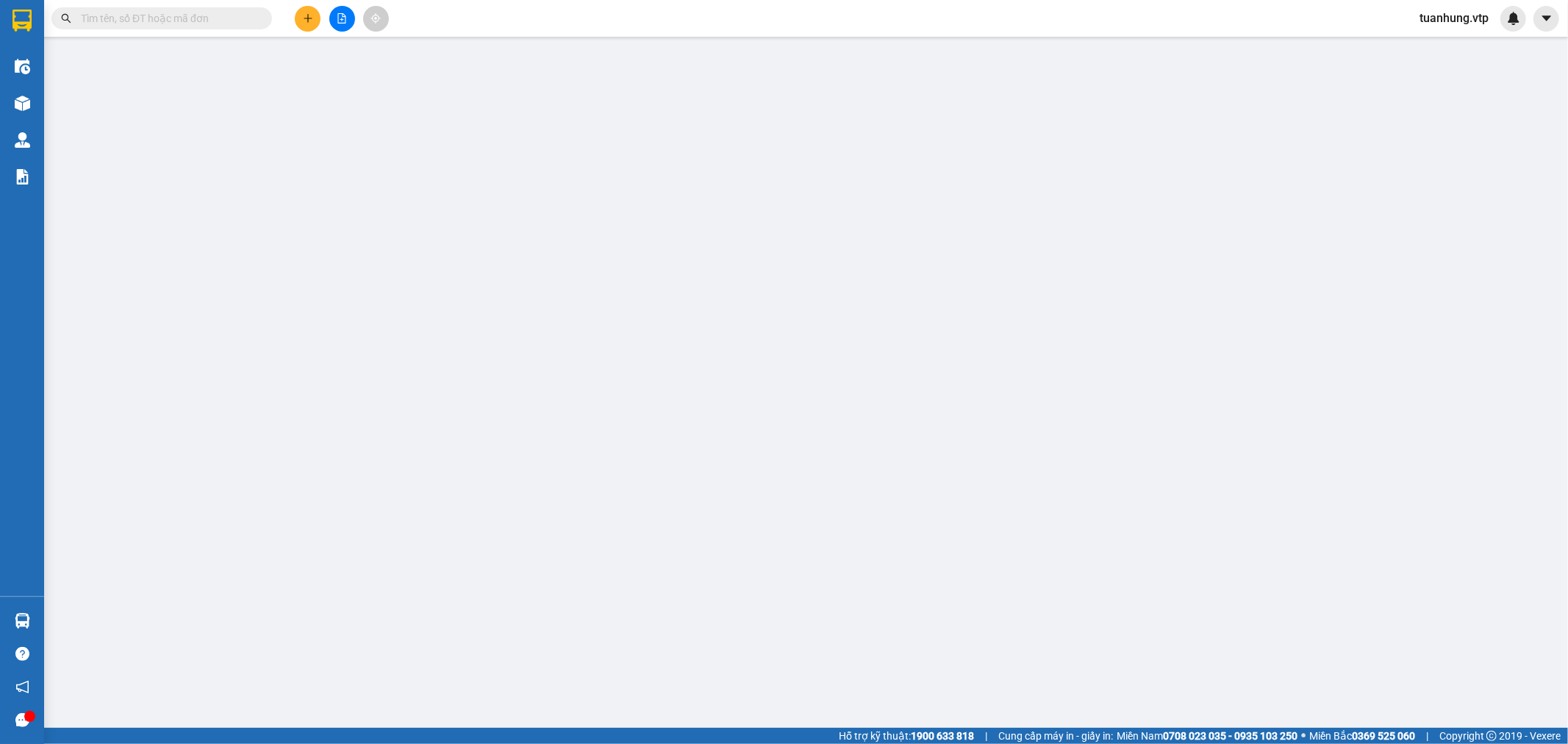
type input "2.000"
type input "0396068873"
type input "liễu"
type input "0343779020"
type input "long"
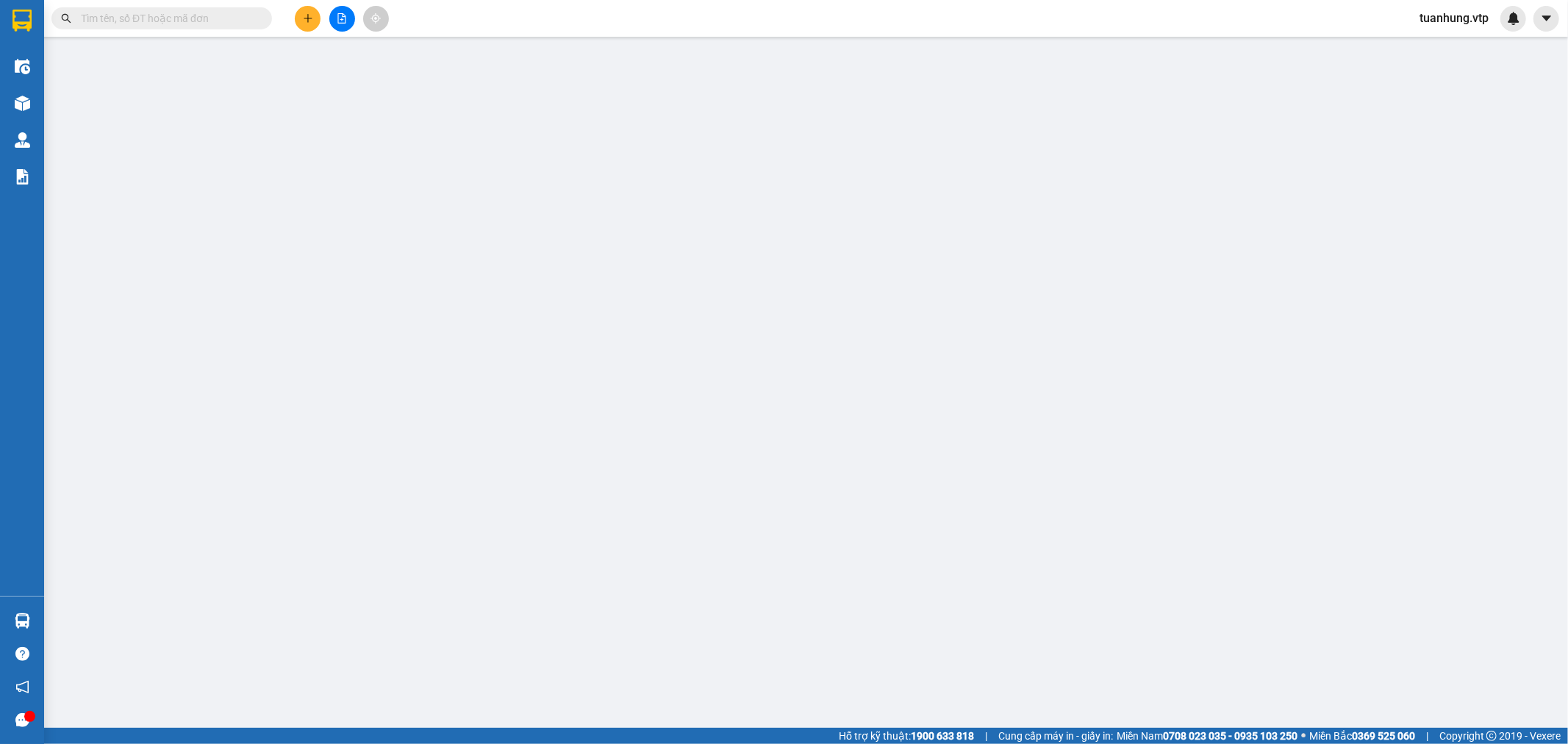
type input "40.000"
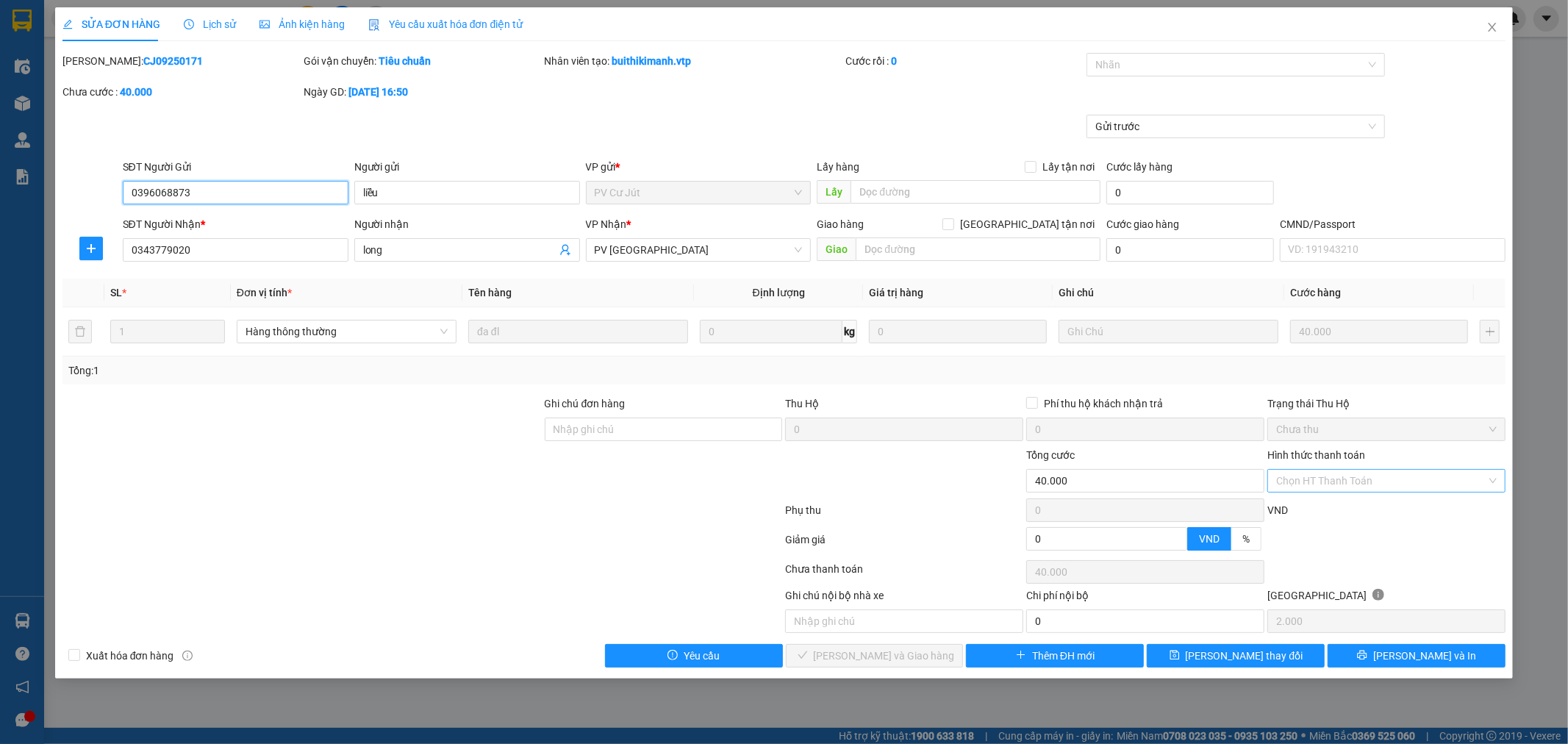
click at [1495, 481] on div "Chọn HT Thanh Toán" at bounding box center [1386, 480] width 239 height 23
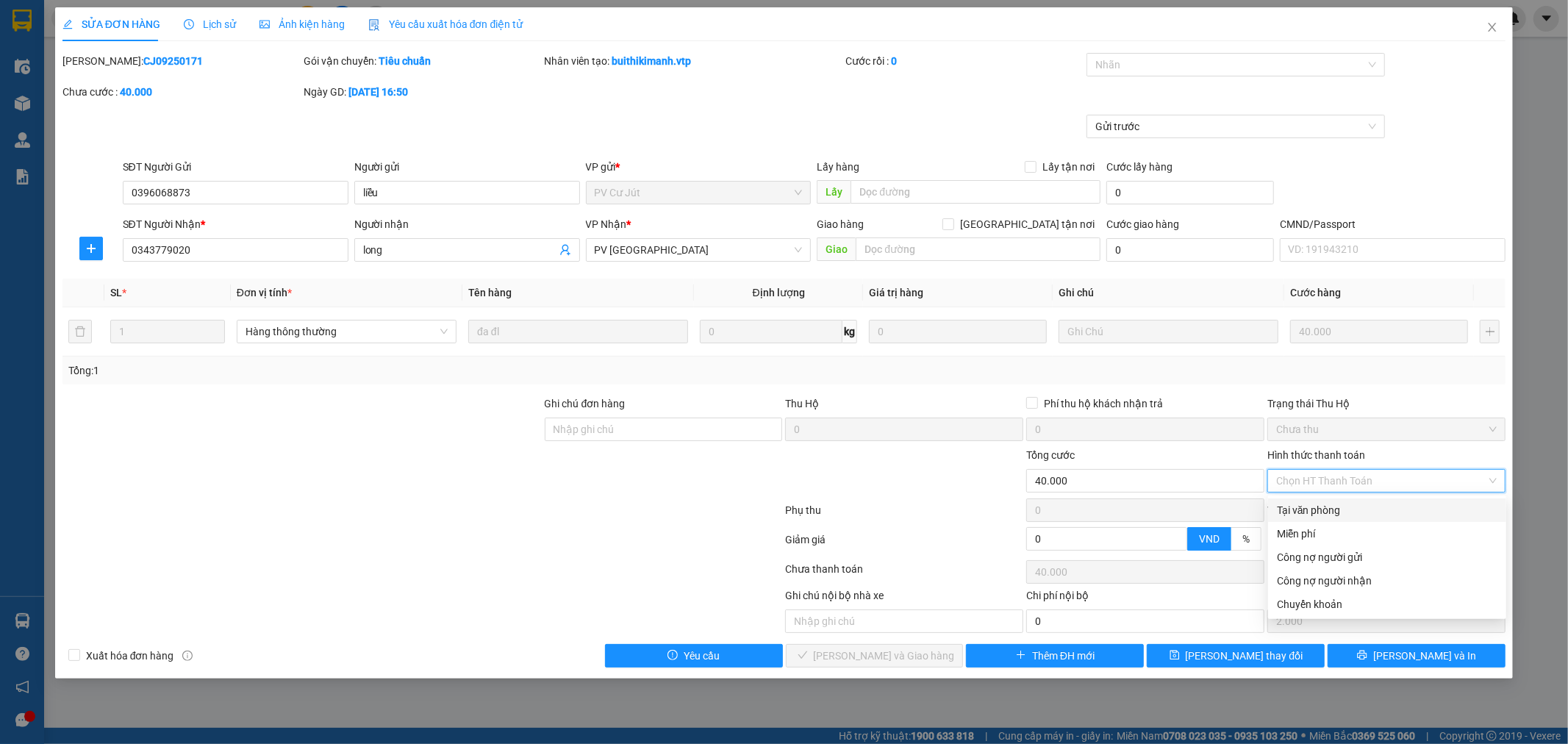
click at [1437, 515] on div "Tại văn phòng" at bounding box center [1387, 510] width 221 height 16
type input "0"
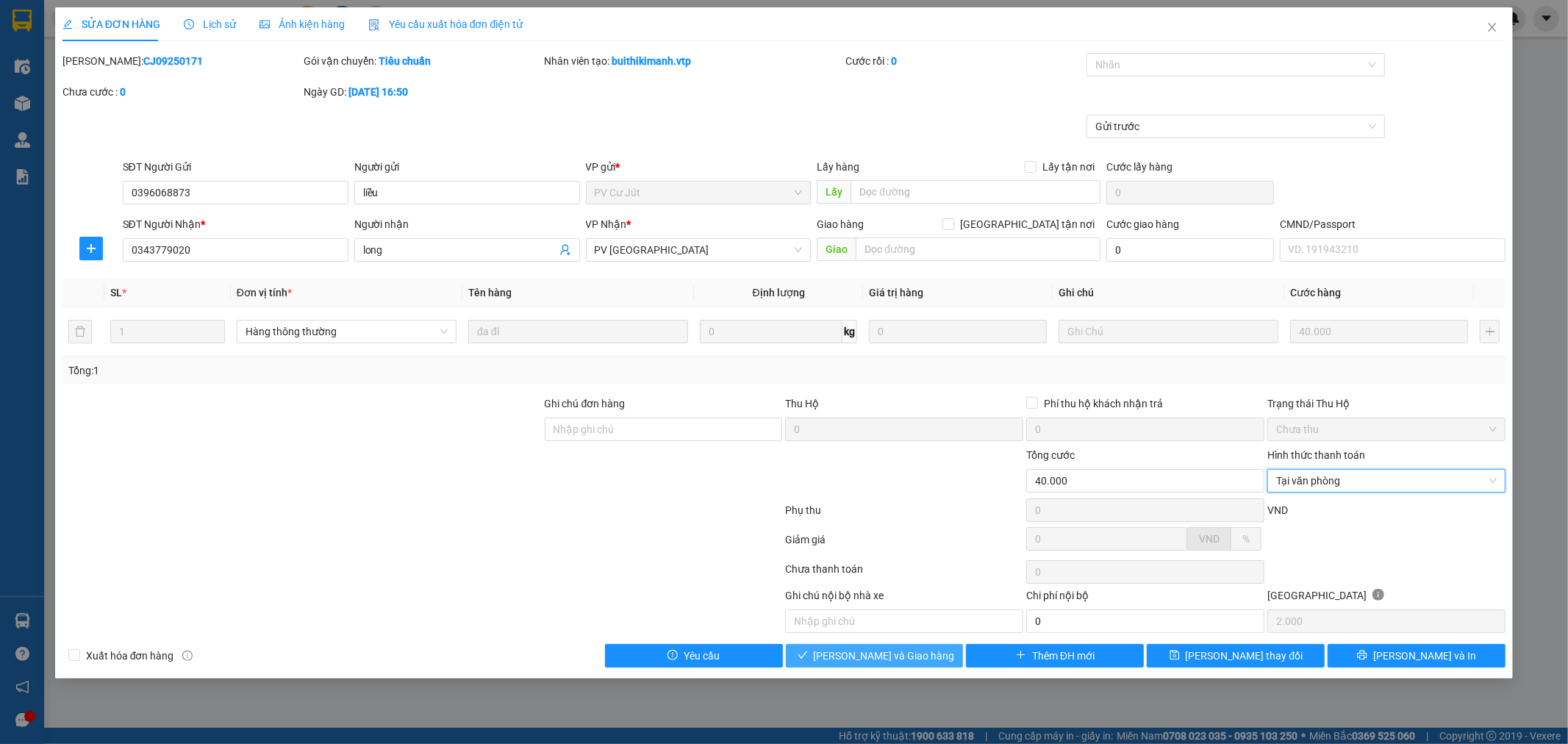
click at [897, 657] on span "[PERSON_NAME] và Giao hàng" at bounding box center [884, 656] width 141 height 16
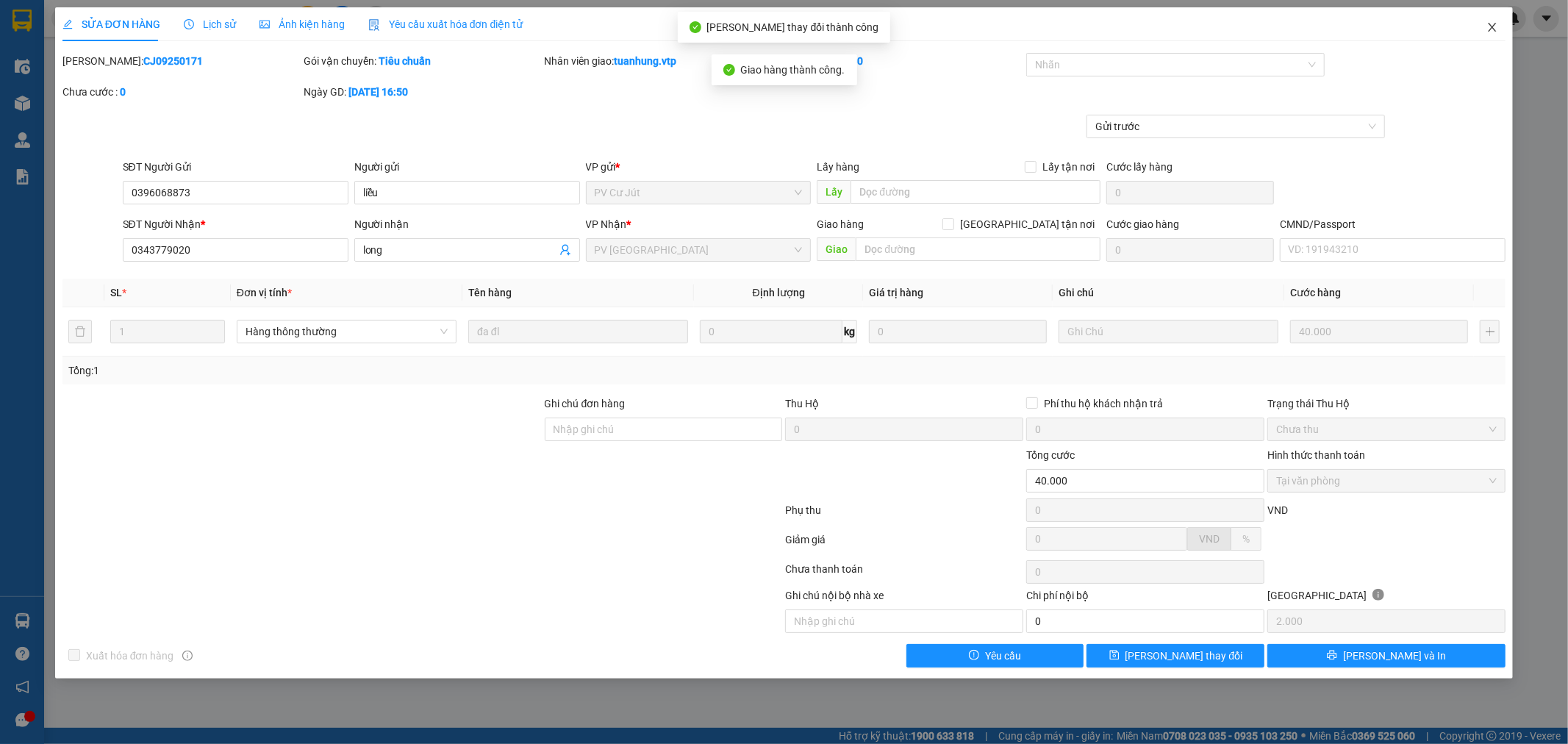
click at [1489, 30] on icon "close" at bounding box center [1491, 27] width 12 height 12
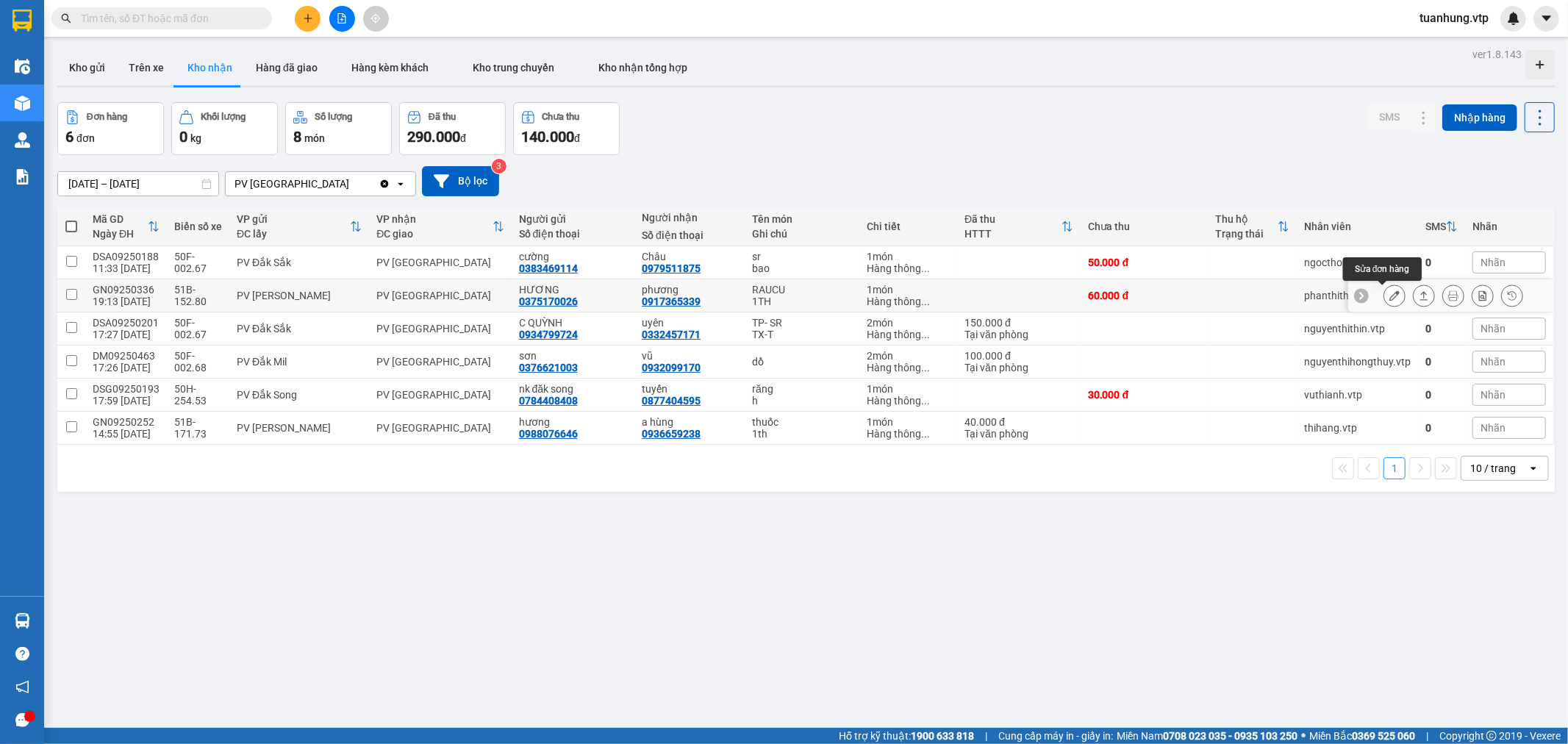
click at [1384, 295] on button at bounding box center [1394, 295] width 21 height 26
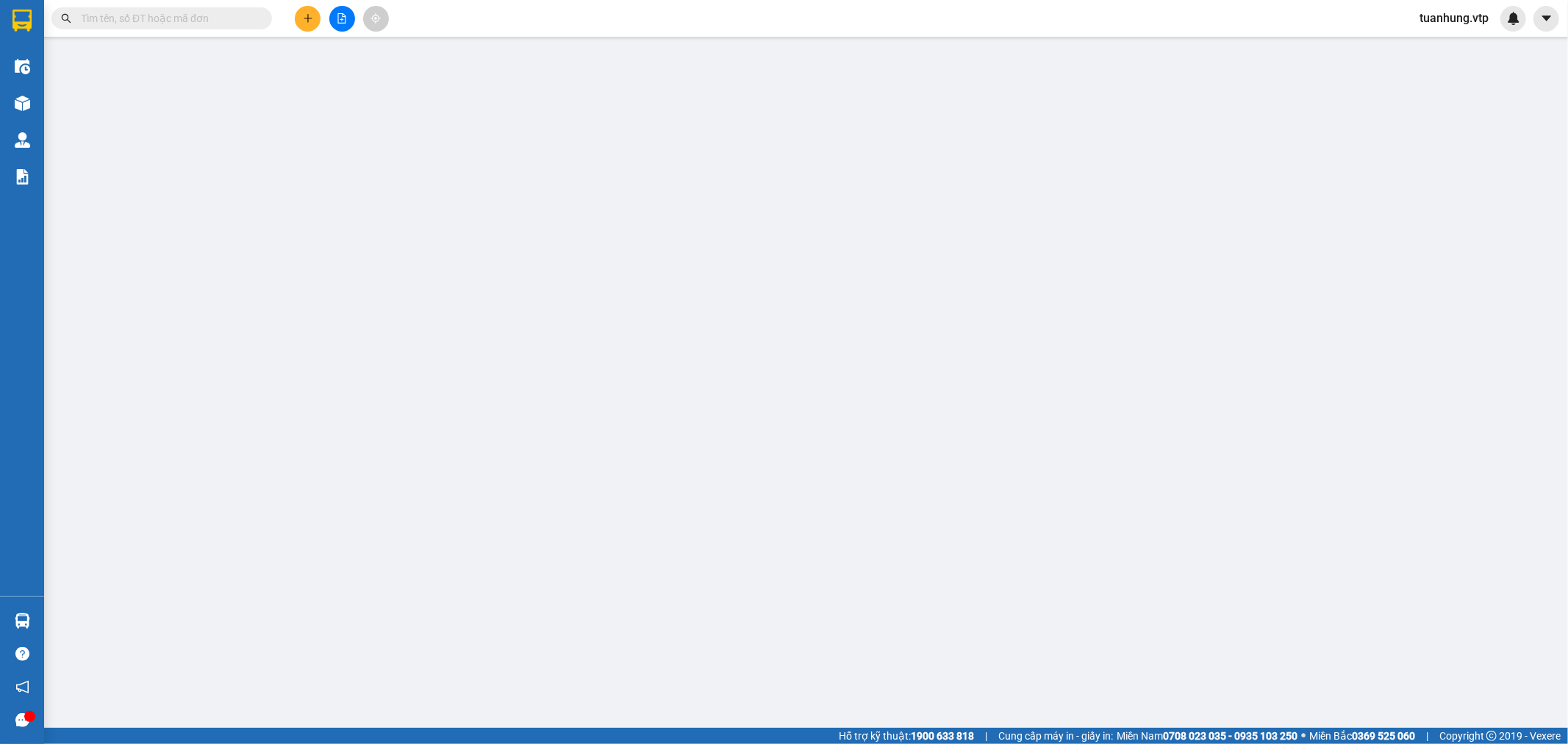
type input "0375170026"
type input "HƯƠNG"
type input "0917365339"
type input "phương"
type input "60.000"
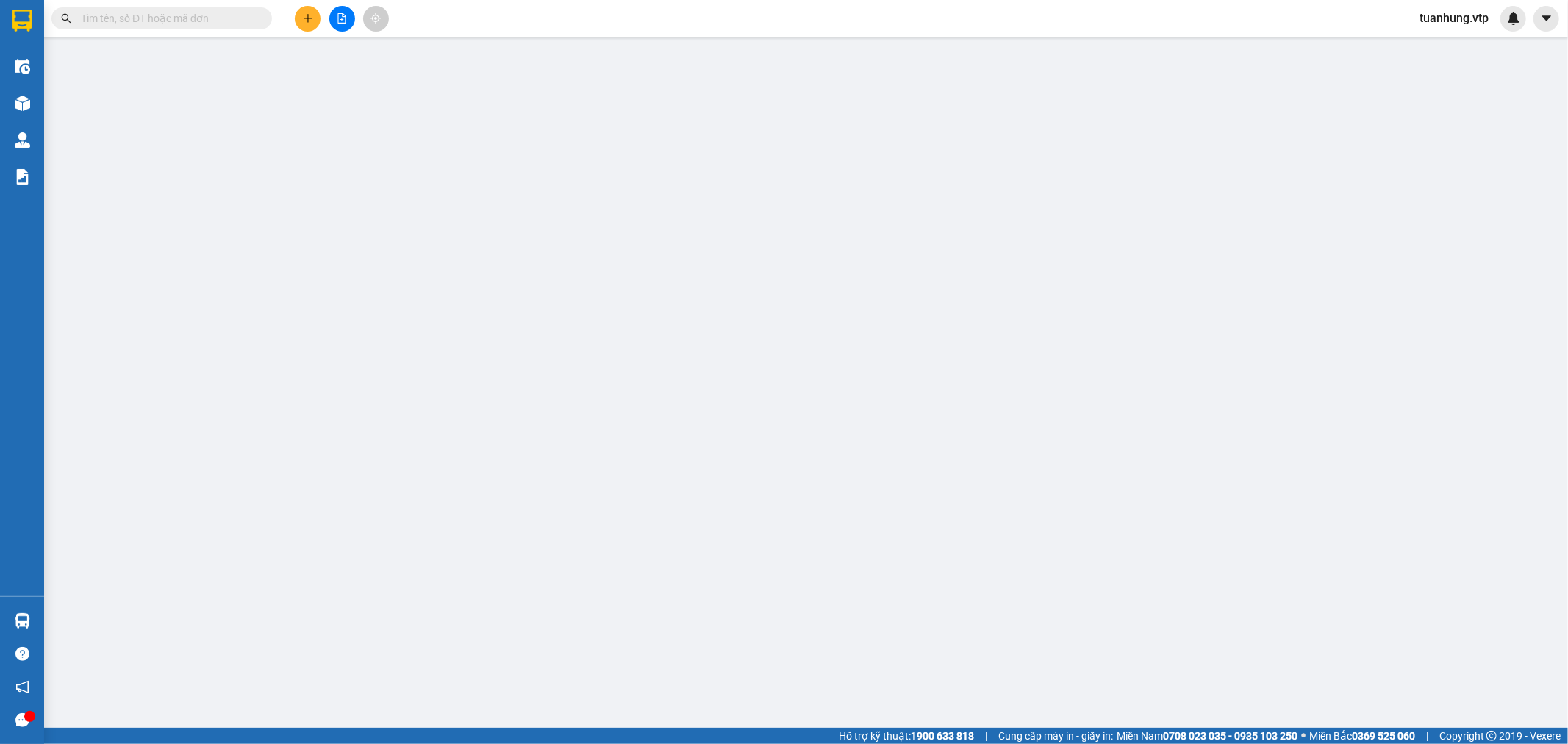
type input "60.000"
type input "3.000"
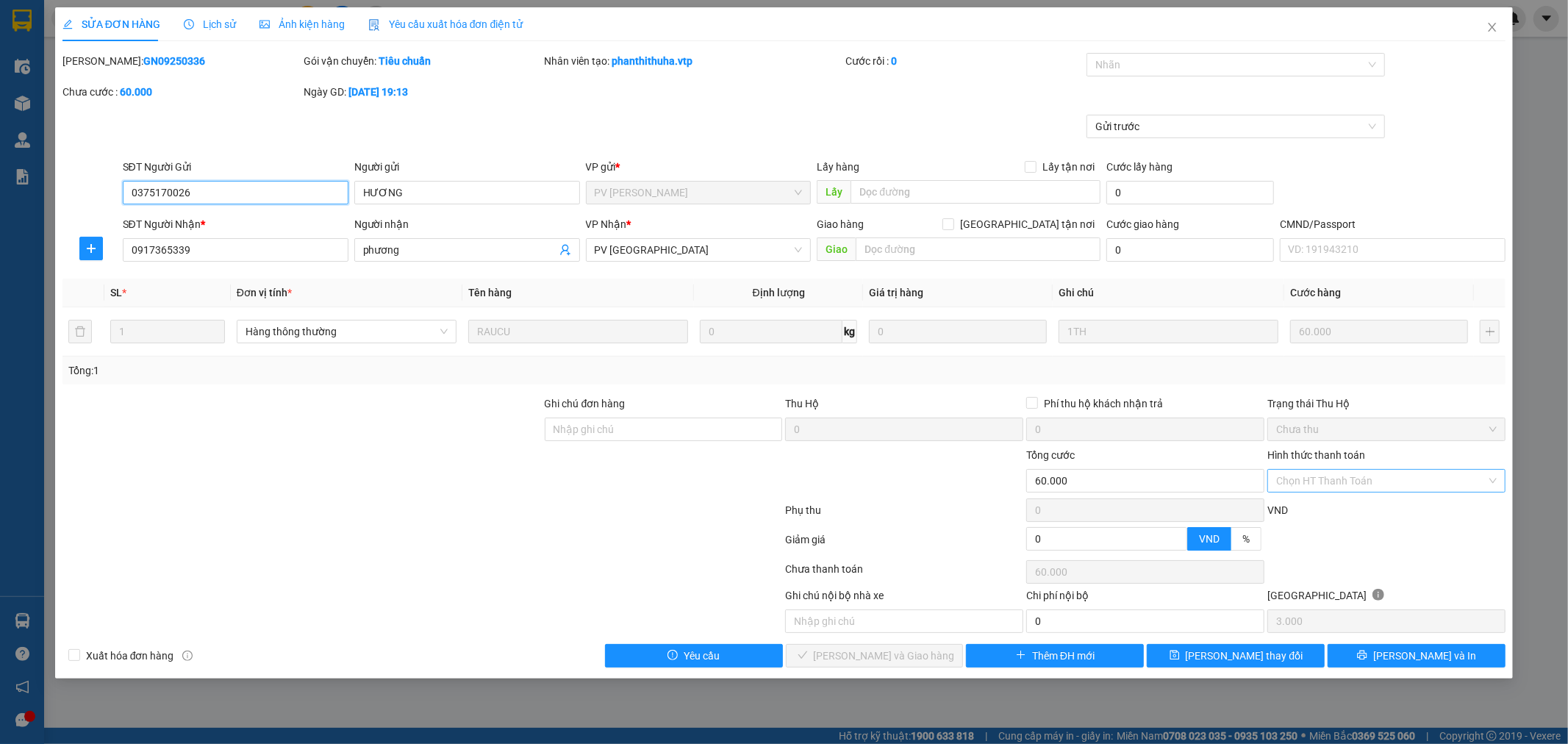
click at [1494, 475] on div "Chọn HT Thanh Toán" at bounding box center [1386, 480] width 239 height 23
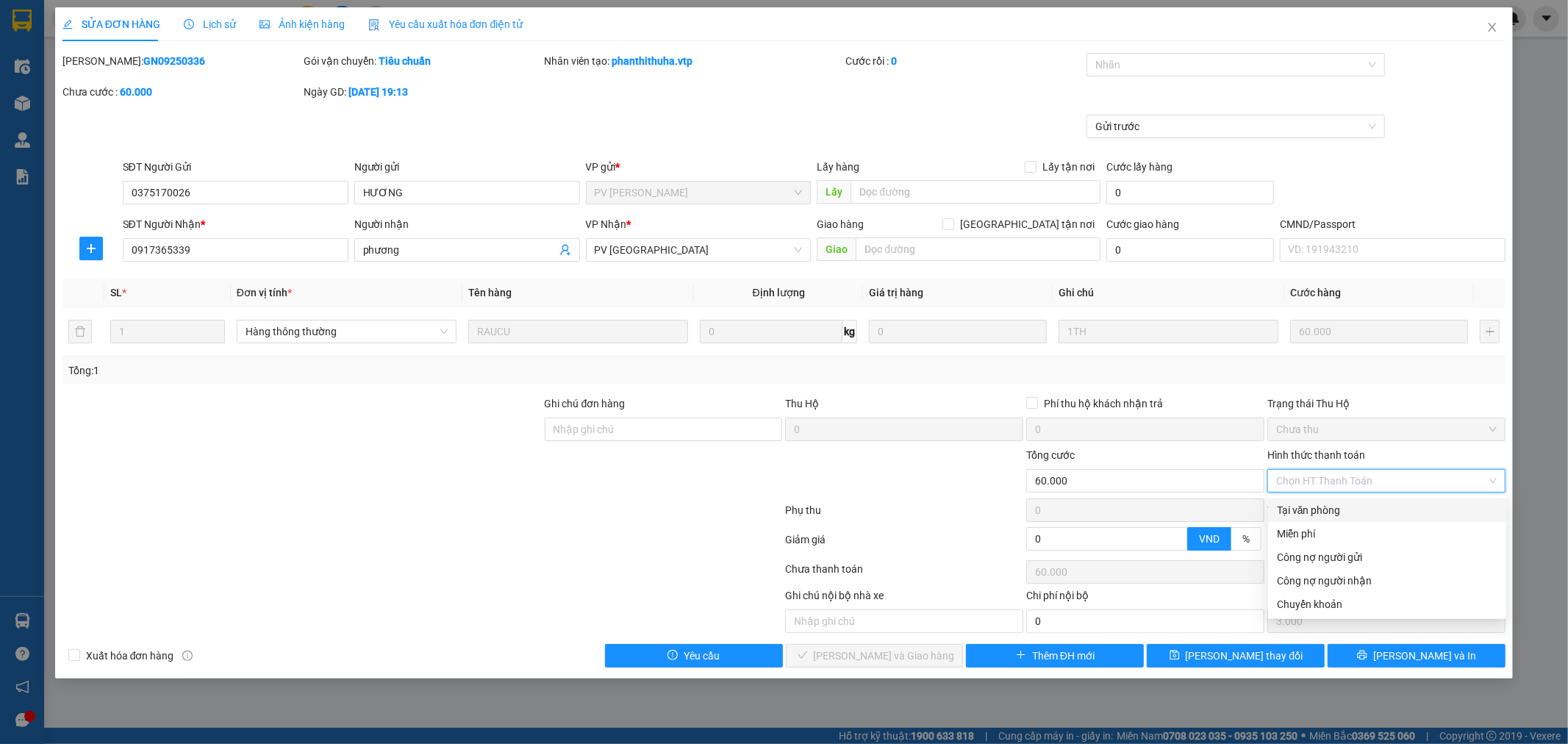
click at [1427, 515] on div "Tại văn phòng" at bounding box center [1387, 510] width 221 height 16
type input "0"
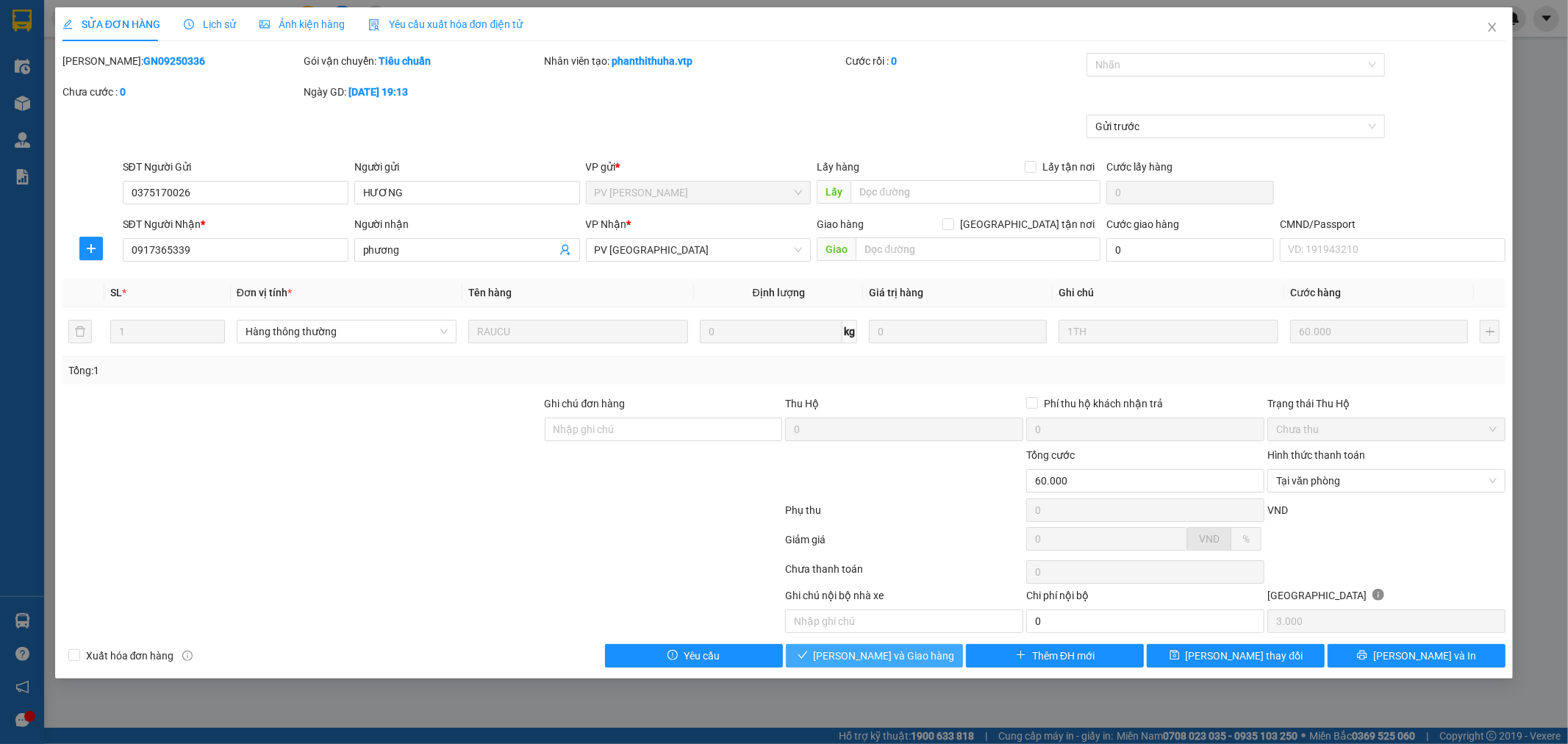
click at [877, 663] on span "[PERSON_NAME] và Giao hàng" at bounding box center [884, 656] width 141 height 16
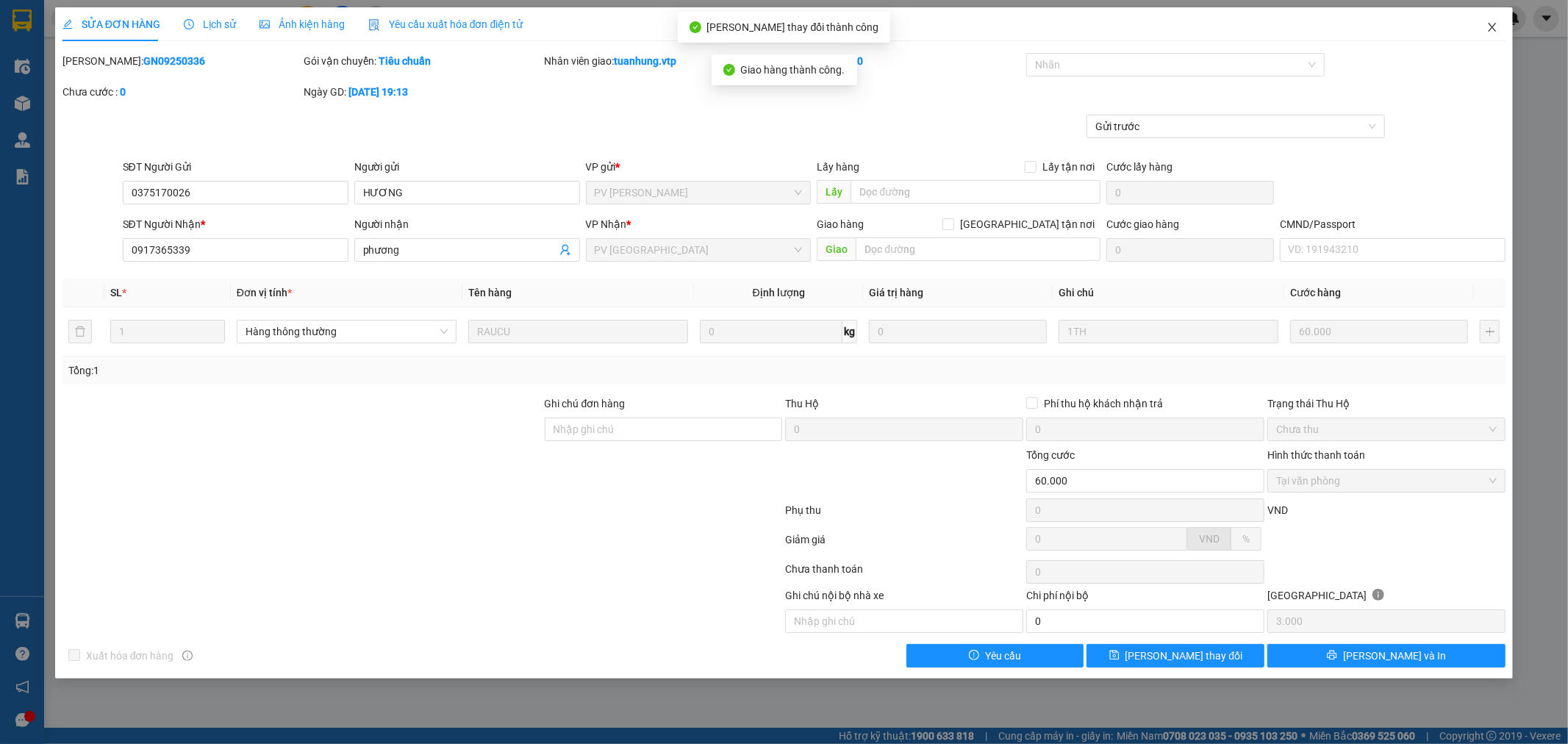
click at [1493, 24] on icon "close" at bounding box center [1491, 27] width 12 height 12
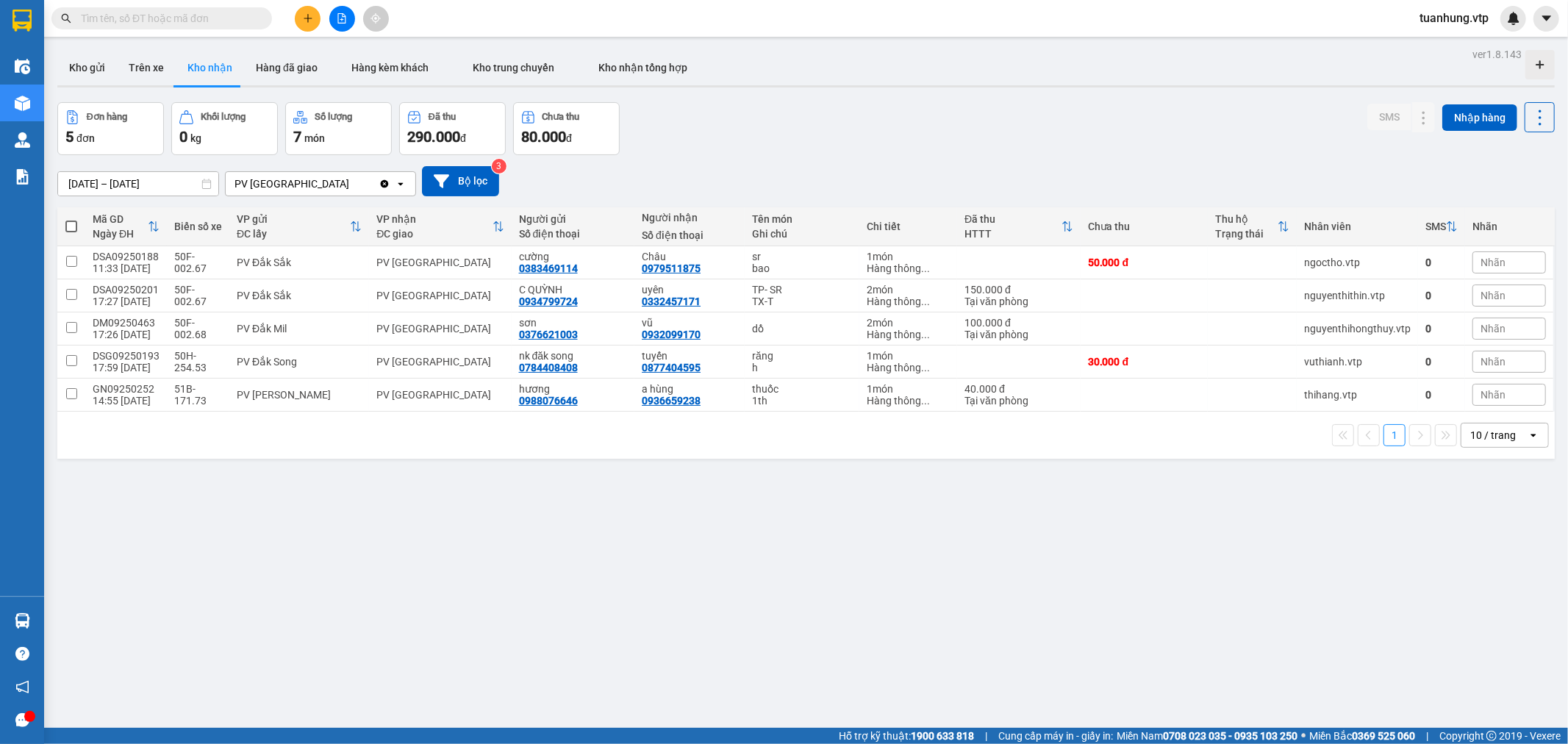
click at [1362, 569] on div "ver 1.8.143 Kho gửi Trên xe Kho nhận Hàng đã giao Hàng kèm khách Kho trung chuy…" at bounding box center [806, 416] width 1509 height 744
click at [631, 578] on div "ver 1.8.143 Kho gửi Trên xe Kho nhận Hàng đã giao Hàng kèm khách Kho trung chuy…" at bounding box center [806, 416] width 1509 height 744
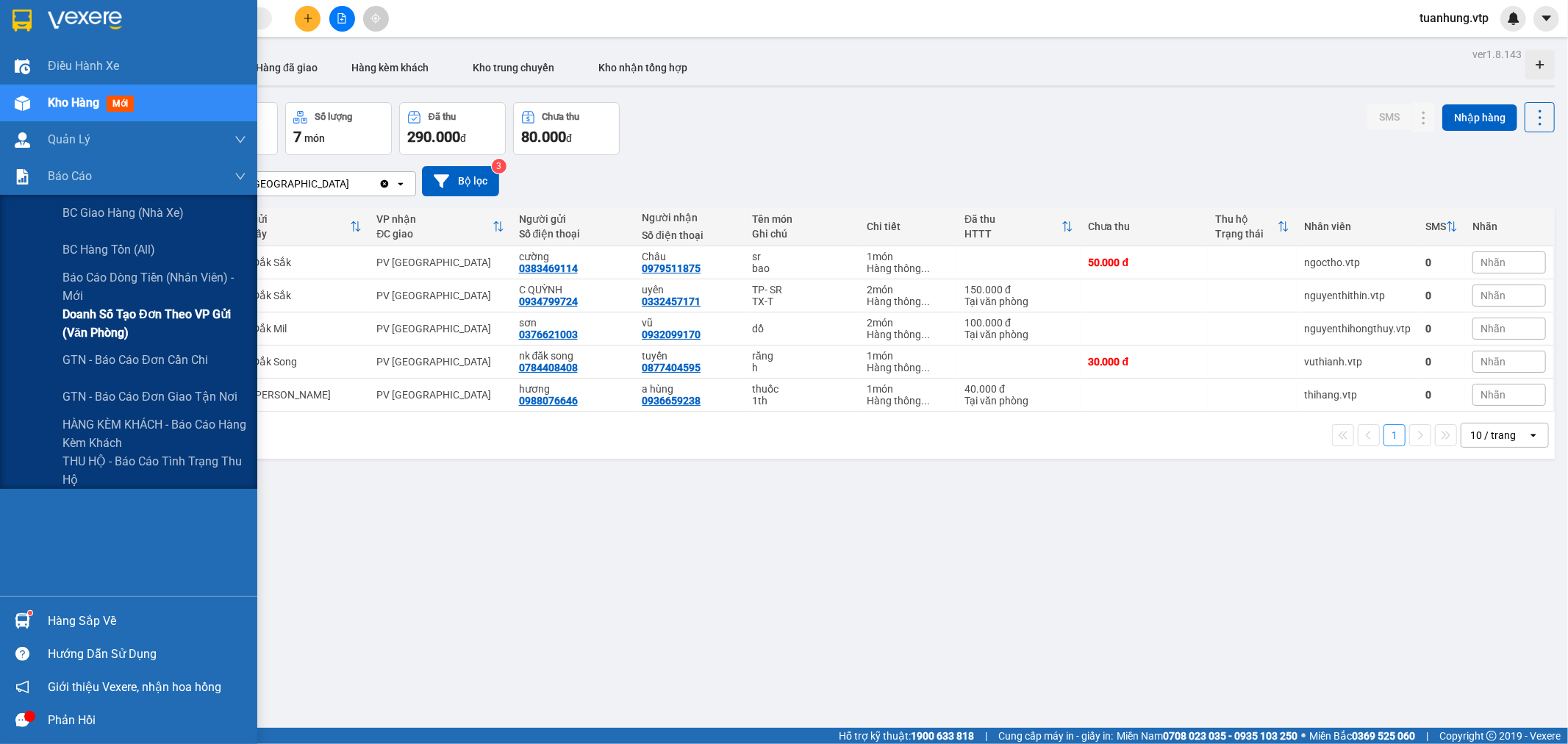
click at [125, 317] on span "Doanh số tạo đơn theo VP gửi (văn phòng)" at bounding box center [154, 323] width 184 height 37
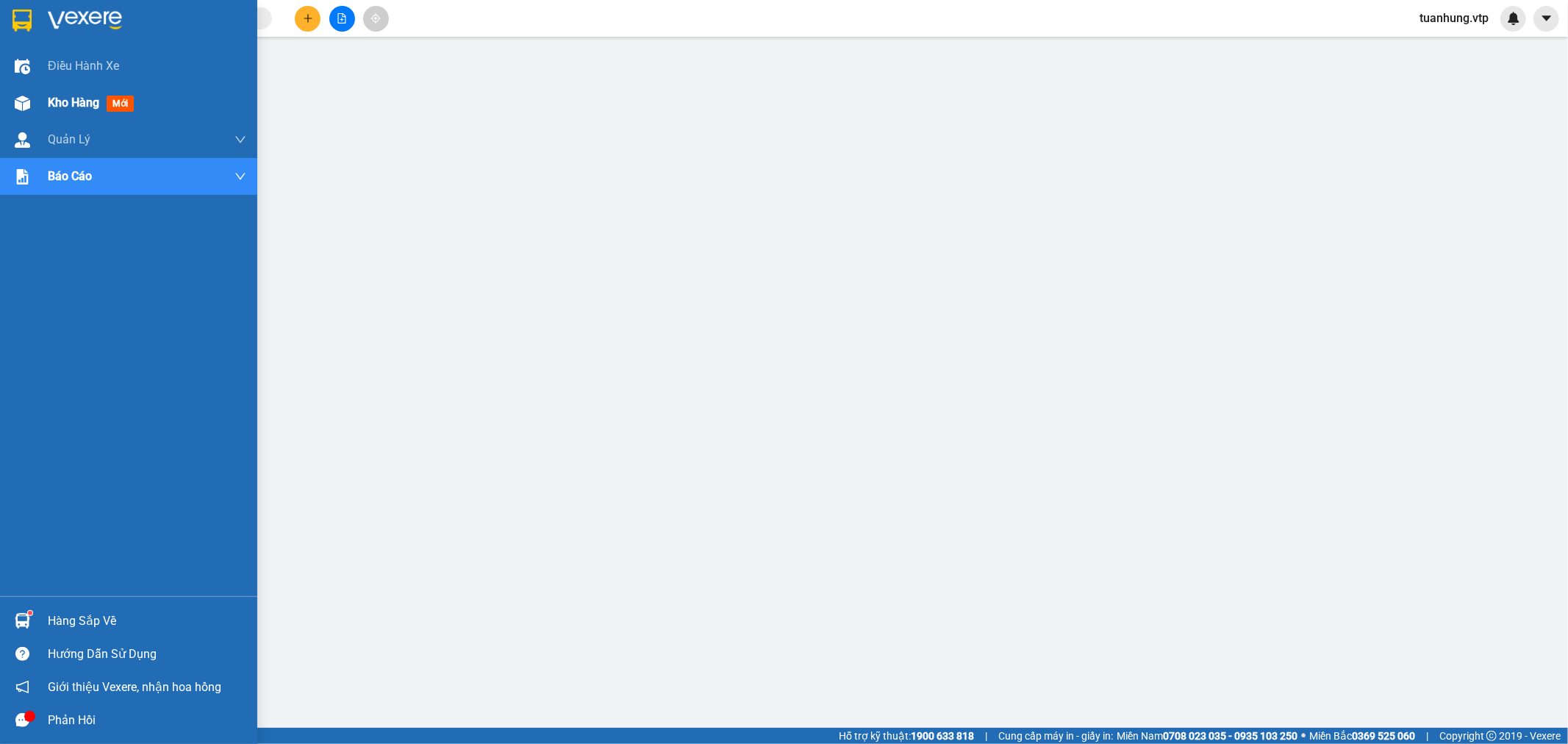
click at [92, 103] on span "Kho hàng" at bounding box center [73, 103] width 51 height 14
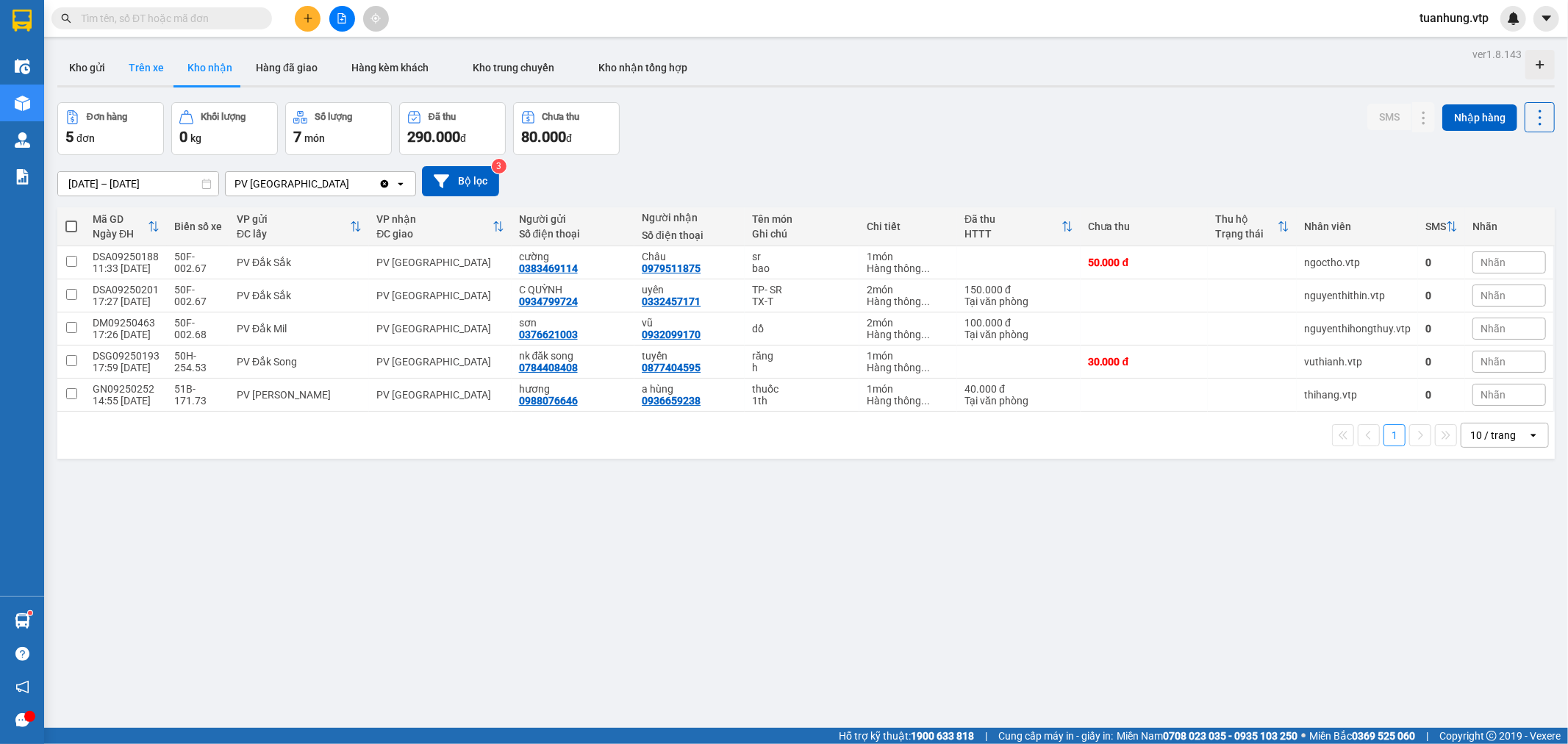
click at [144, 67] on button "Trên xe" at bounding box center [146, 67] width 59 height 35
type input "[DATE] – [DATE]"
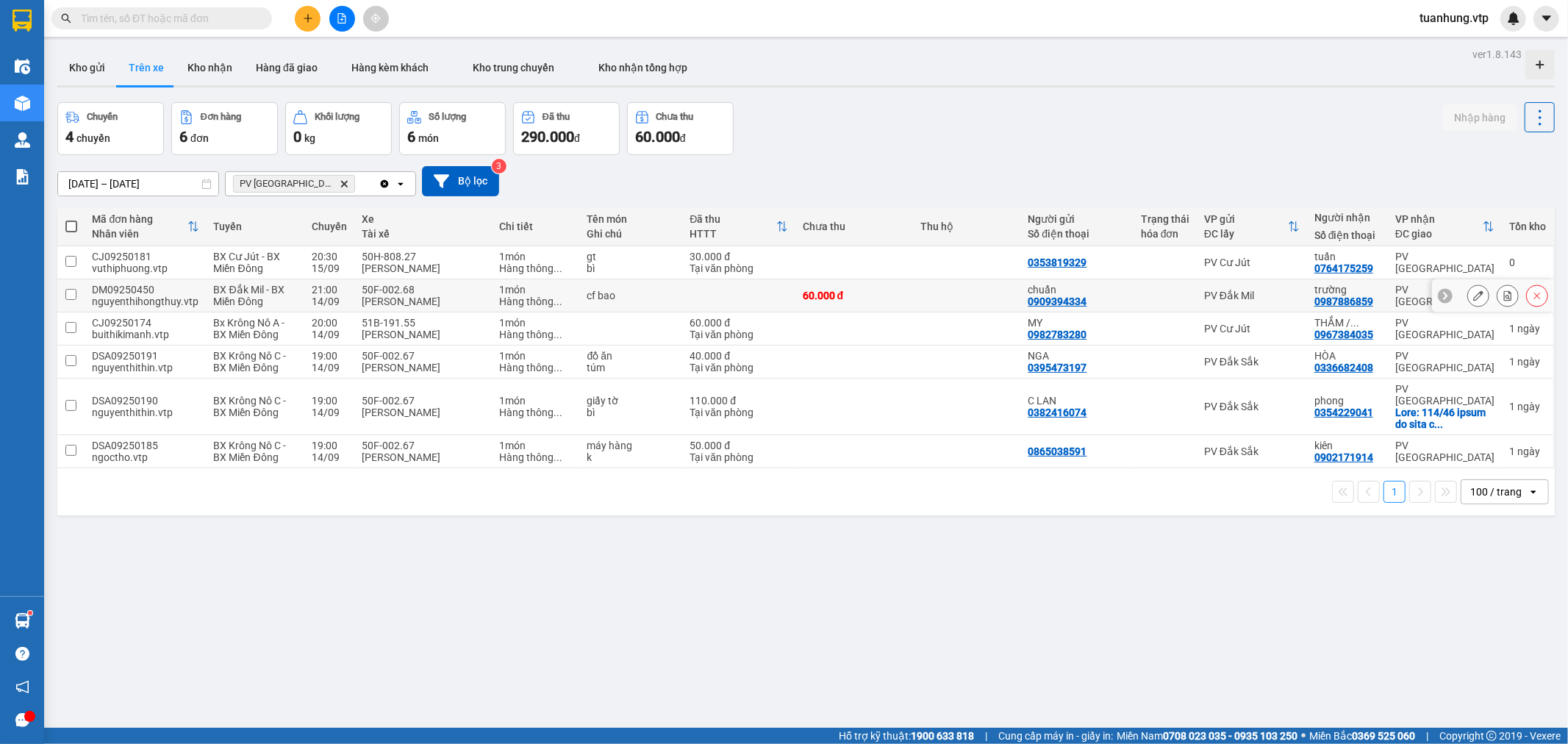
click at [953, 298] on td at bounding box center [967, 295] width 108 height 33
checkbox input "true"
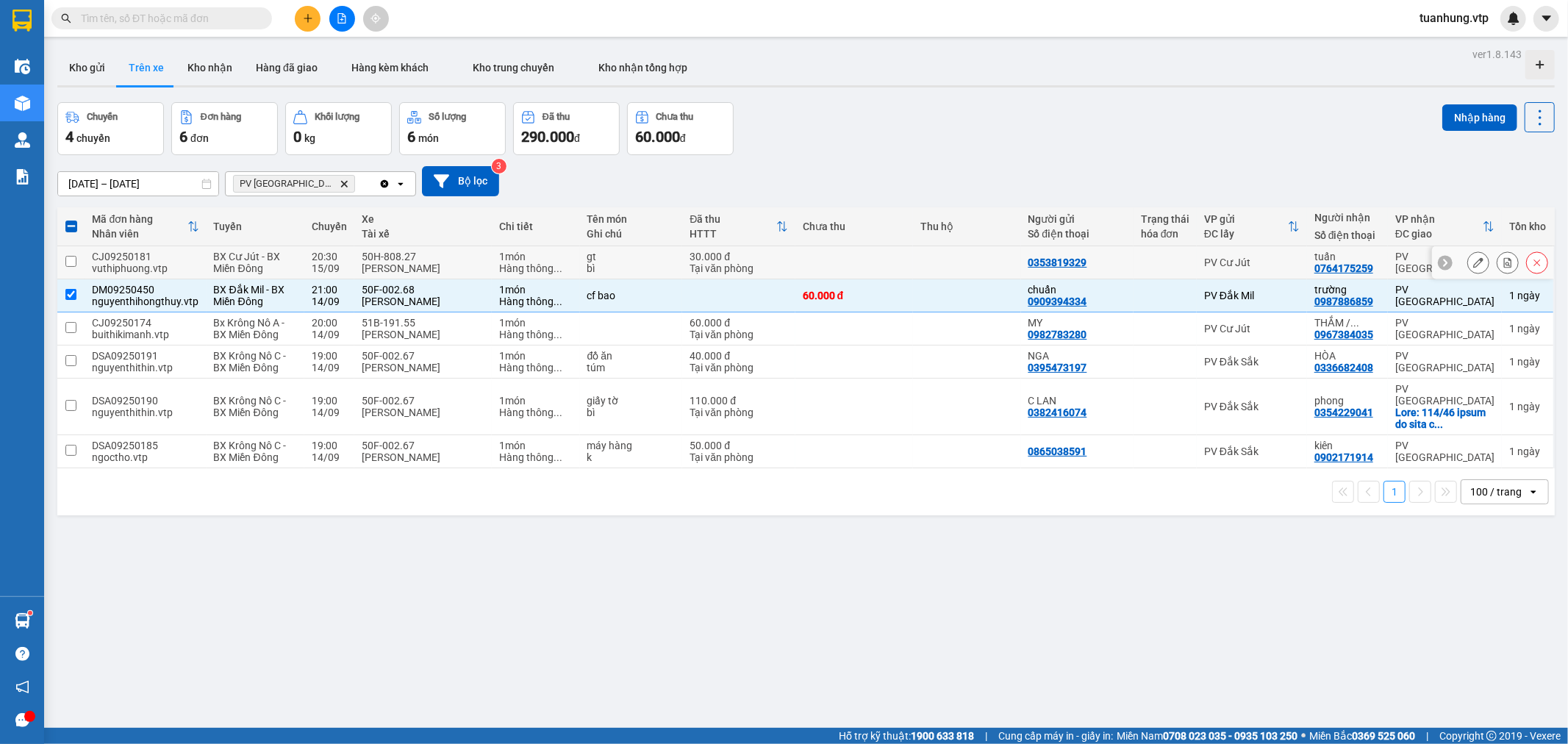
click at [1086, 257] on div "0353819329" at bounding box center [1077, 262] width 98 height 12
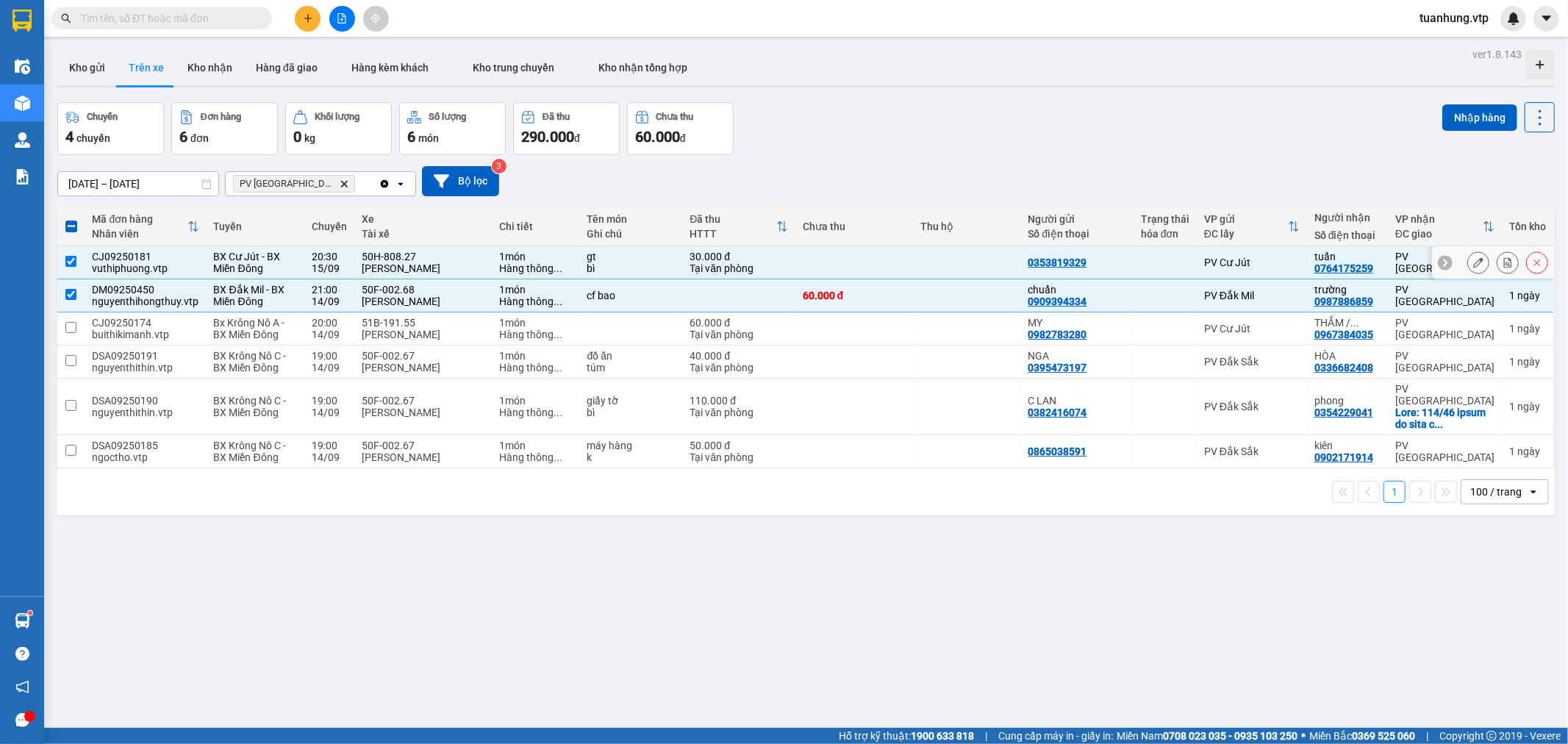
click at [889, 270] on td at bounding box center [854, 263] width 118 height 33
checkbox input "false"
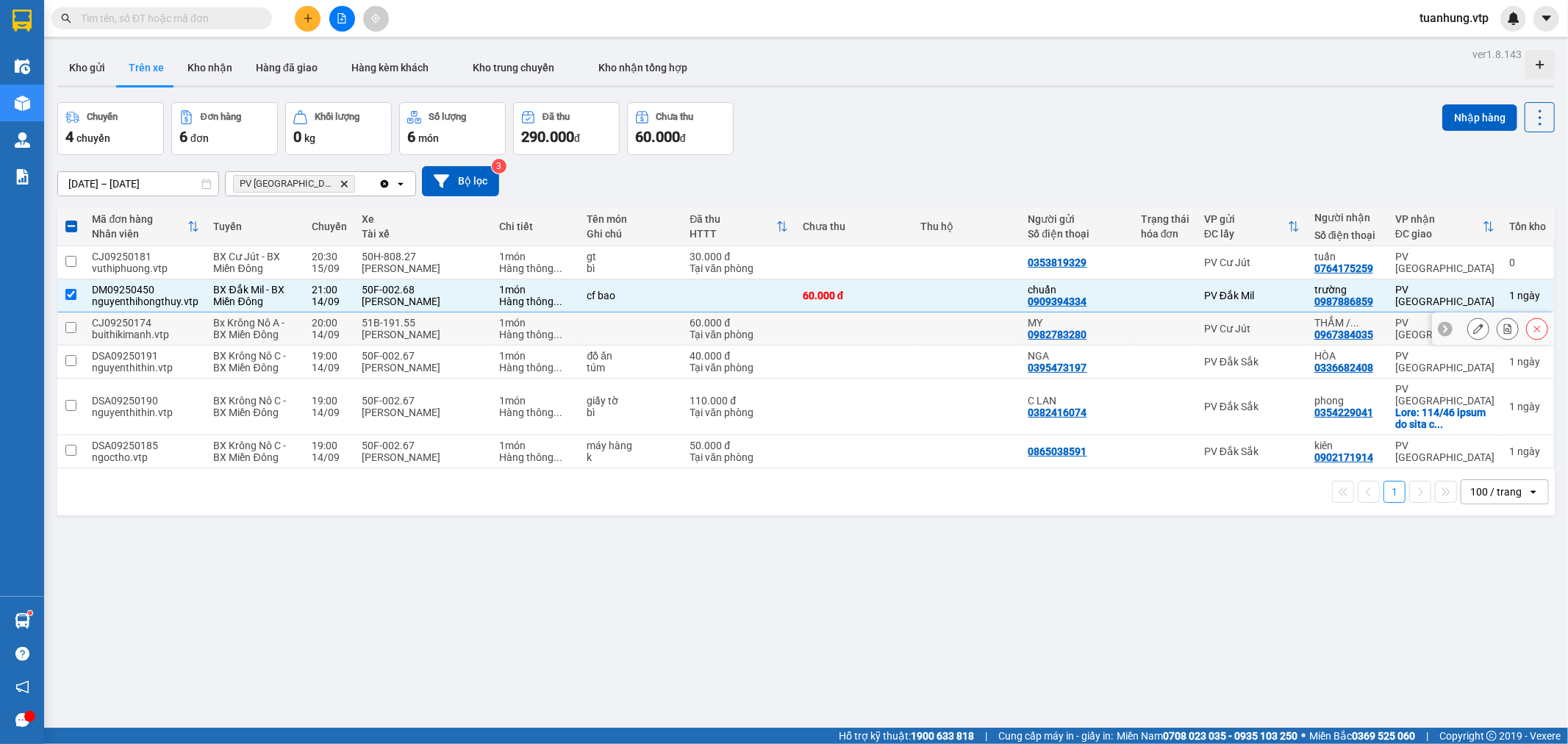
click at [1081, 335] on div "MY 0982783280" at bounding box center [1077, 328] width 98 height 23
checkbox input "true"
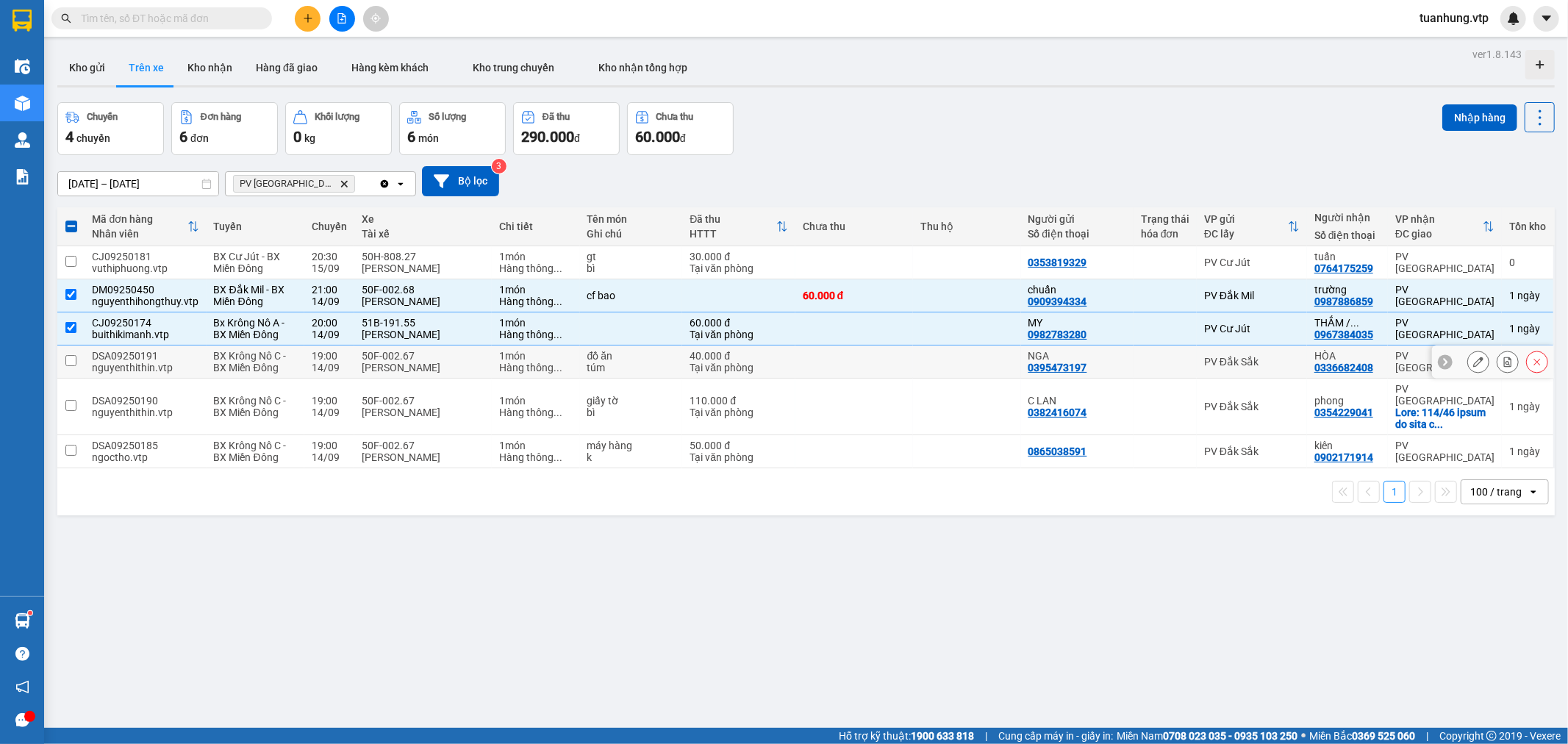
click at [1079, 377] on td "NGA 0395473197" at bounding box center [1077, 362] width 113 height 33
checkbox input "true"
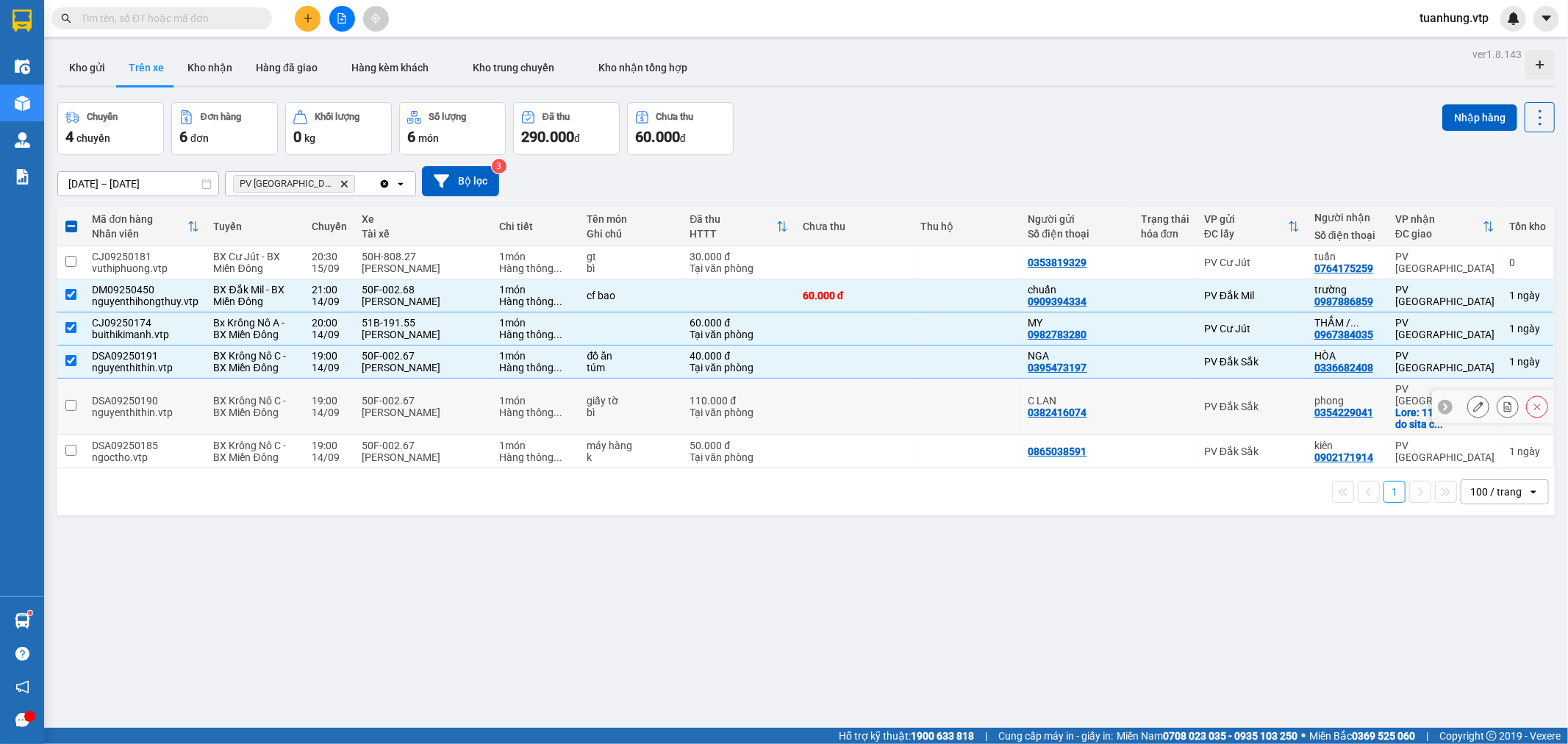
click at [1067, 395] on div "C LAN" at bounding box center [1077, 400] width 98 height 12
checkbox input "true"
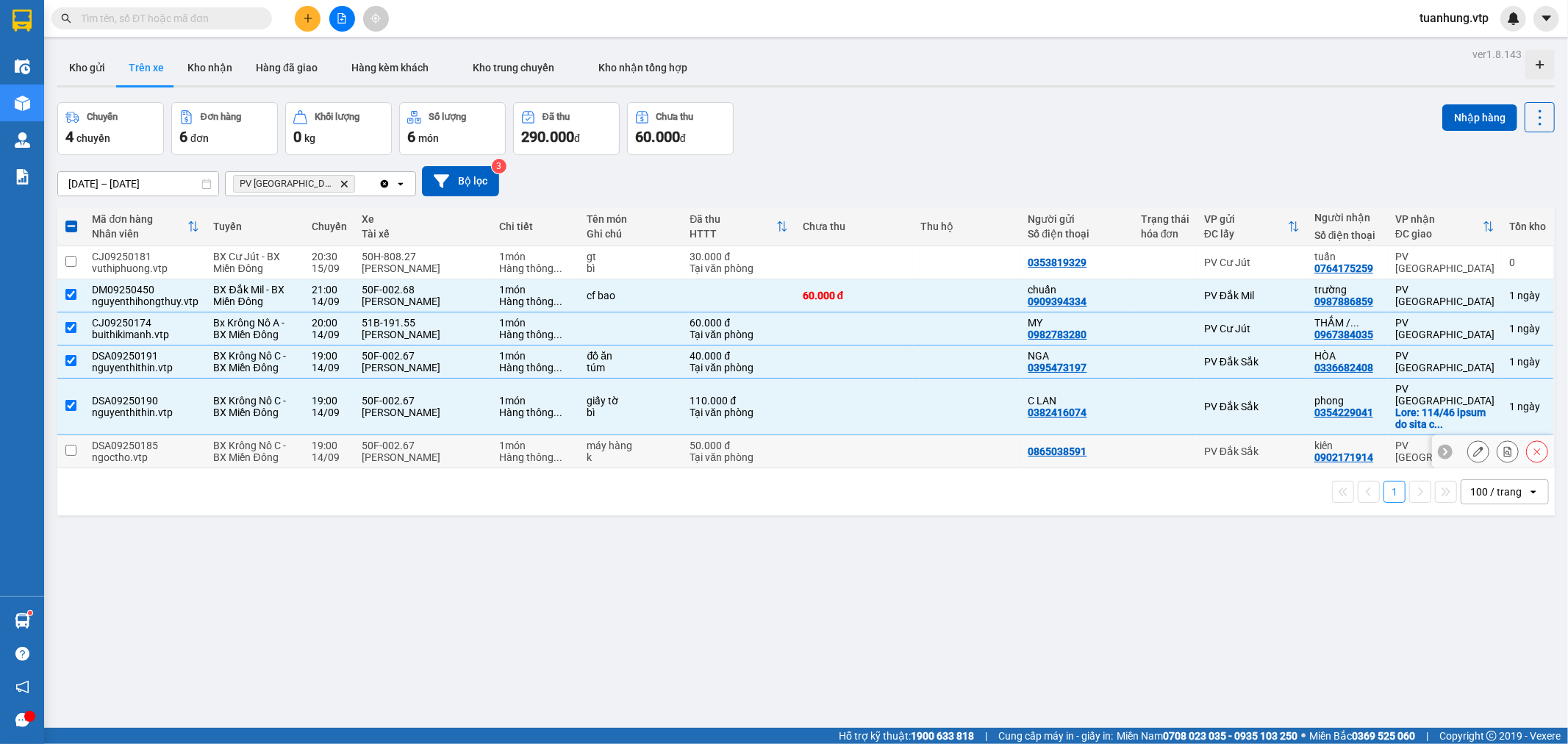
click at [1055, 445] on div "0865038591" at bounding box center [1058, 451] width 59 height 12
click at [424, 451] on div "[PERSON_NAME]" at bounding box center [423, 456] width 122 height 12
checkbox input "true"
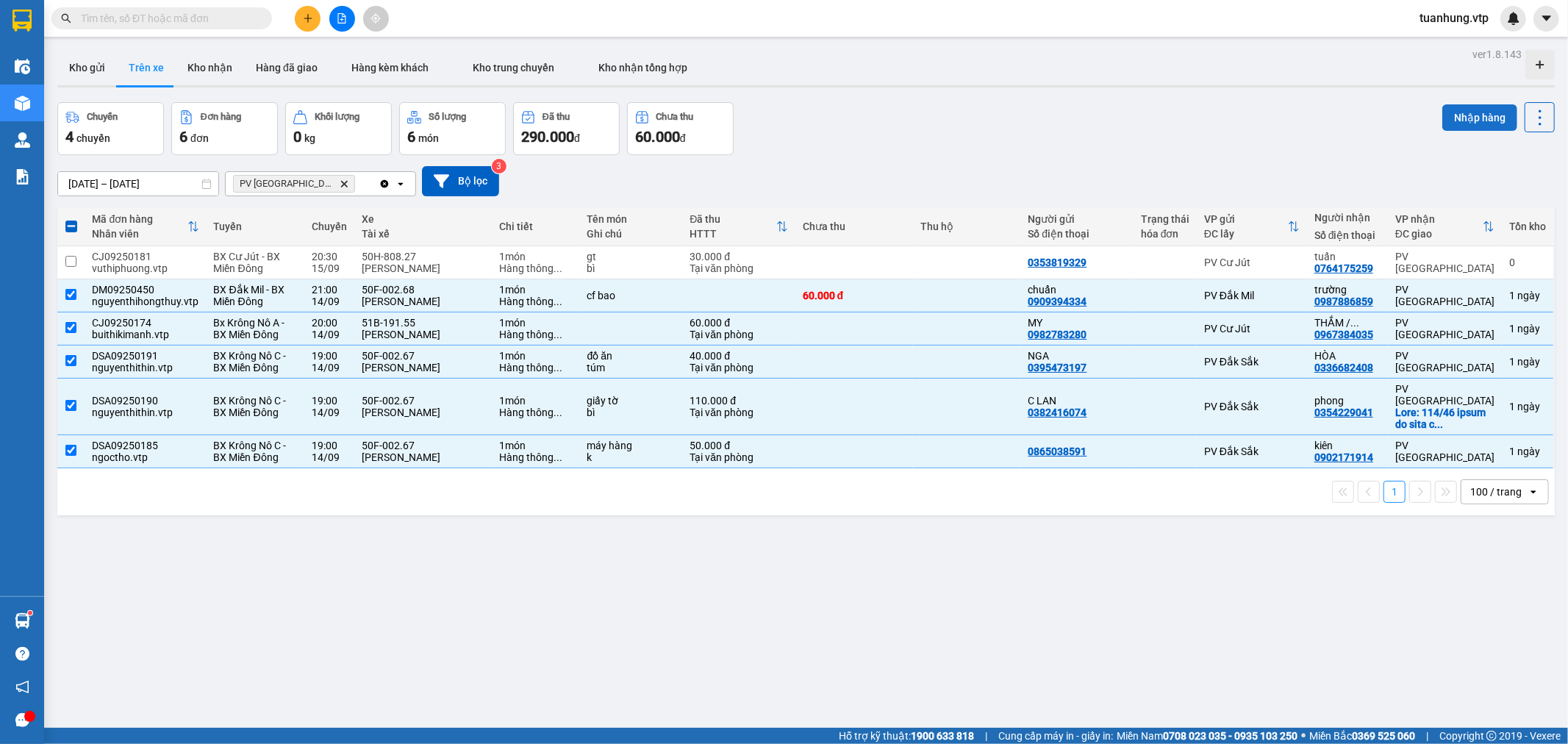
click at [1464, 111] on button "Nhập hàng" at bounding box center [1479, 117] width 75 height 26
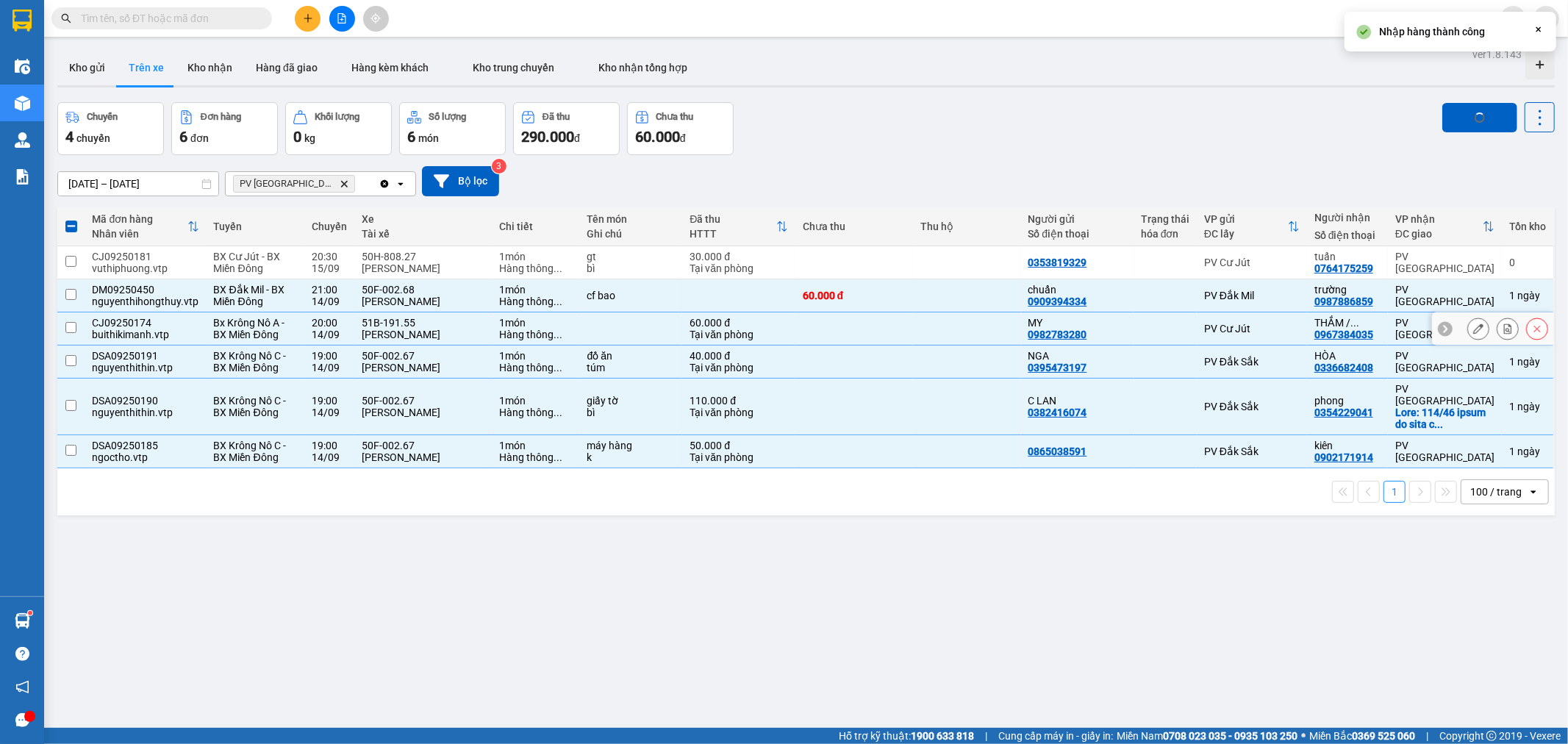
checkbox input "false"
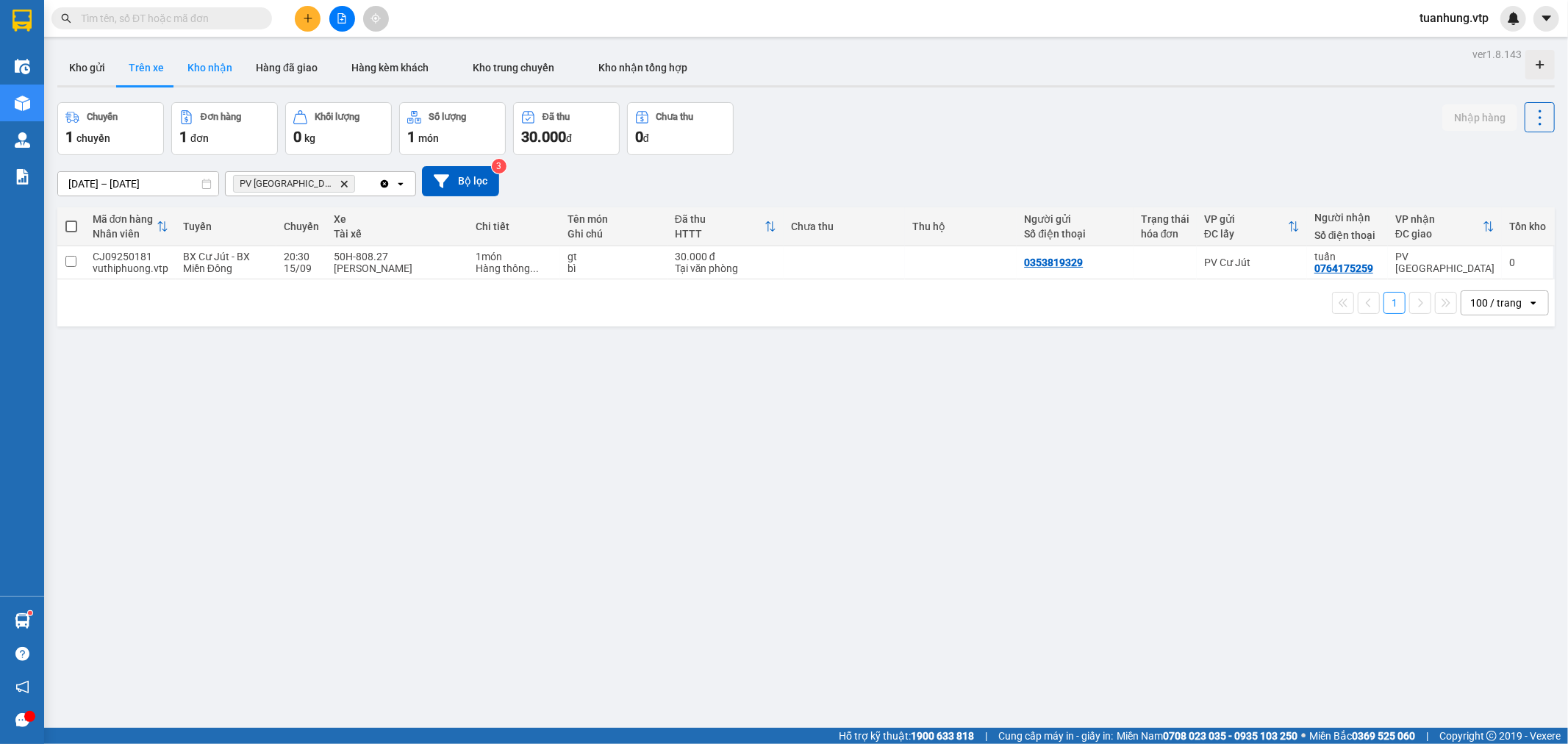
click at [203, 68] on button "Kho nhận" at bounding box center [210, 67] width 68 height 35
type input "[DATE] – [DATE]"
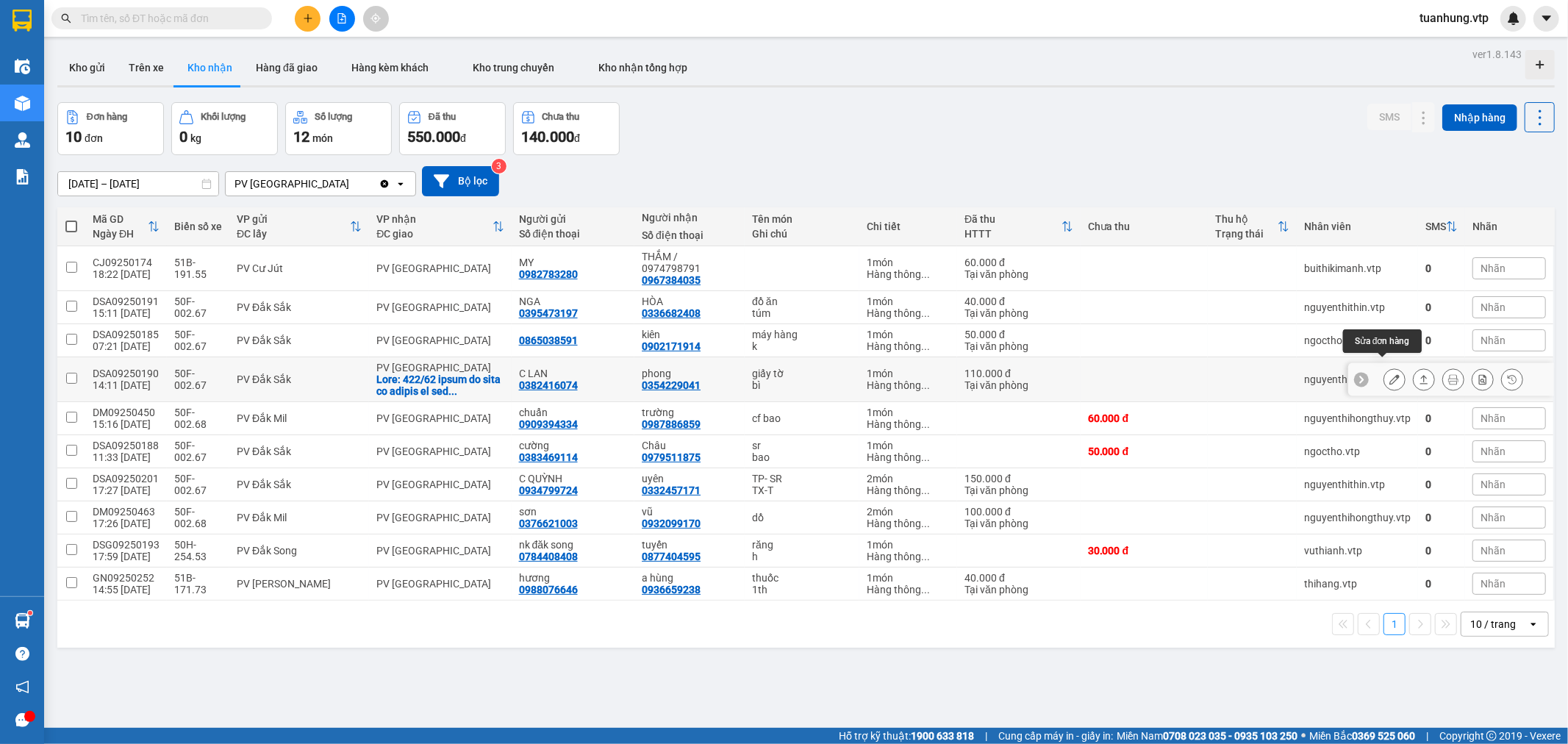
click at [1390, 374] on icon at bounding box center [1394, 379] width 10 height 10
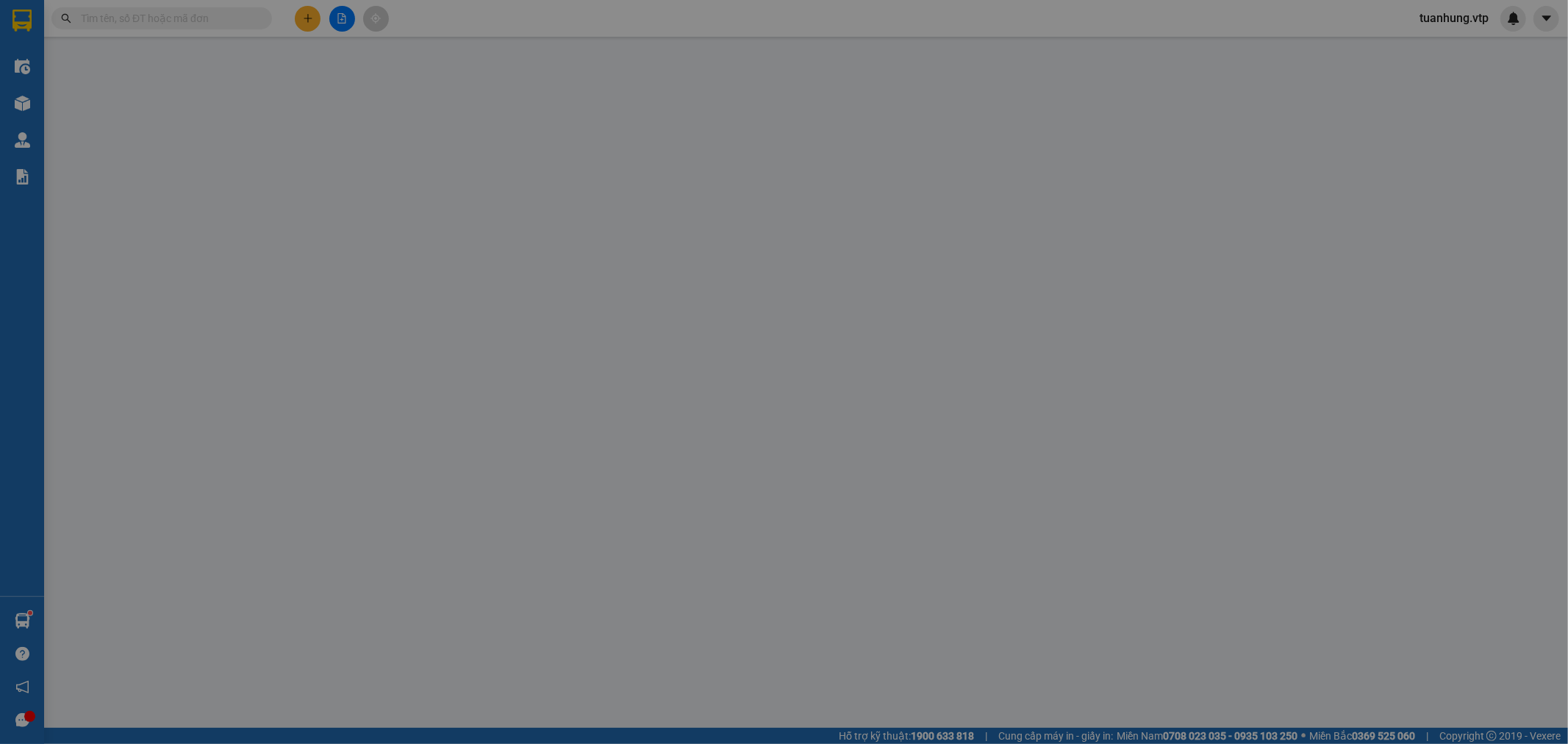
type input "0382416074"
type input "C LAN"
type input "0354229041"
type input "phong"
checkbox input "true"
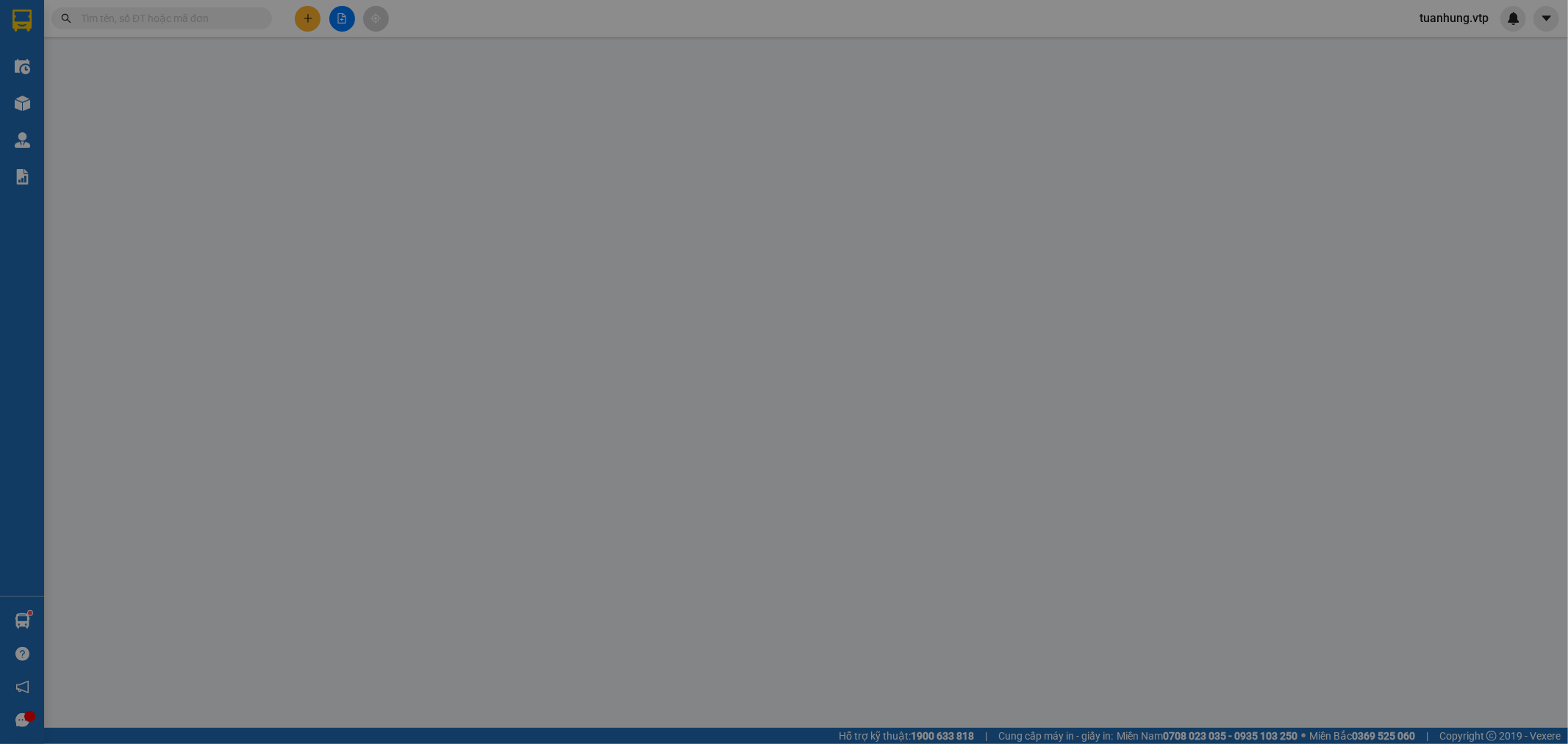
type input "..."
type input "110.000"
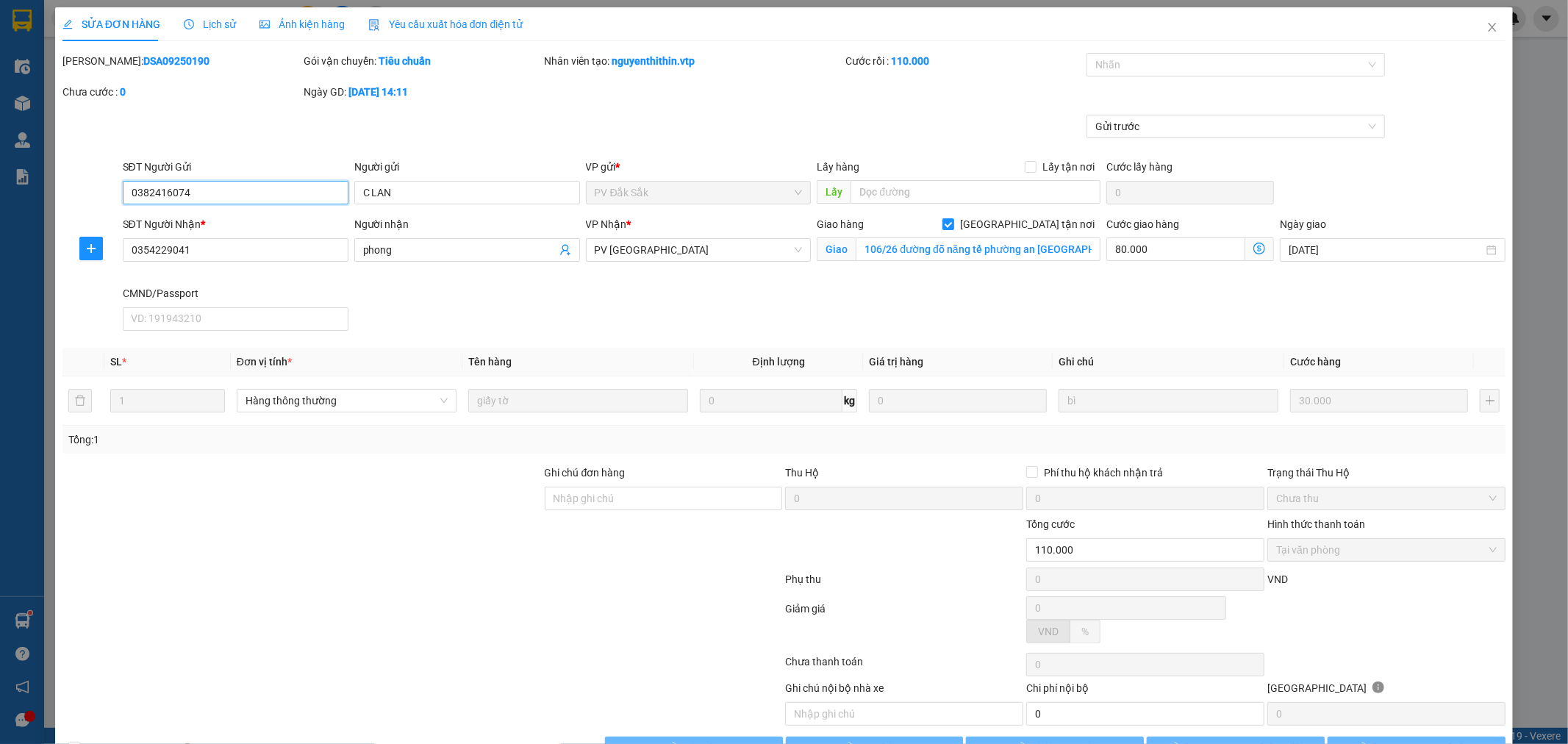
type input "1.500"
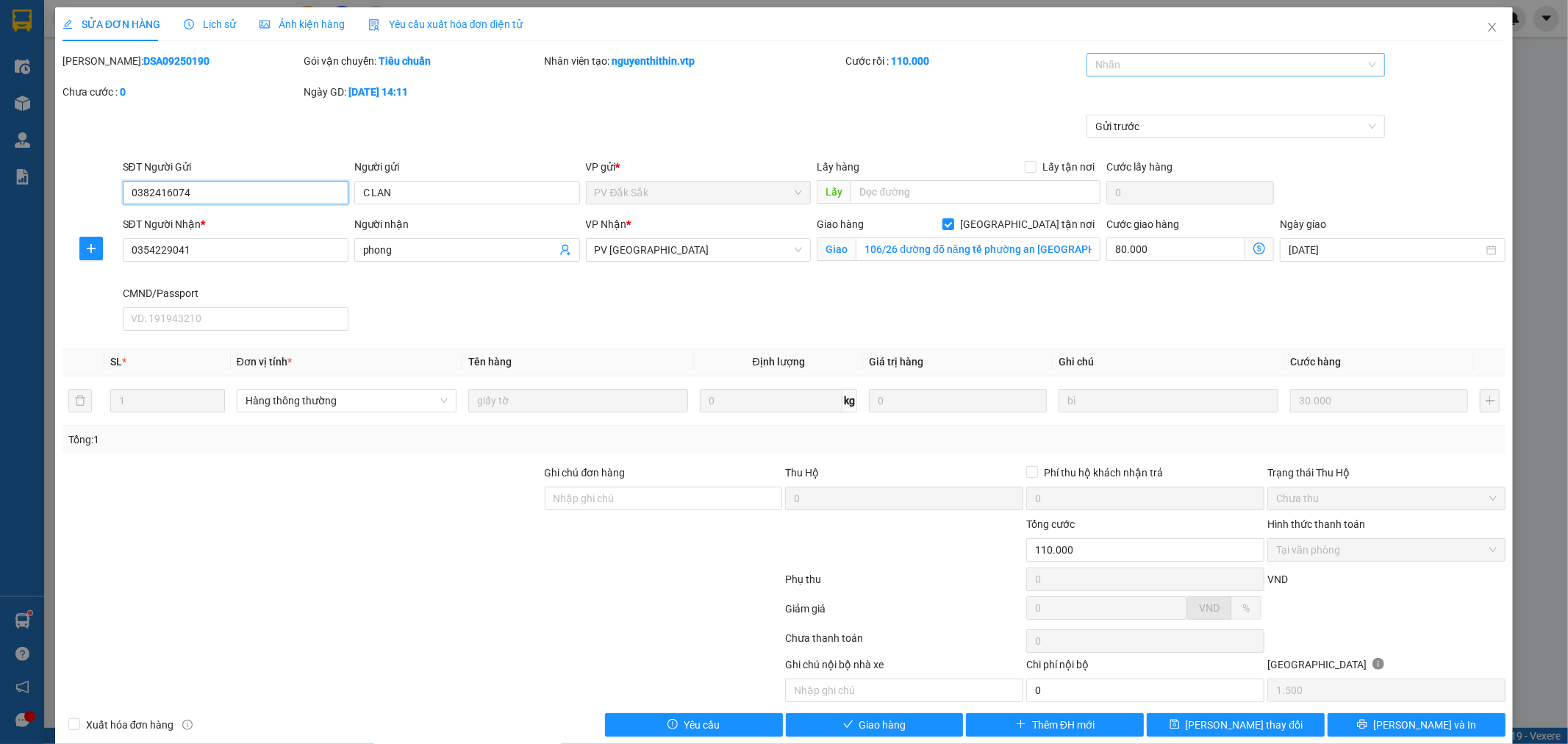
click at [1365, 63] on div "Nhãn" at bounding box center [1236, 65] width 299 height 23
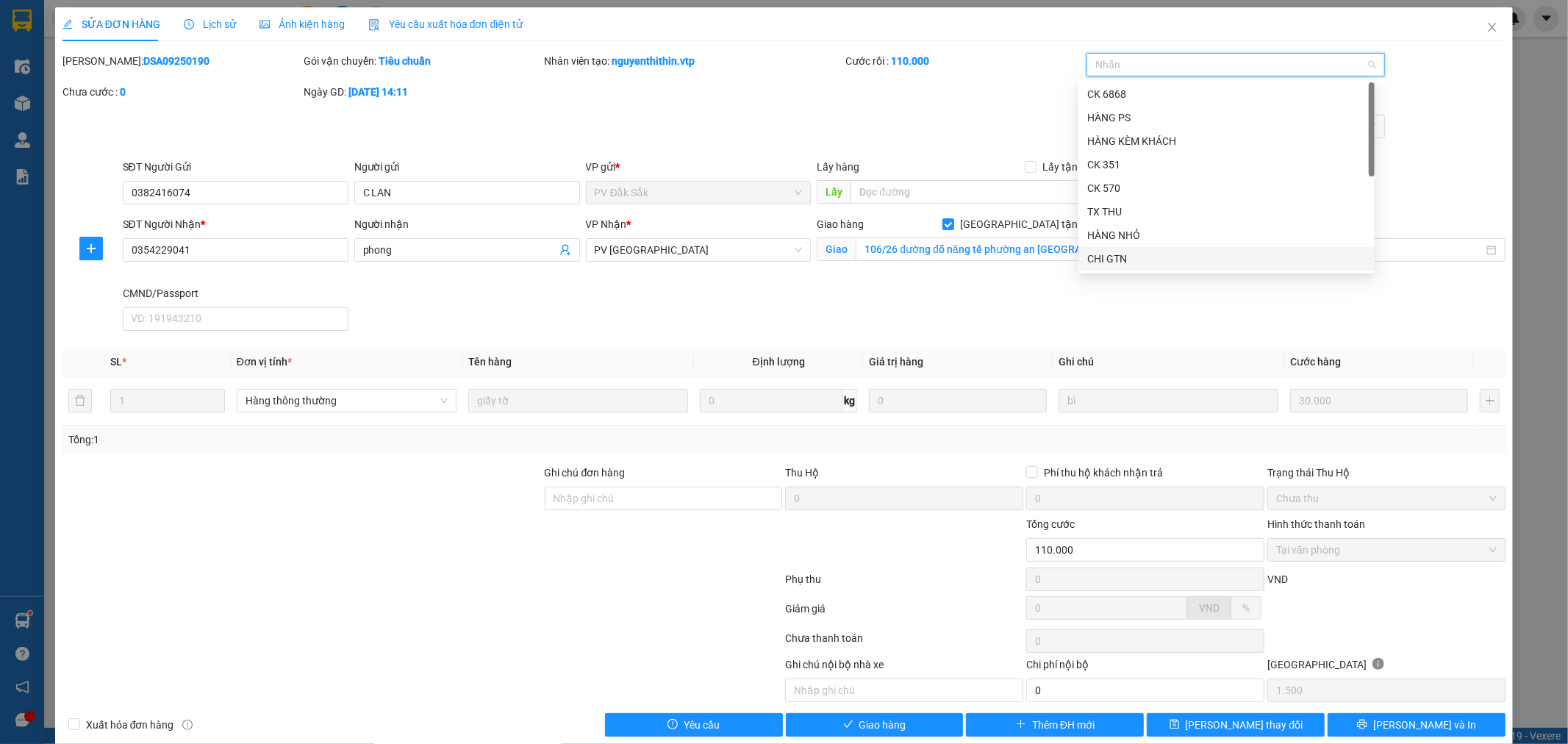
click at [1215, 260] on div "CHI GTN" at bounding box center [1227, 258] width 279 height 16
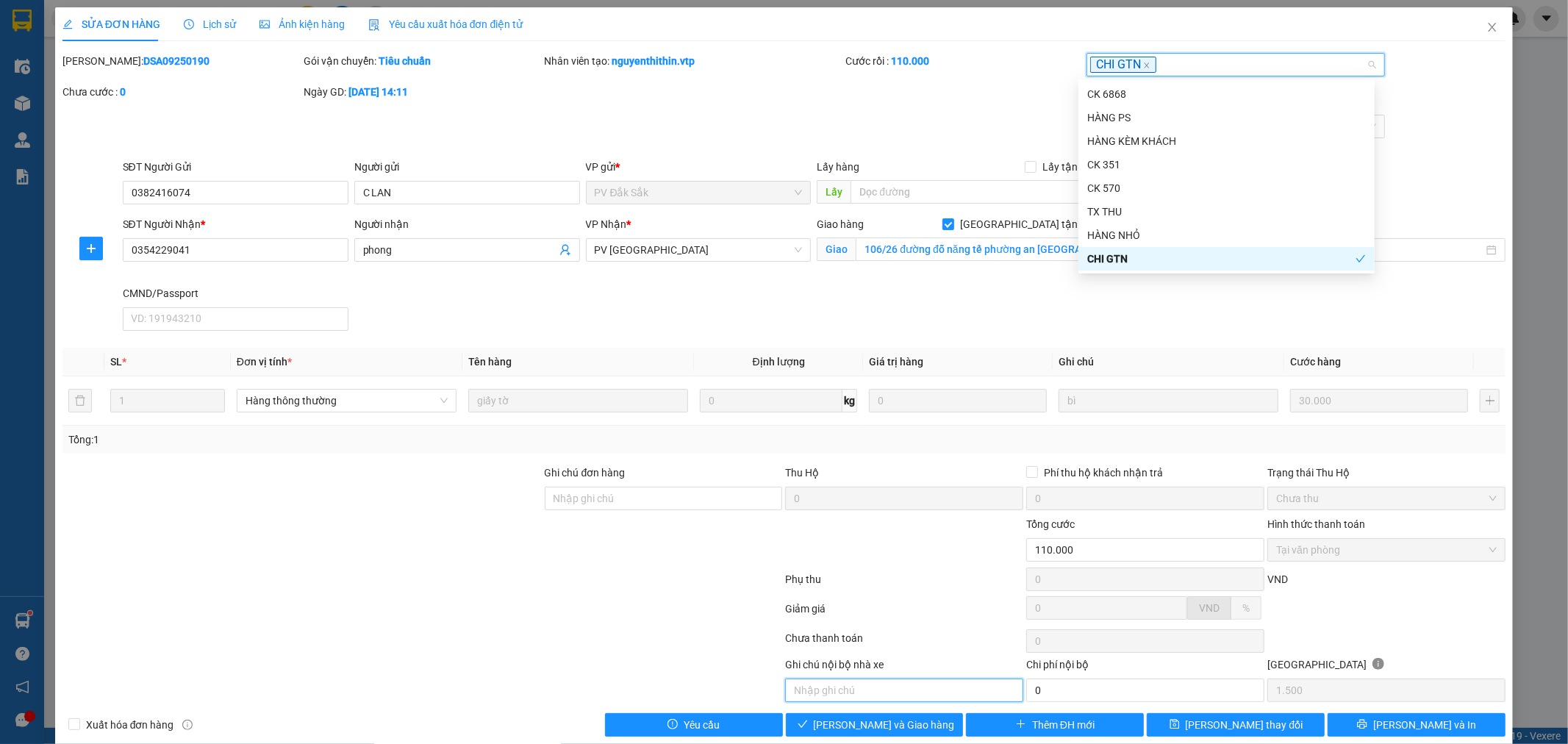
click at [836, 694] on input "text" at bounding box center [904, 690] width 239 height 23
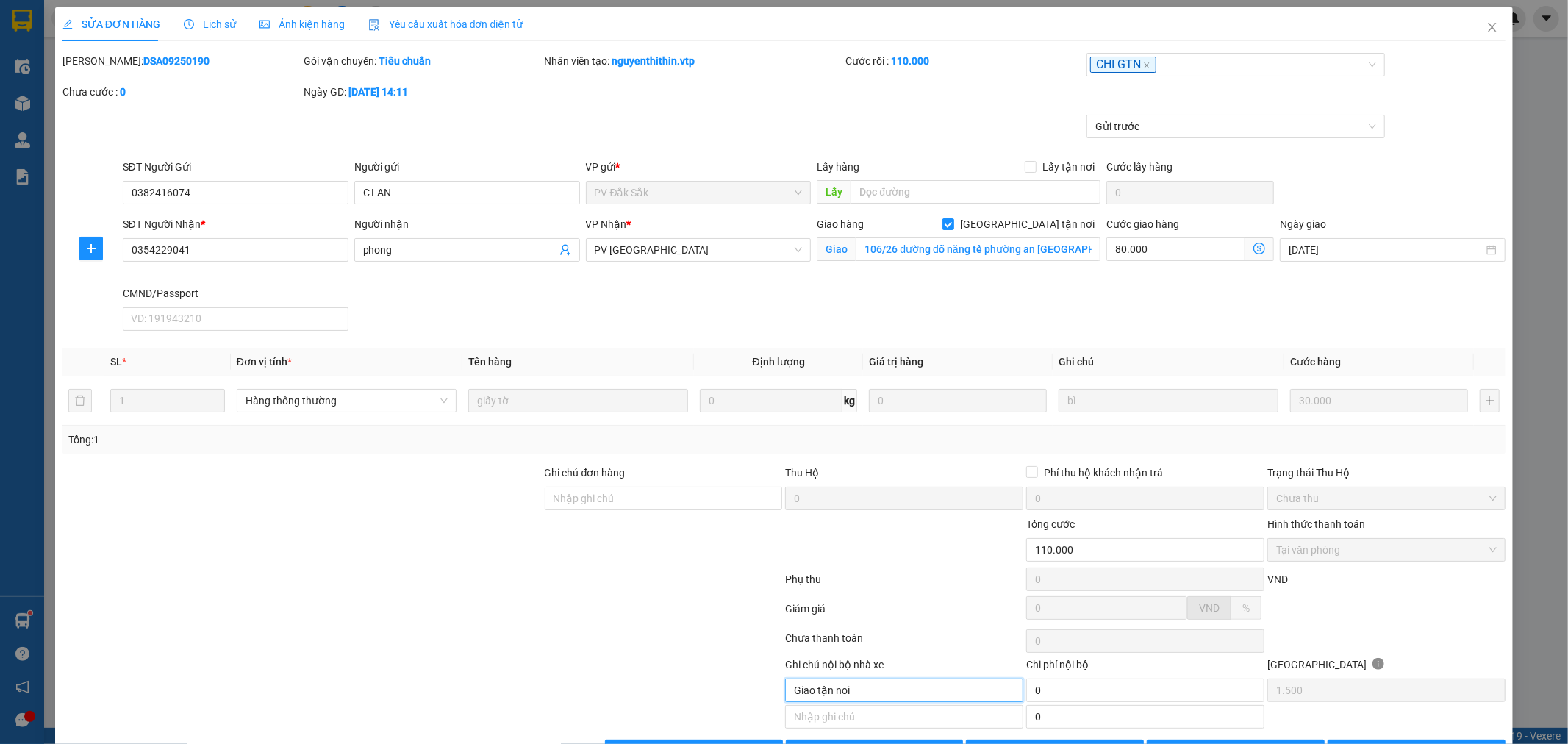
type input "Giao tận noi"
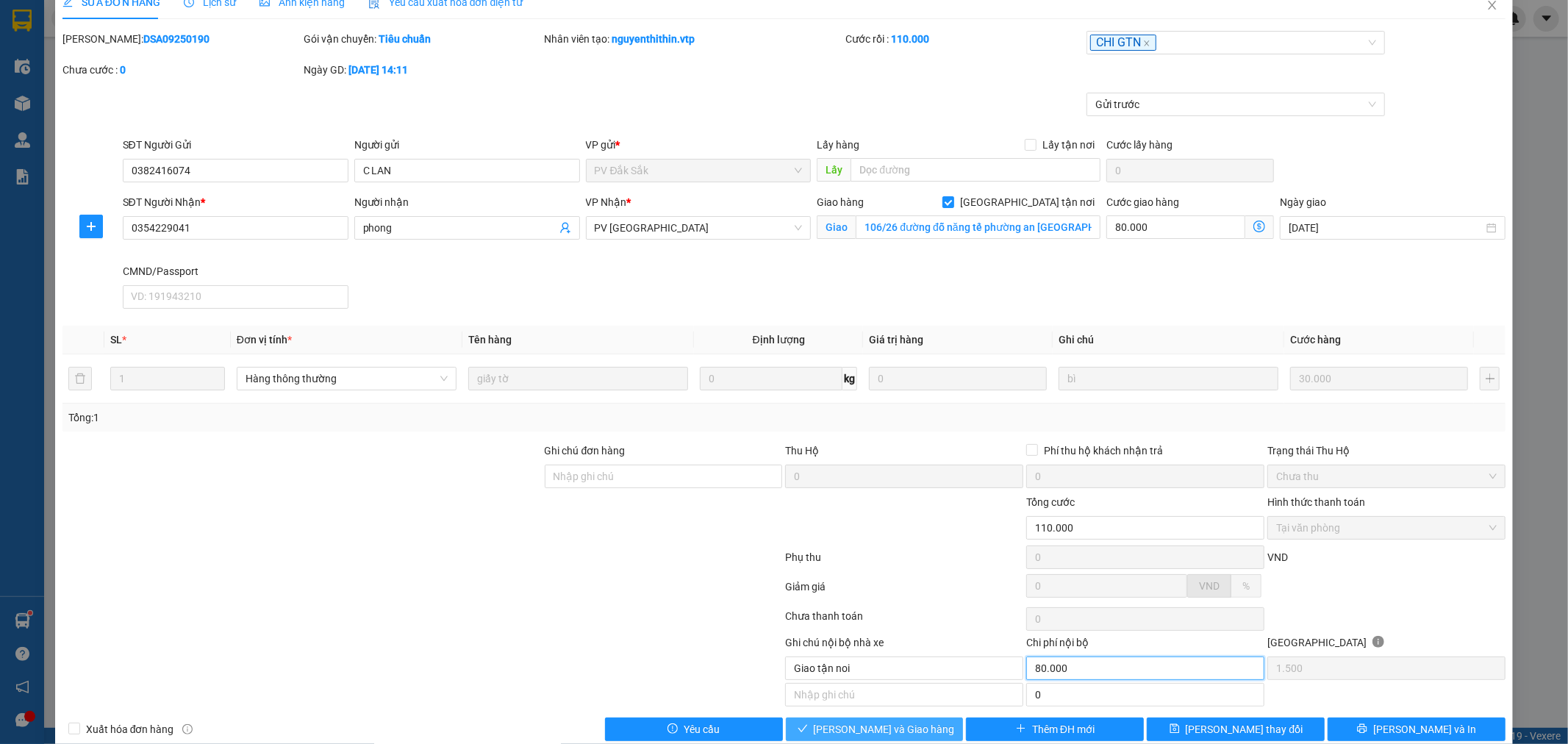
scroll to position [48, 0]
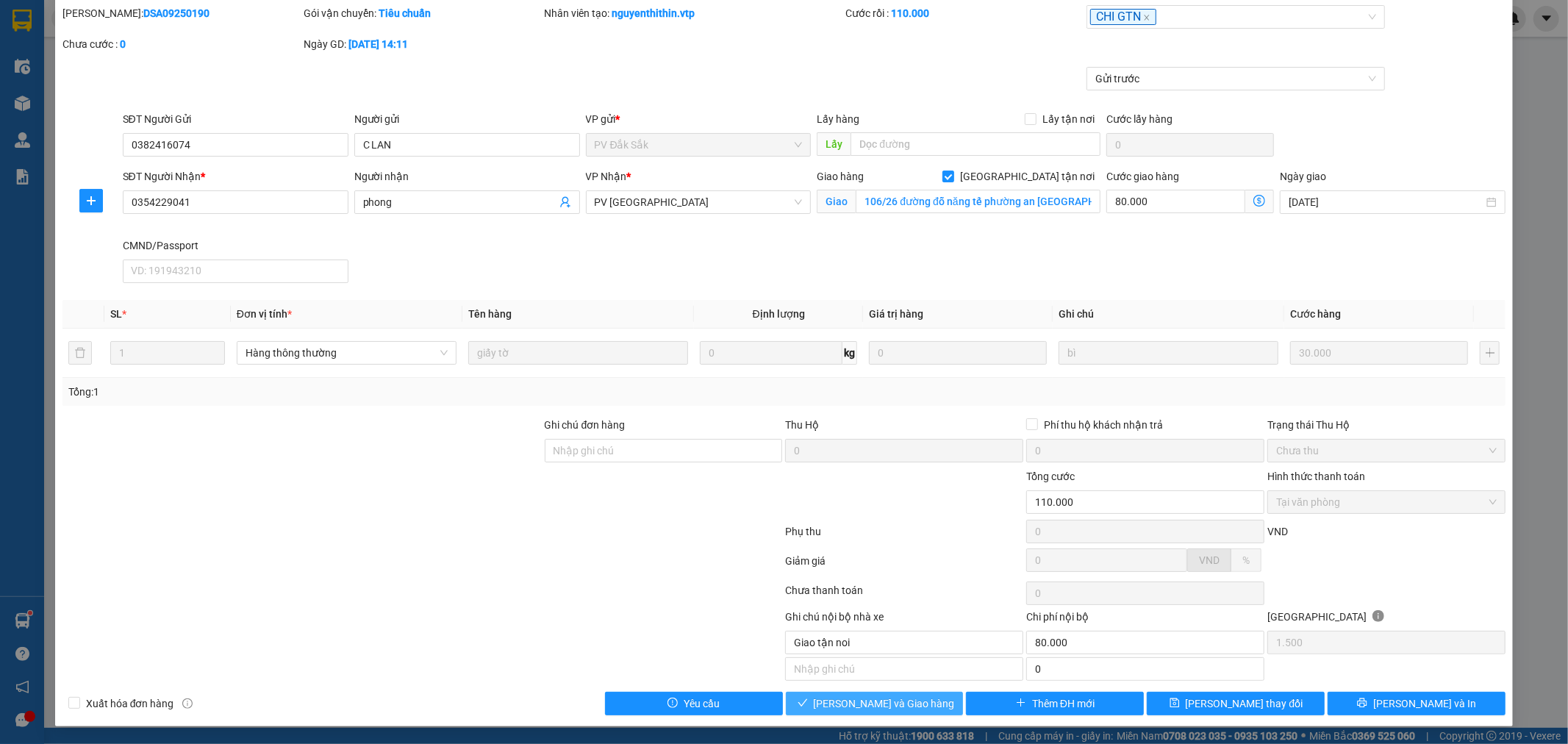
click at [900, 694] on button "[PERSON_NAME] và Giao hàng" at bounding box center [875, 704] width 178 height 23
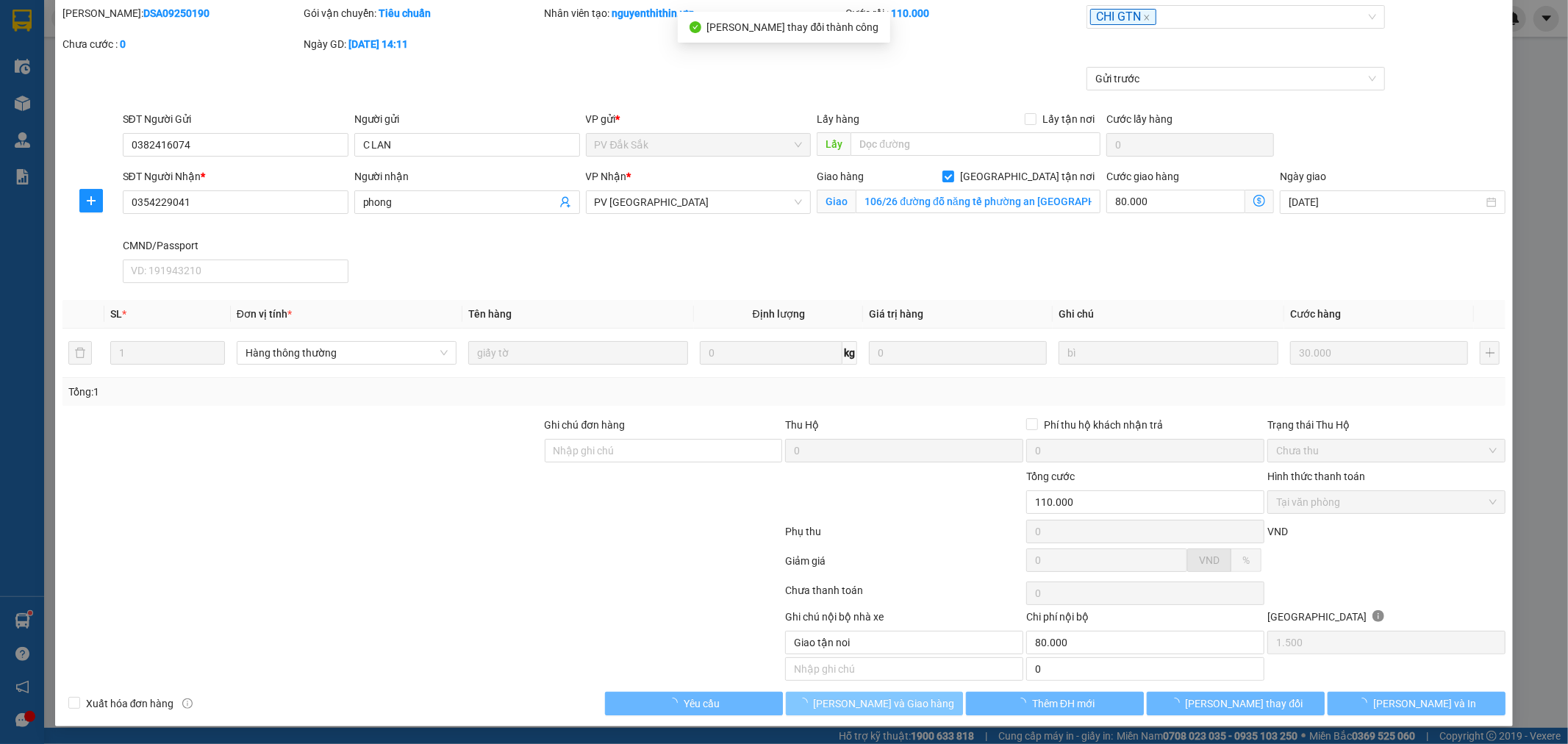
type input "80.000"
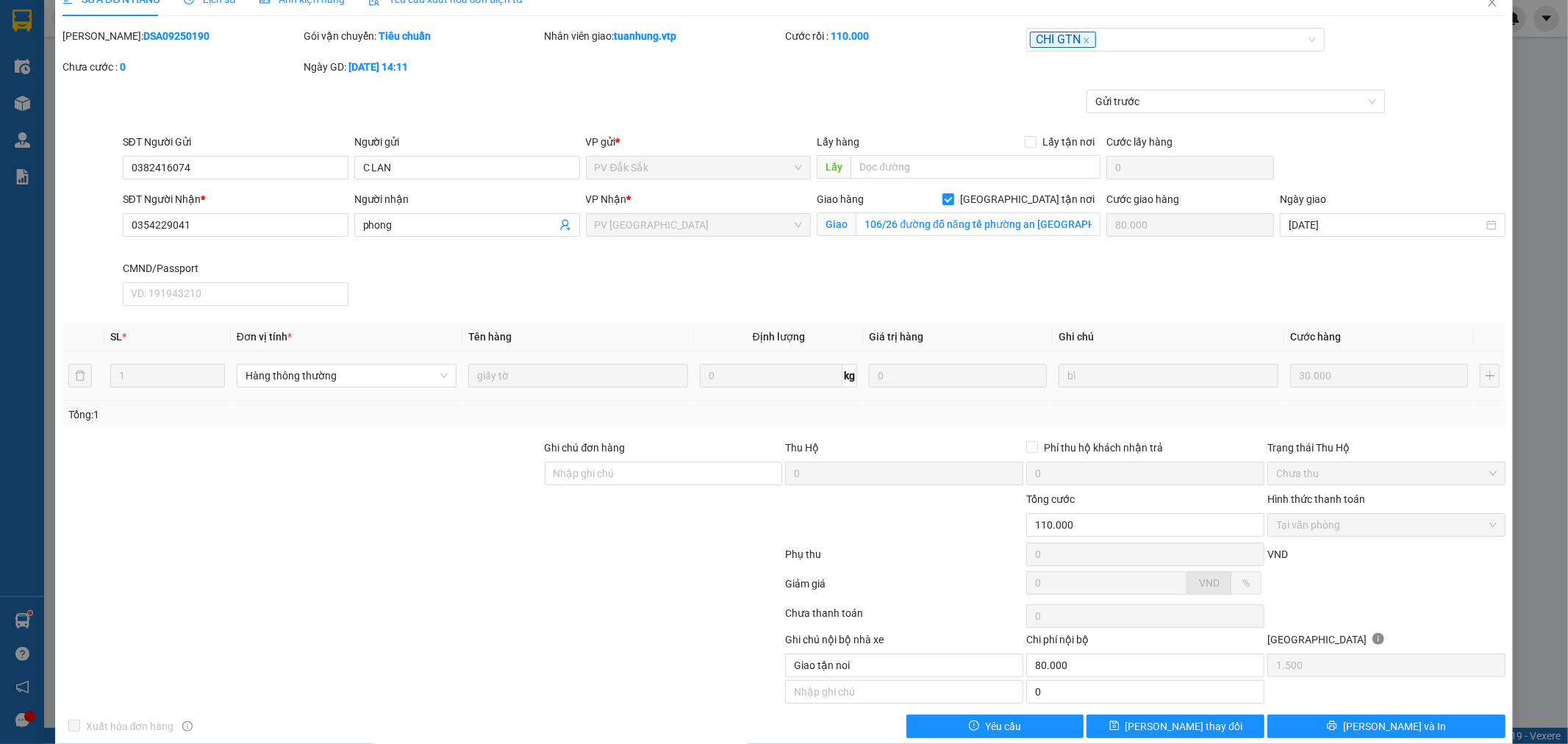
scroll to position [0, 0]
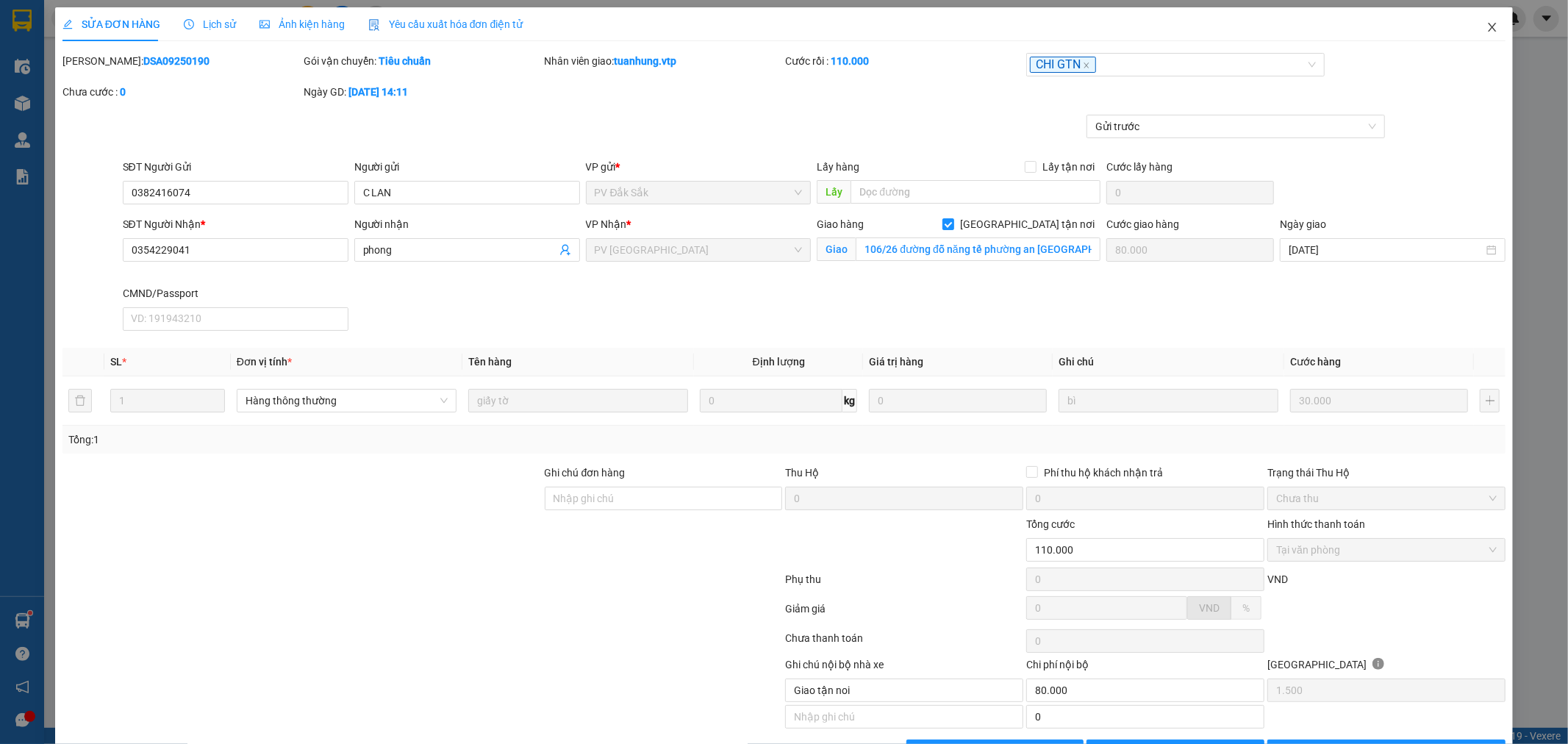
click at [1486, 26] on icon "close" at bounding box center [1491, 27] width 12 height 12
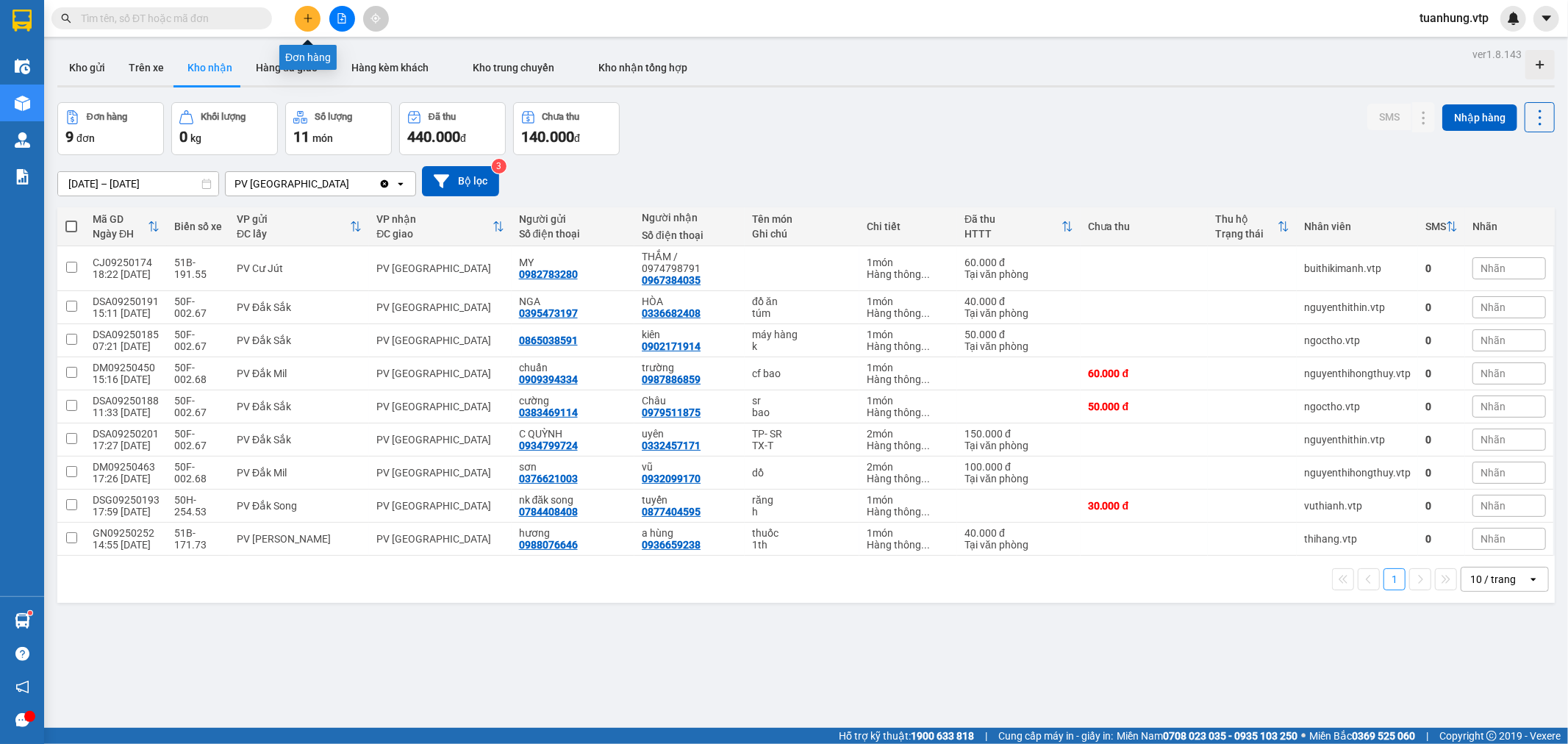
click at [309, 10] on button at bounding box center [308, 19] width 26 height 26
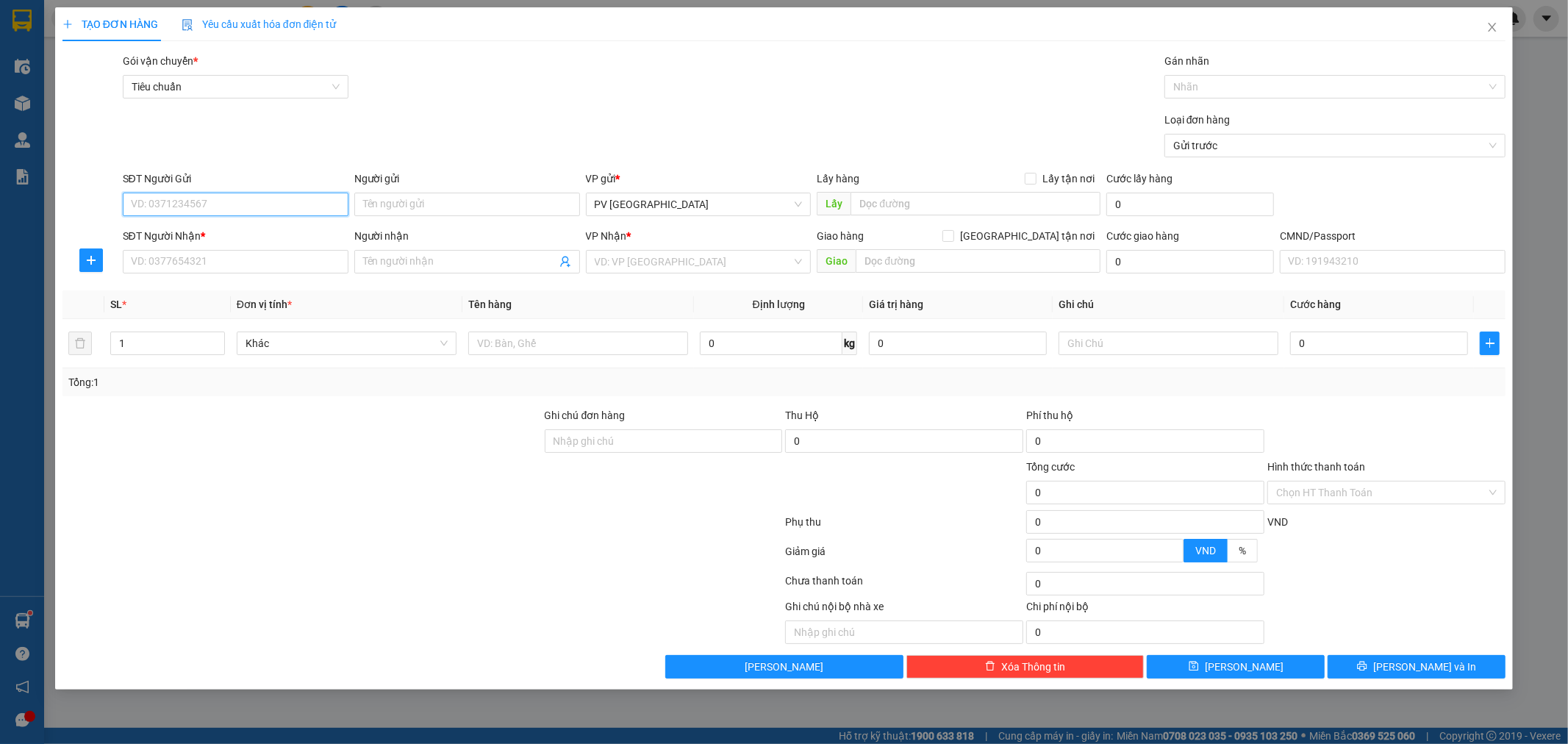
click at [257, 202] on input "SĐT Người Gửi" at bounding box center [235, 204] width 226 height 23
type input "0397052531"
type input "vy"
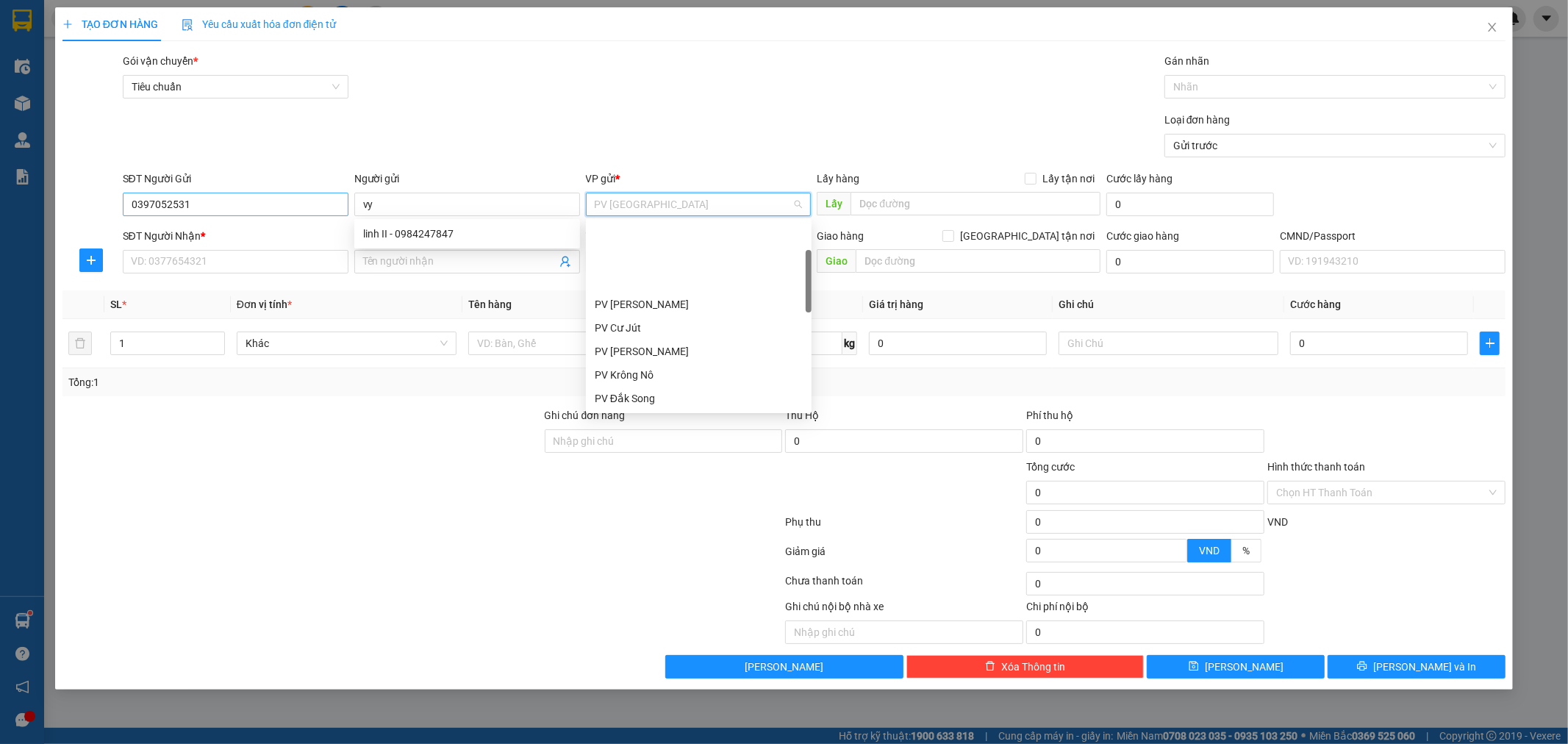
scroll to position [94, 0]
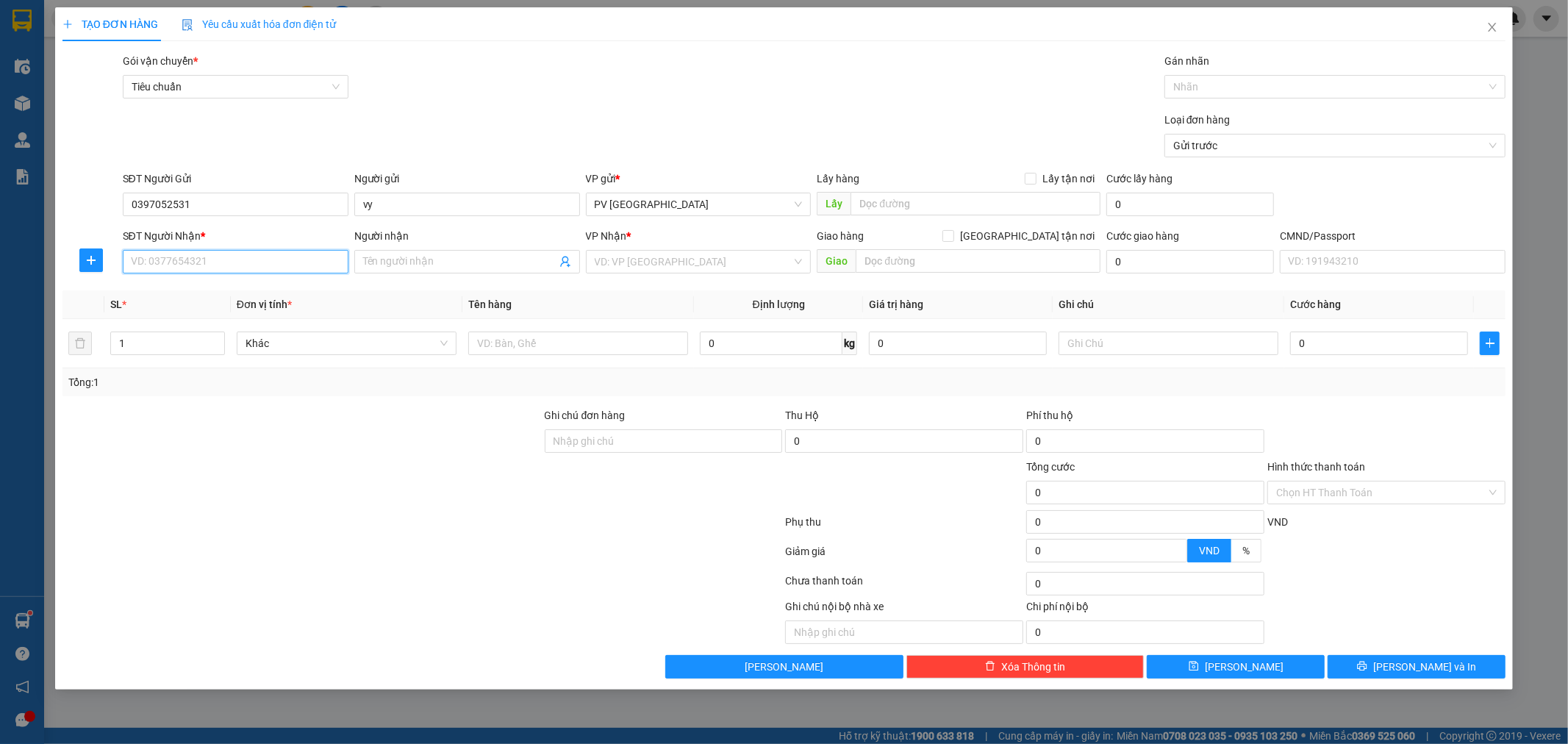
click at [260, 258] on input "SĐT Người Nhận *" at bounding box center [235, 262] width 226 height 23
type input "0962360623"
type input "d"
type input "đương"
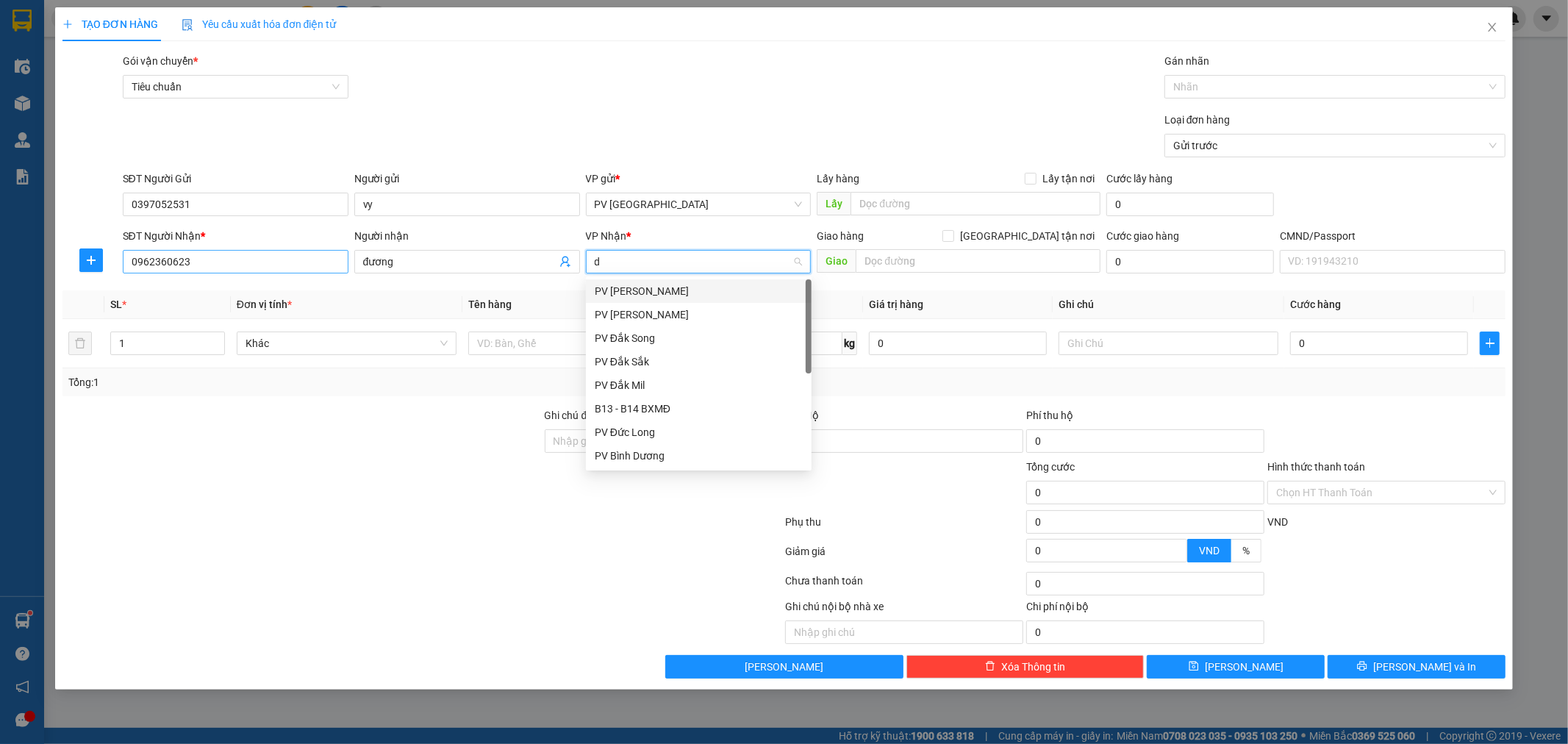
type input "ds"
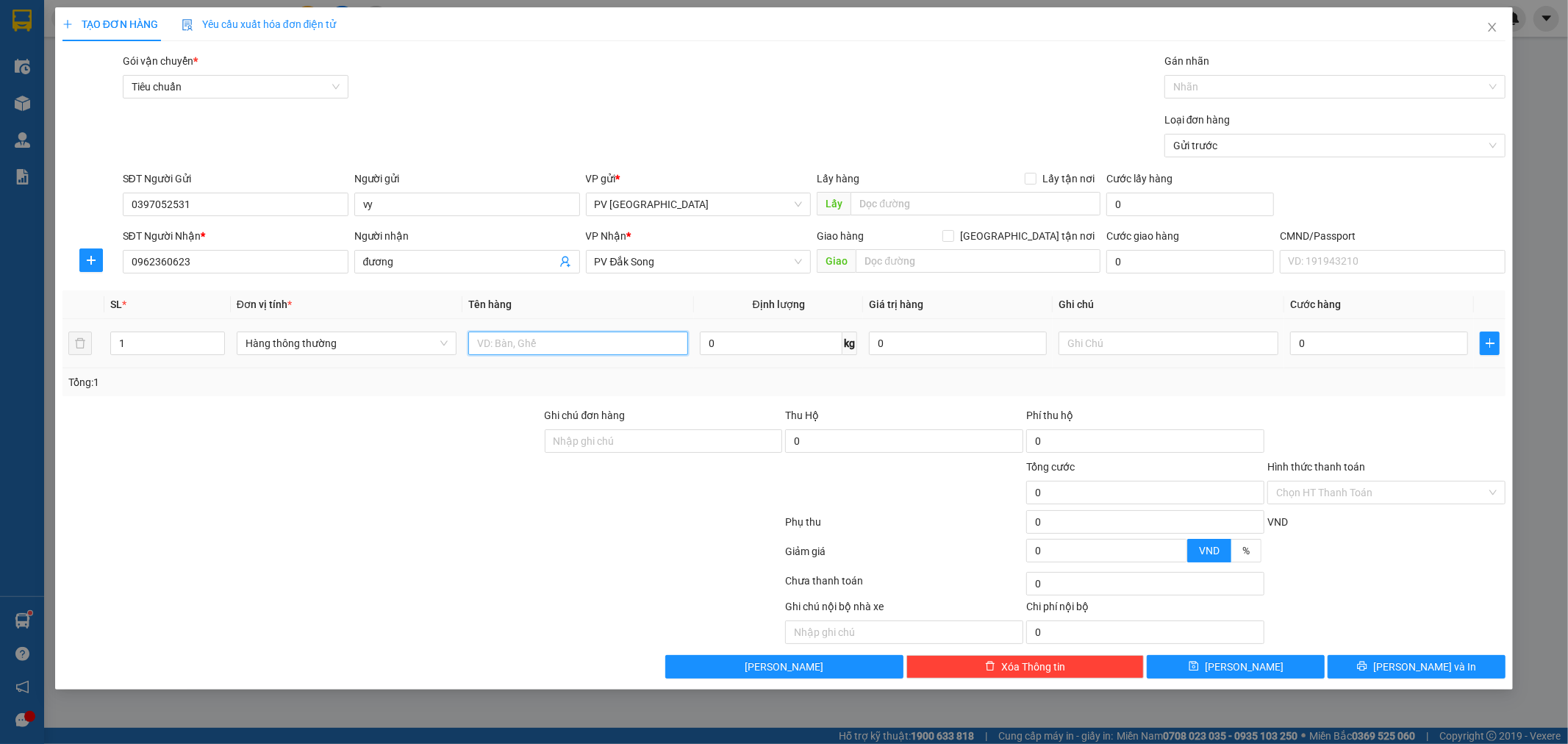
click at [575, 350] on input "text" at bounding box center [578, 343] width 220 height 23
type input "nhang"
type input "c"
type input "5"
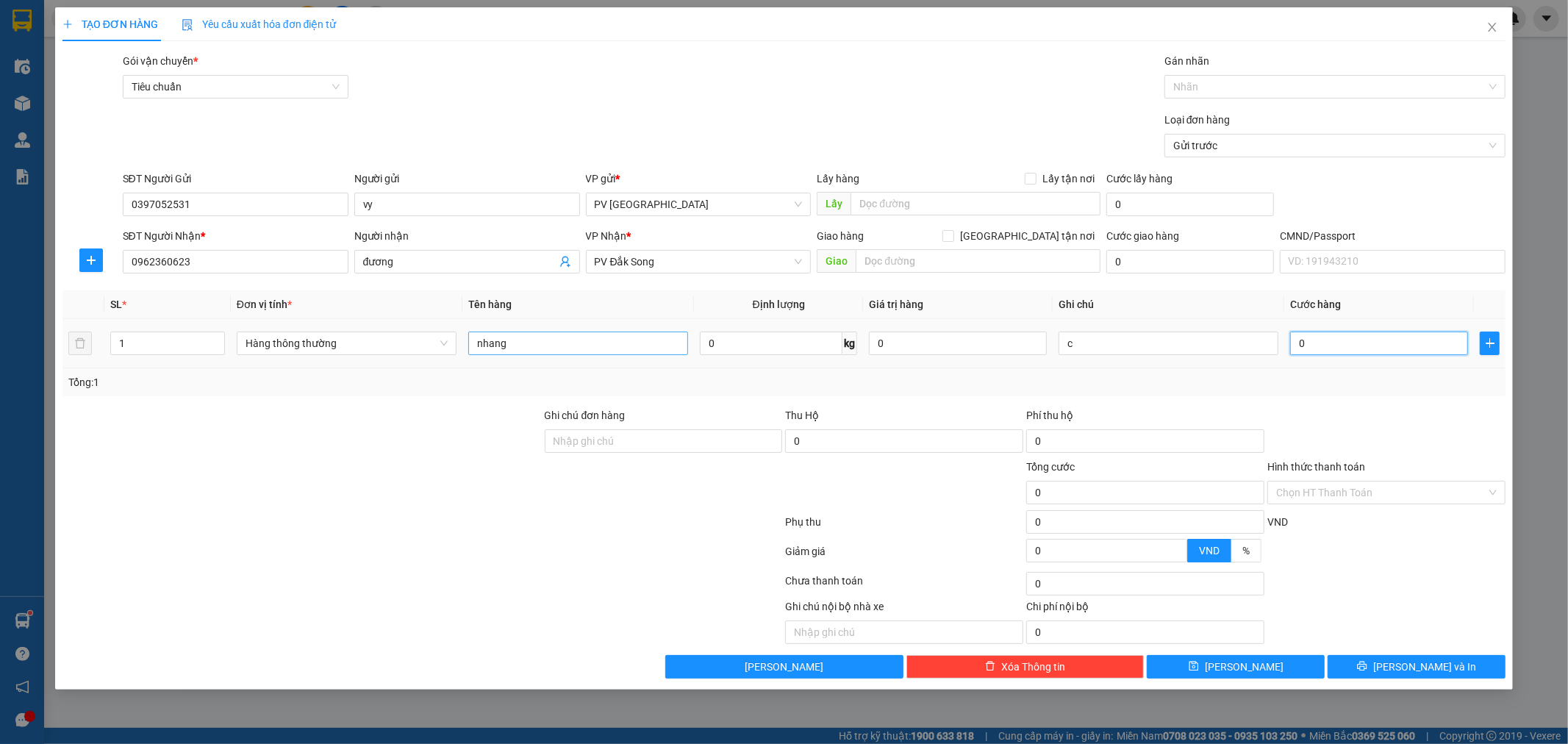
type input "5"
type input "50"
type input "500"
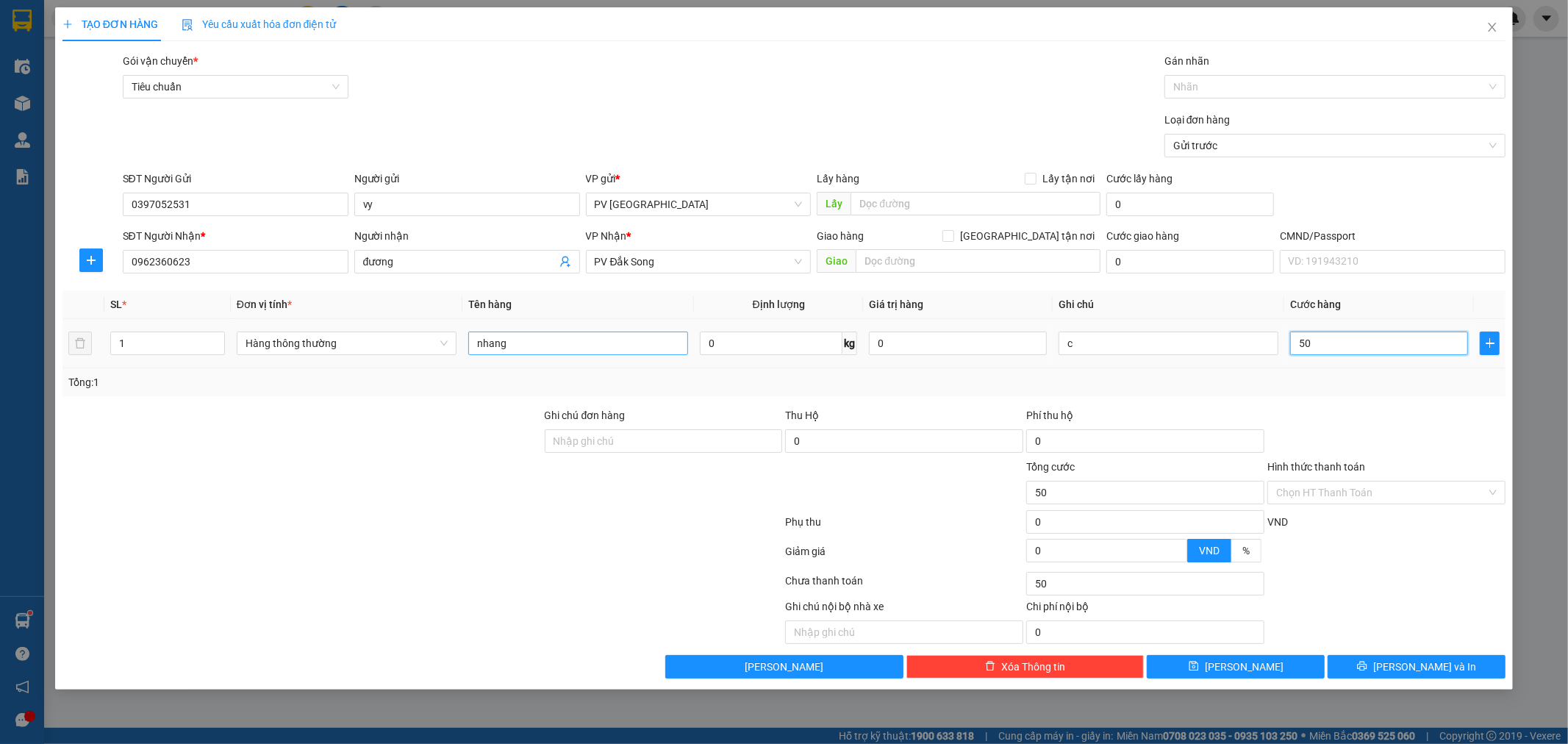
type input "500"
type input "5.000"
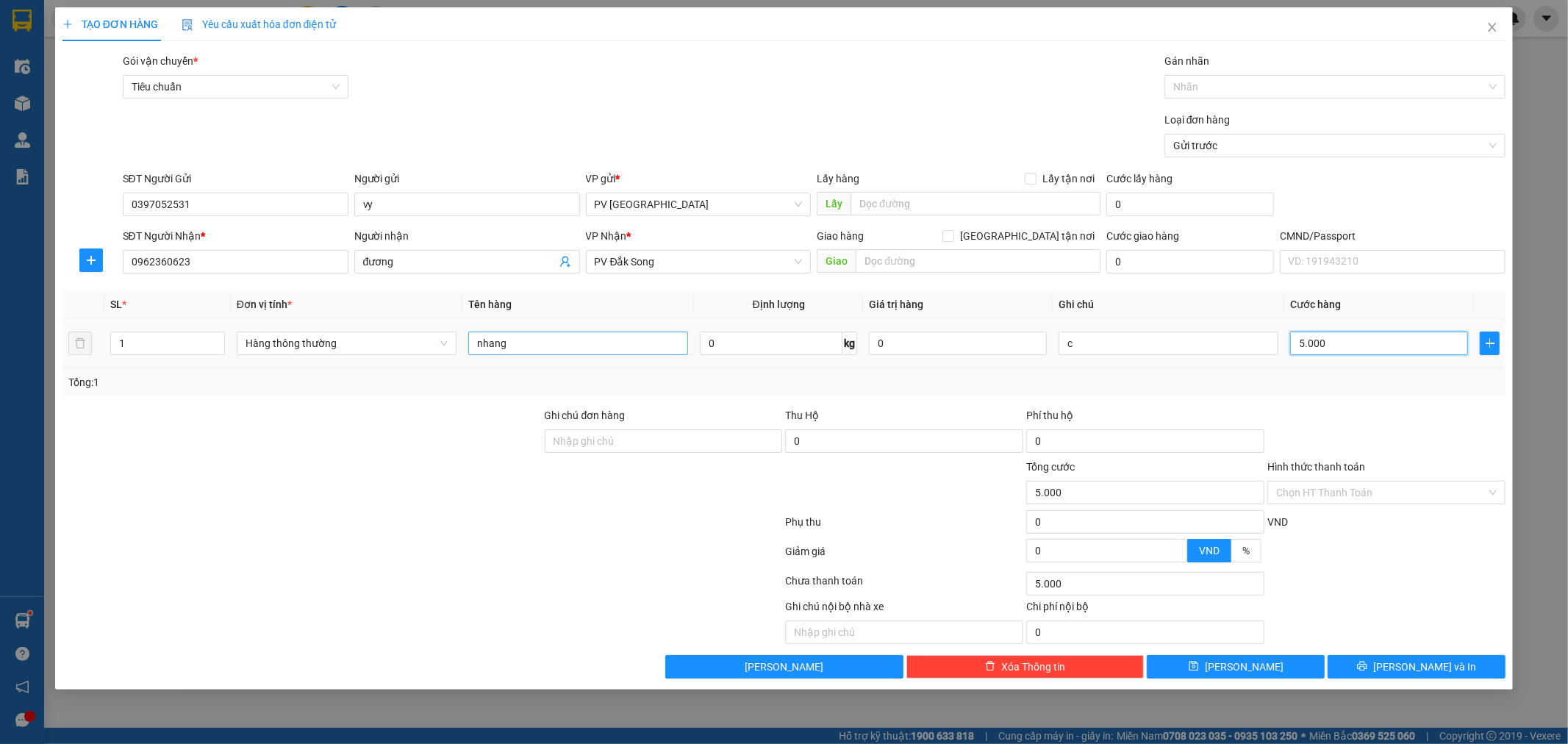
type input "50.000"
click at [1494, 490] on div "Chọn HT Thanh Toán" at bounding box center [1386, 492] width 239 height 23
type input "50.000"
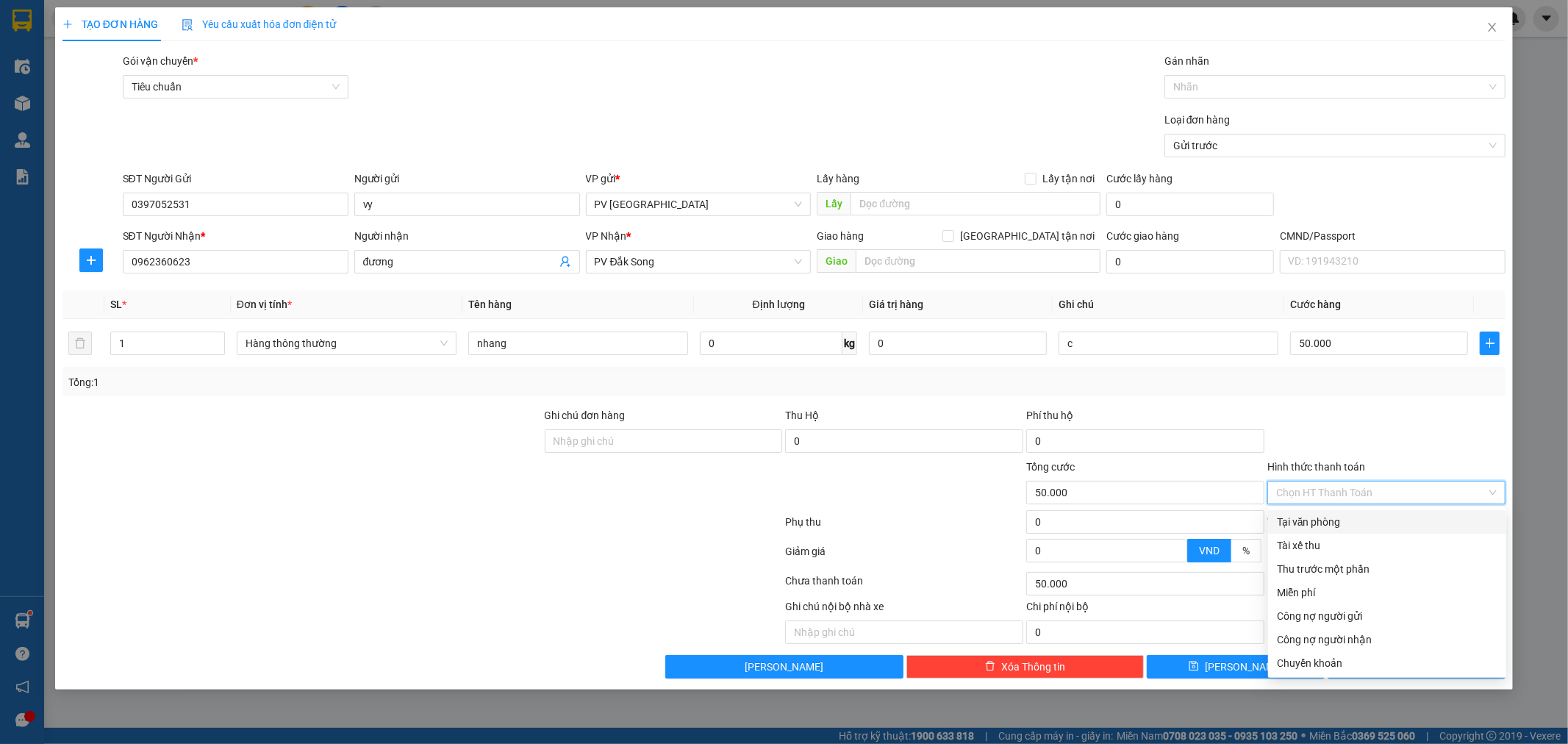
click at [1466, 514] on div "Tại văn phòng" at bounding box center [1387, 522] width 221 height 16
type input "0"
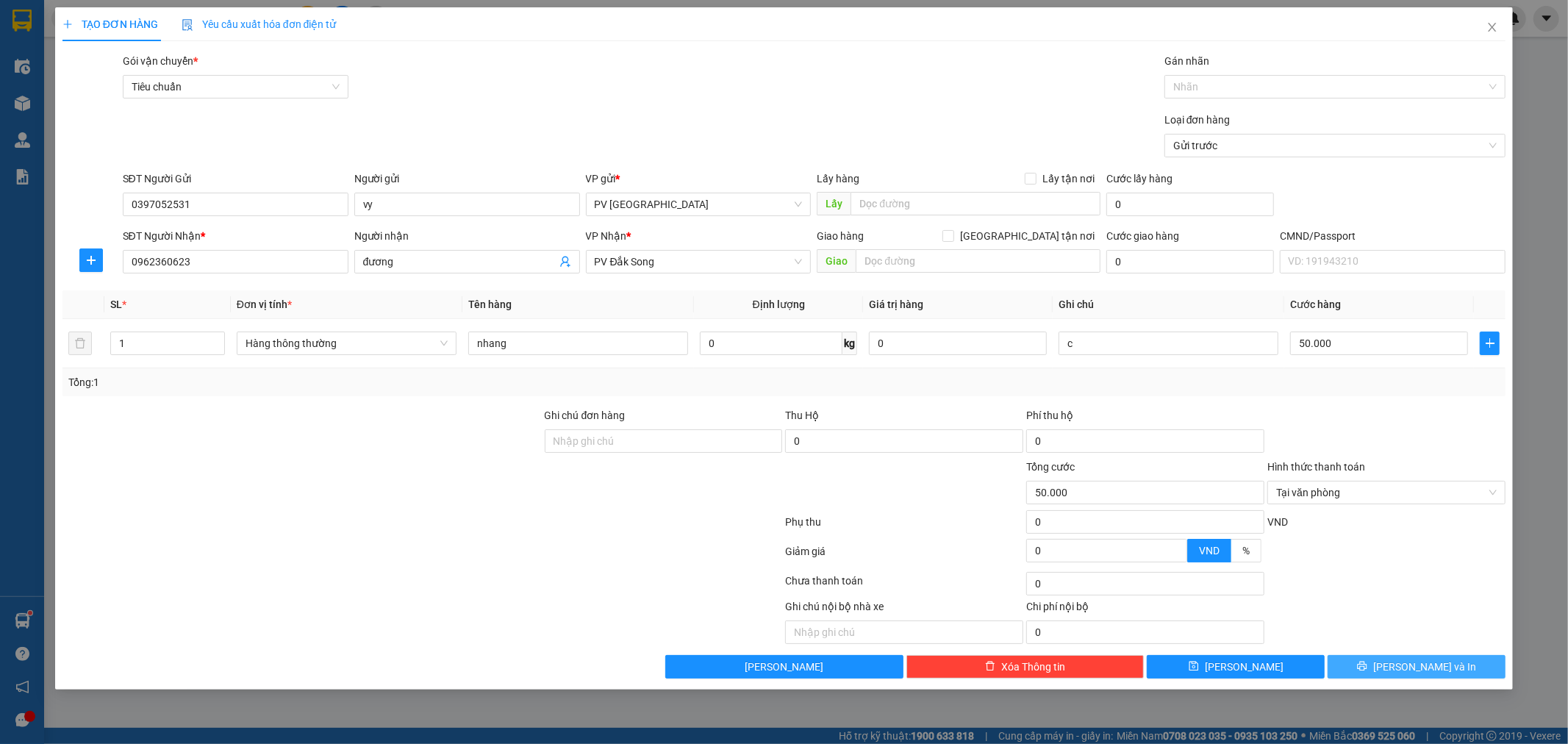
click at [1367, 666] on icon "printer" at bounding box center [1362, 665] width 10 height 10
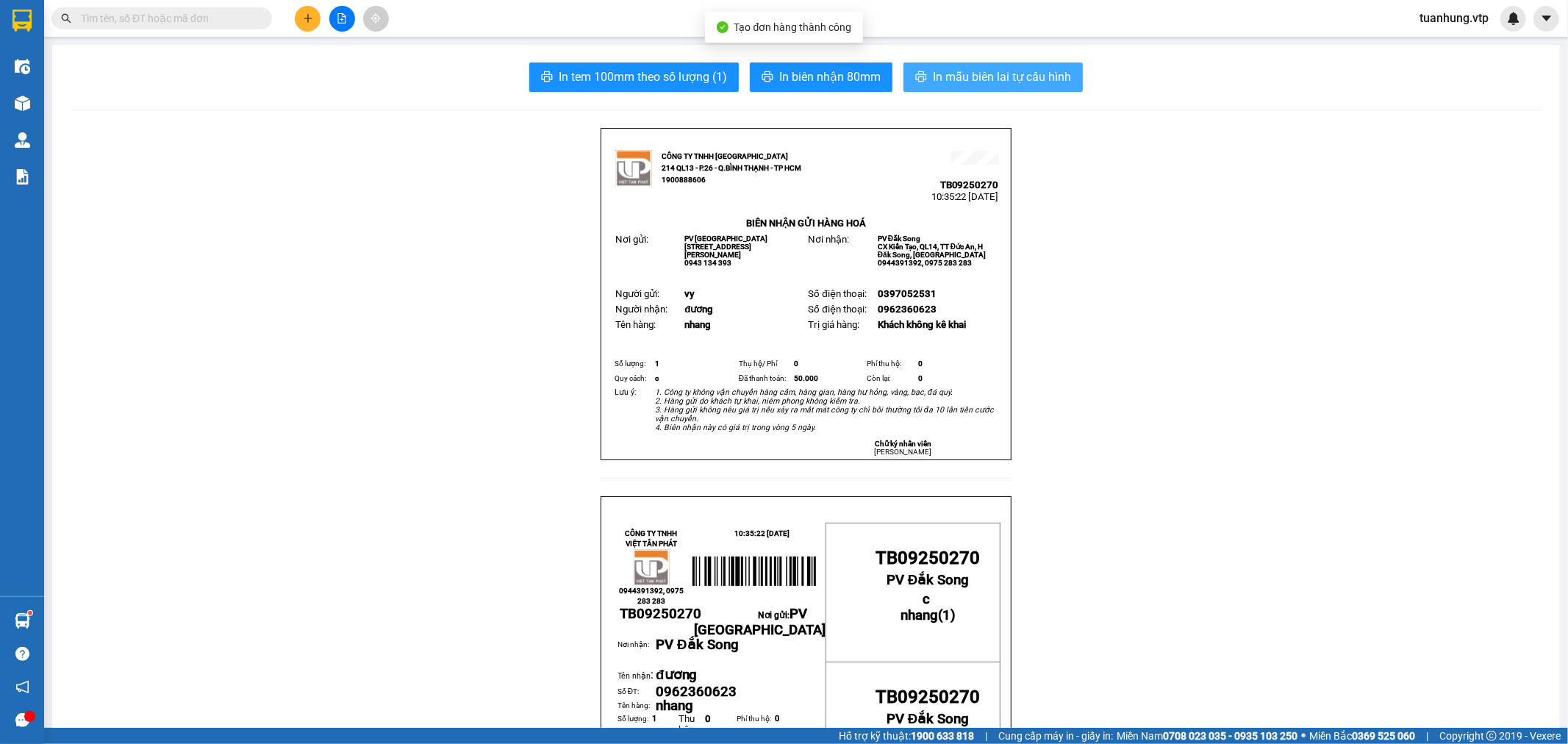
click at [968, 81] on span "In mẫu biên lai tự cấu hình" at bounding box center [1002, 76] width 139 height 18
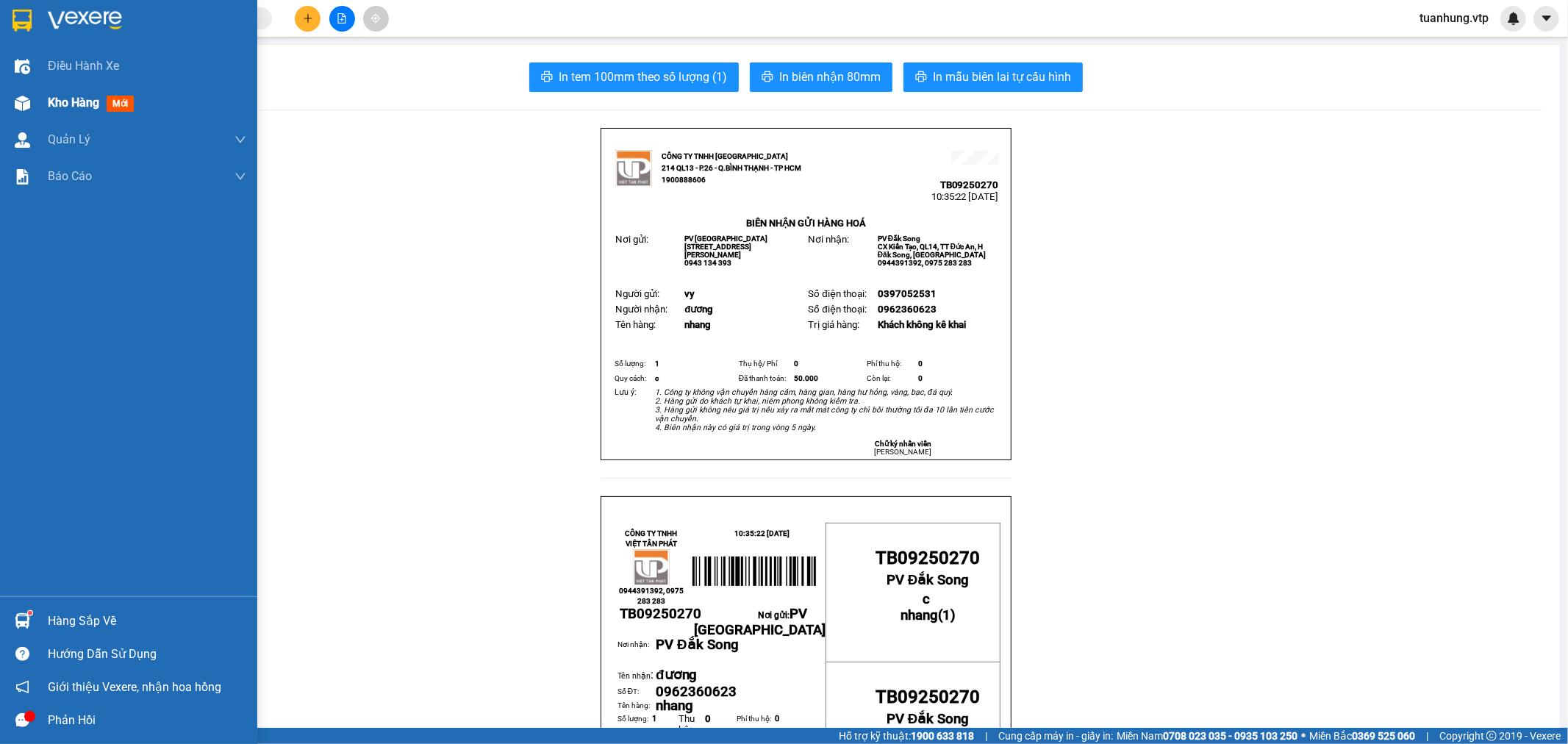
click at [14, 102] on img at bounding box center [22, 103] width 15 height 15
